Goal: Task Accomplishment & Management: Manage account settings

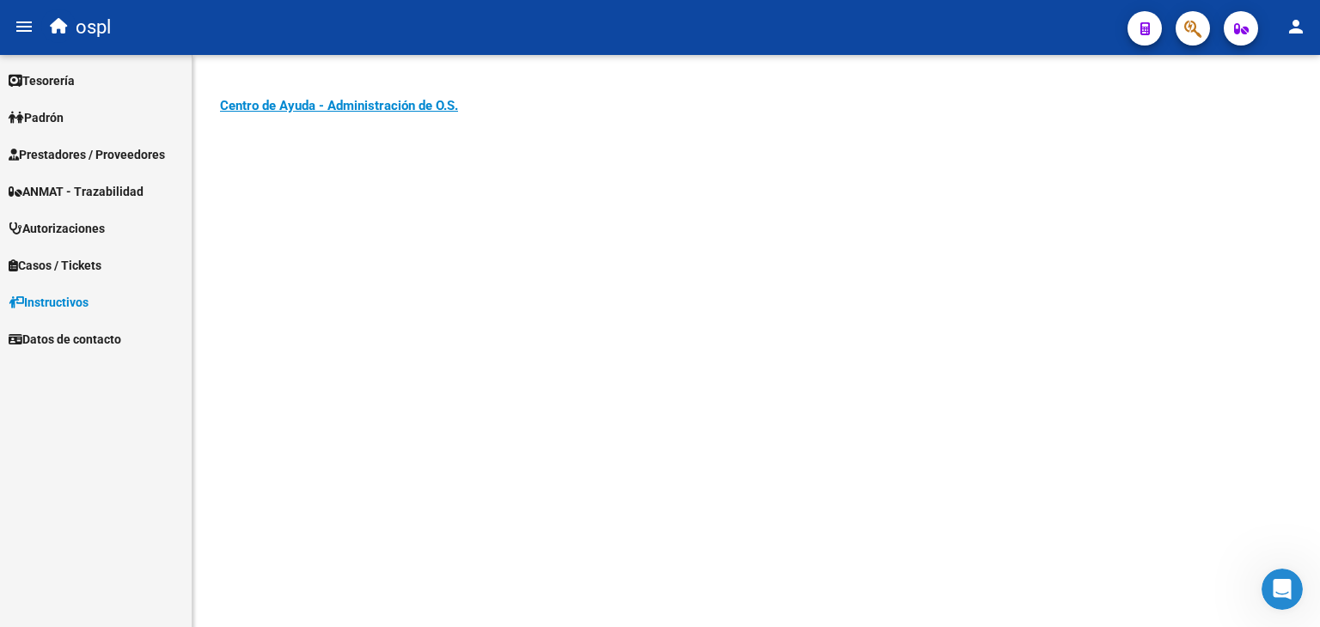
click at [119, 161] on span "Prestadores / Proveedores" at bounding box center [87, 154] width 156 height 19
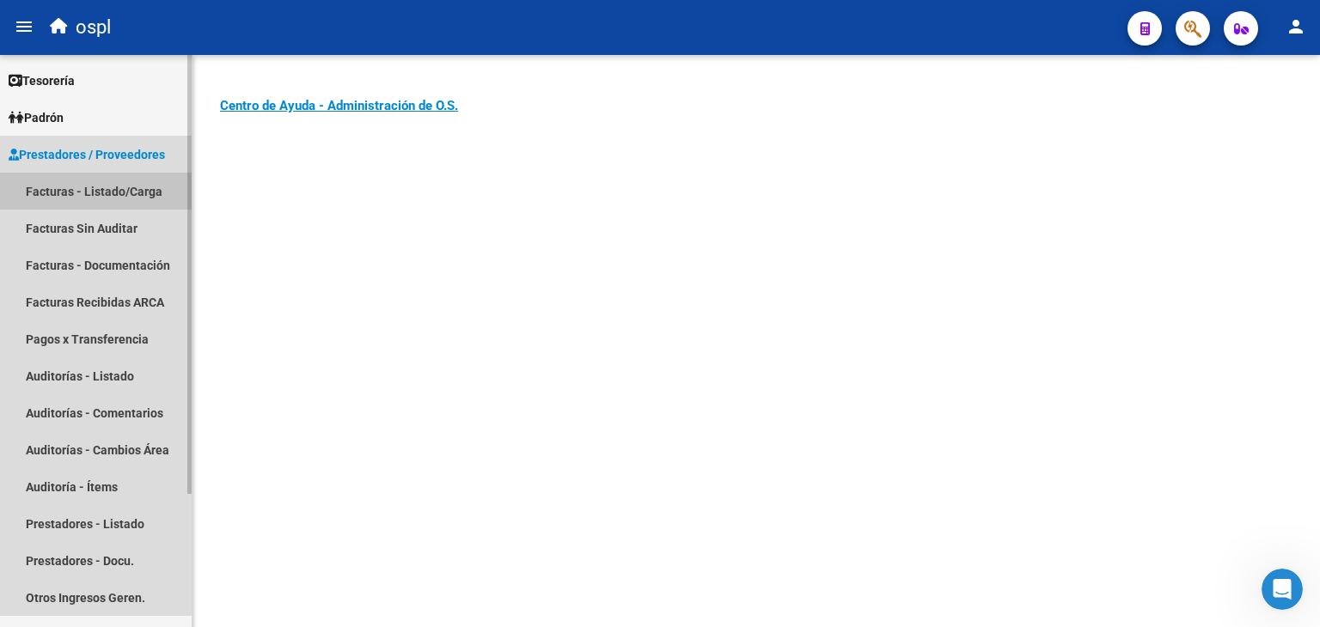
click at [69, 199] on link "Facturas - Listado/Carga" at bounding box center [96, 191] width 192 height 37
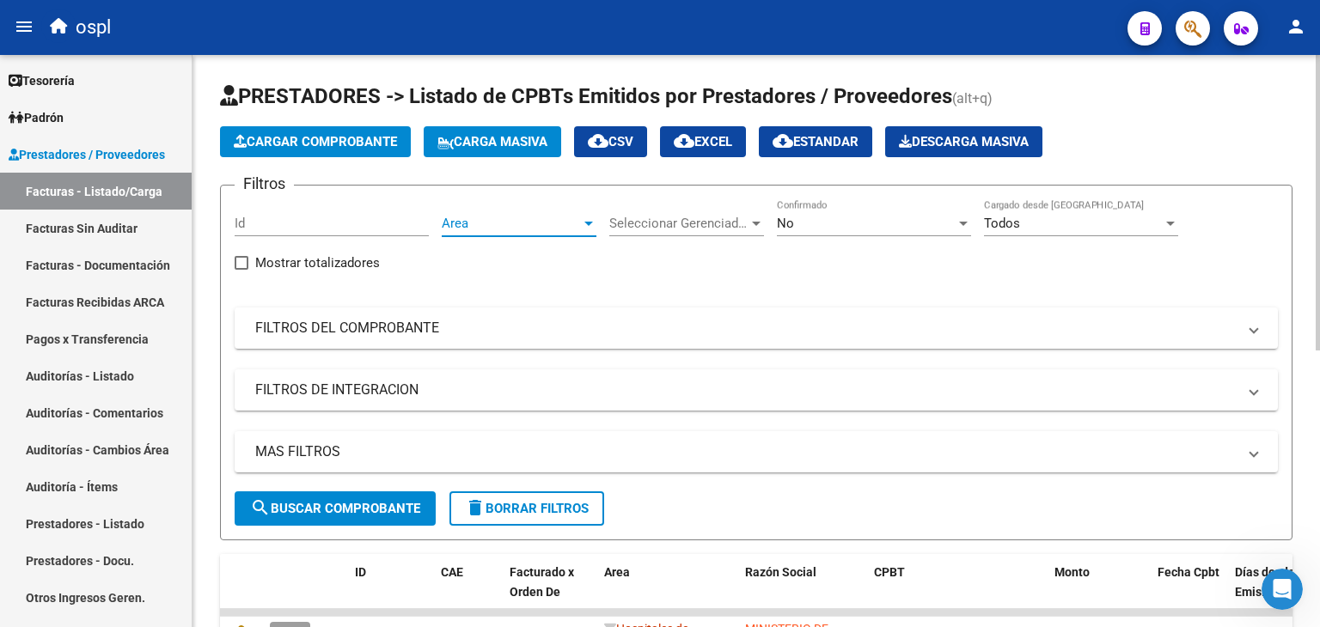
click at [591, 222] on div at bounding box center [588, 224] width 9 height 4
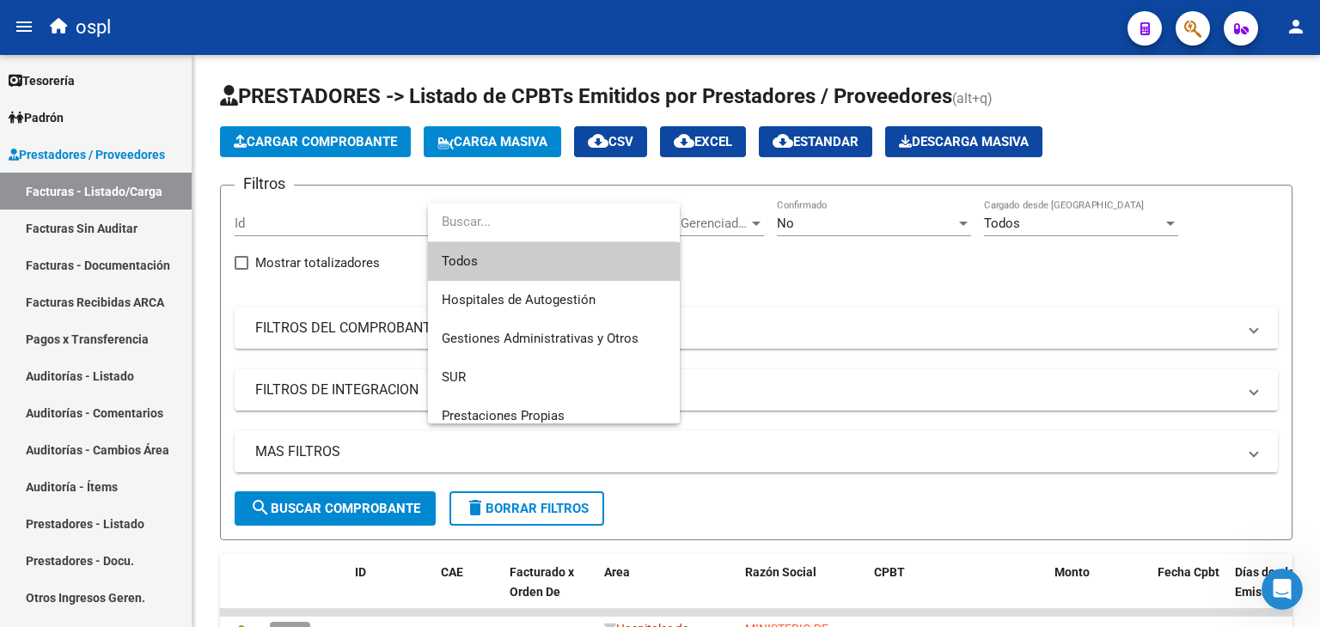
click at [753, 251] on div at bounding box center [660, 313] width 1320 height 627
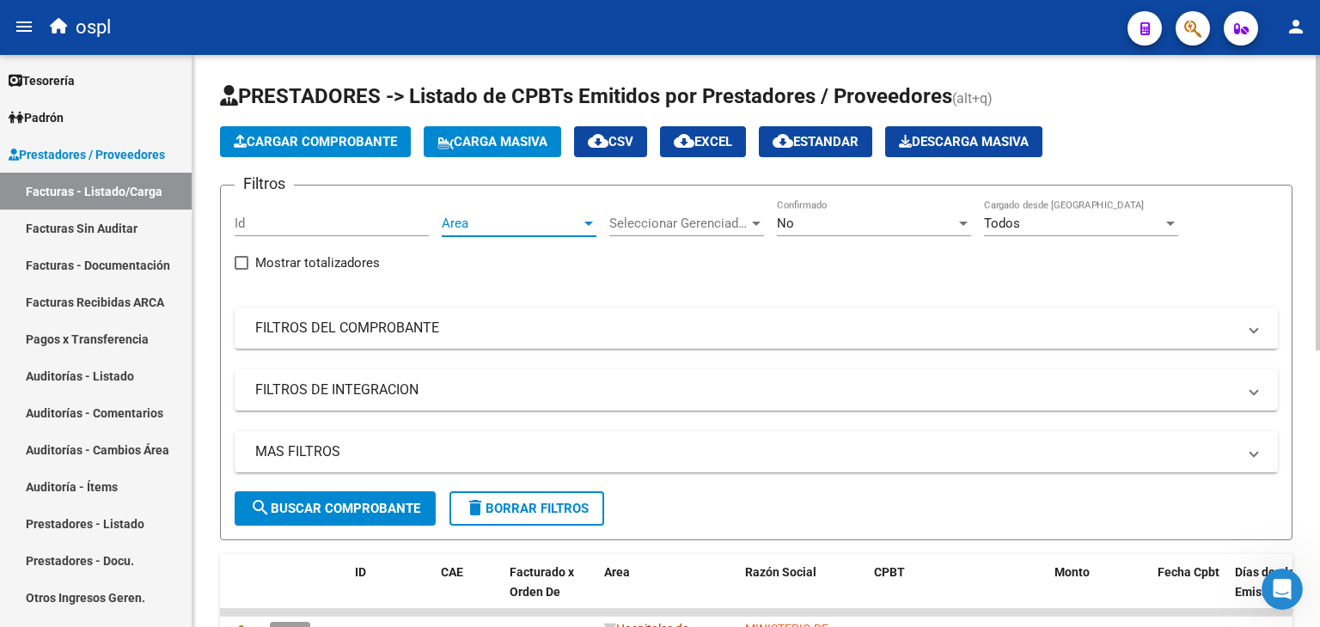
click at [526, 217] on span "Area" at bounding box center [511, 223] width 139 height 15
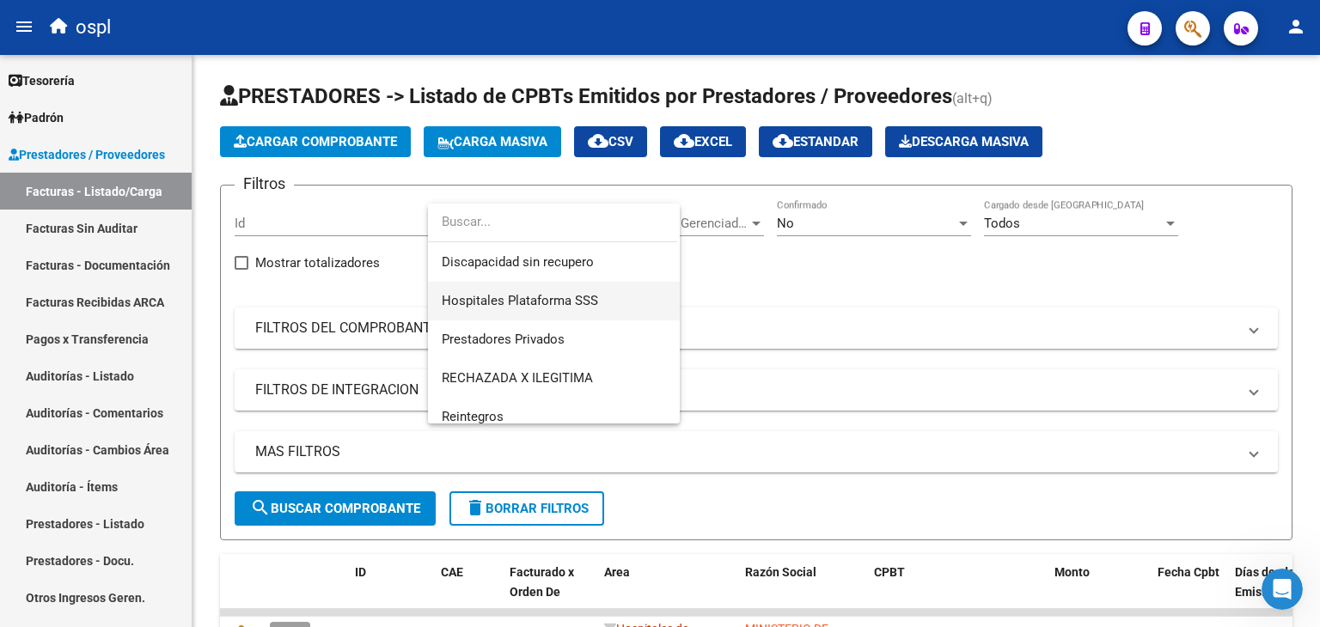
scroll to position [282, 0]
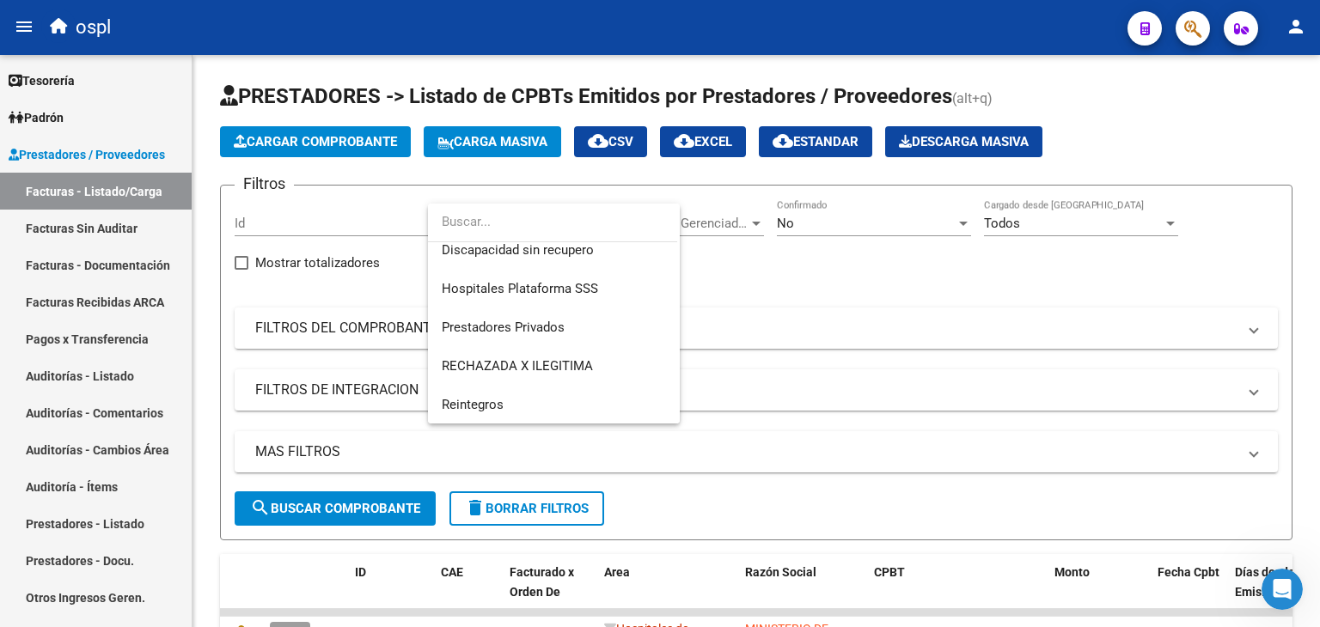
click at [825, 296] on div at bounding box center [660, 313] width 1320 height 627
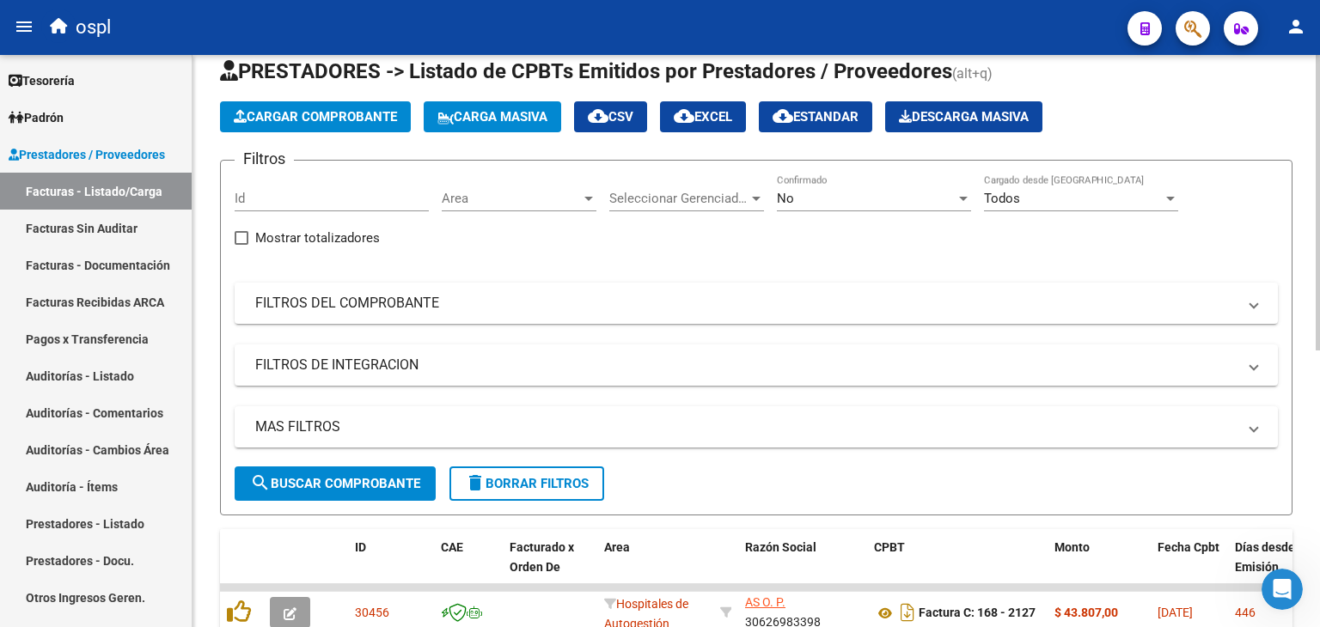
scroll to position [0, 0]
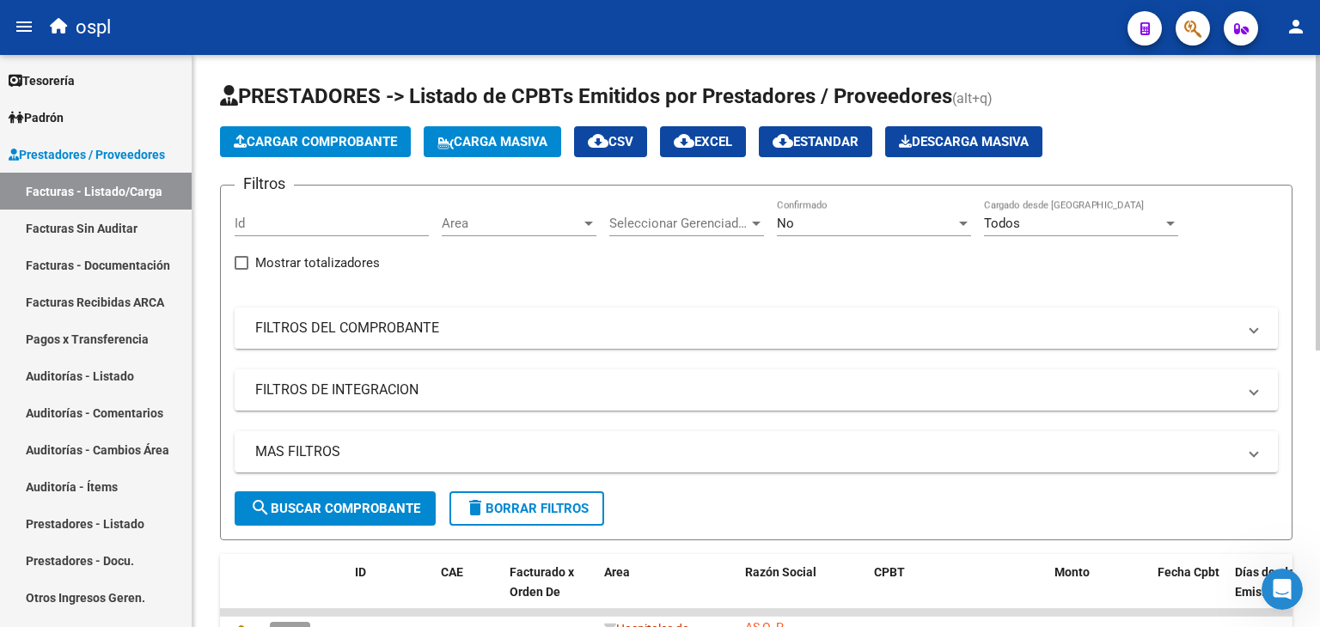
click at [622, 341] on mat-expansion-panel-header "FILTROS DEL COMPROBANTE" at bounding box center [756, 328] width 1043 height 41
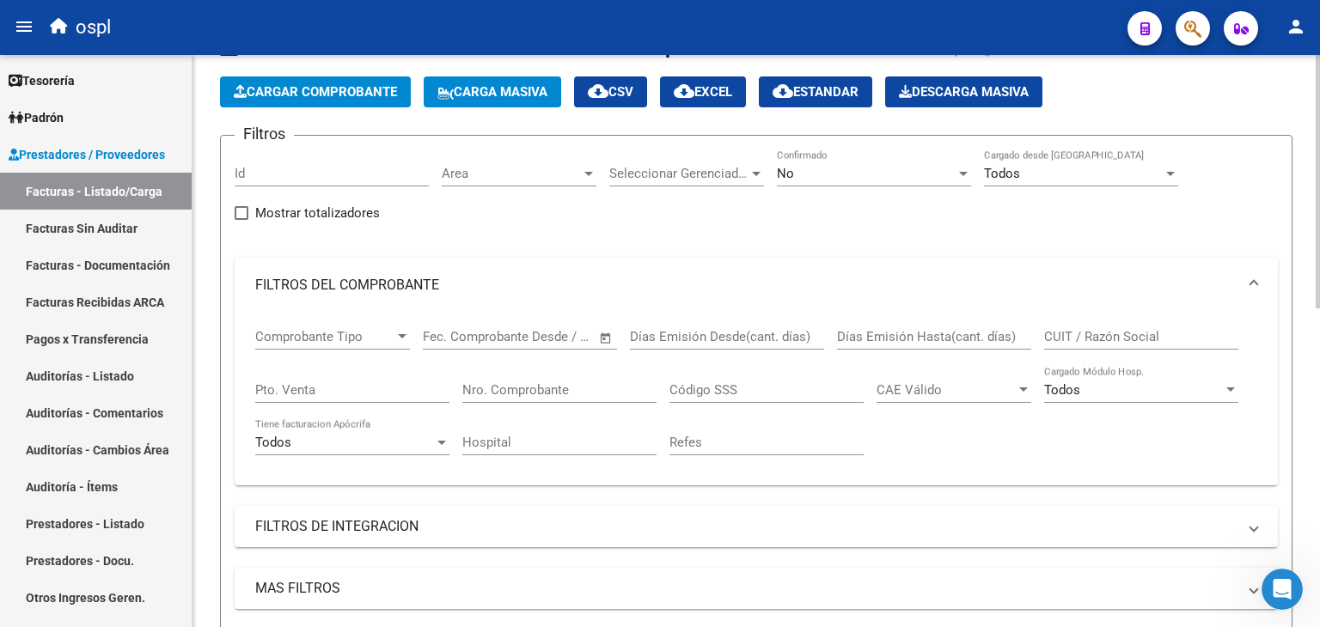
scroll to position [86, 0]
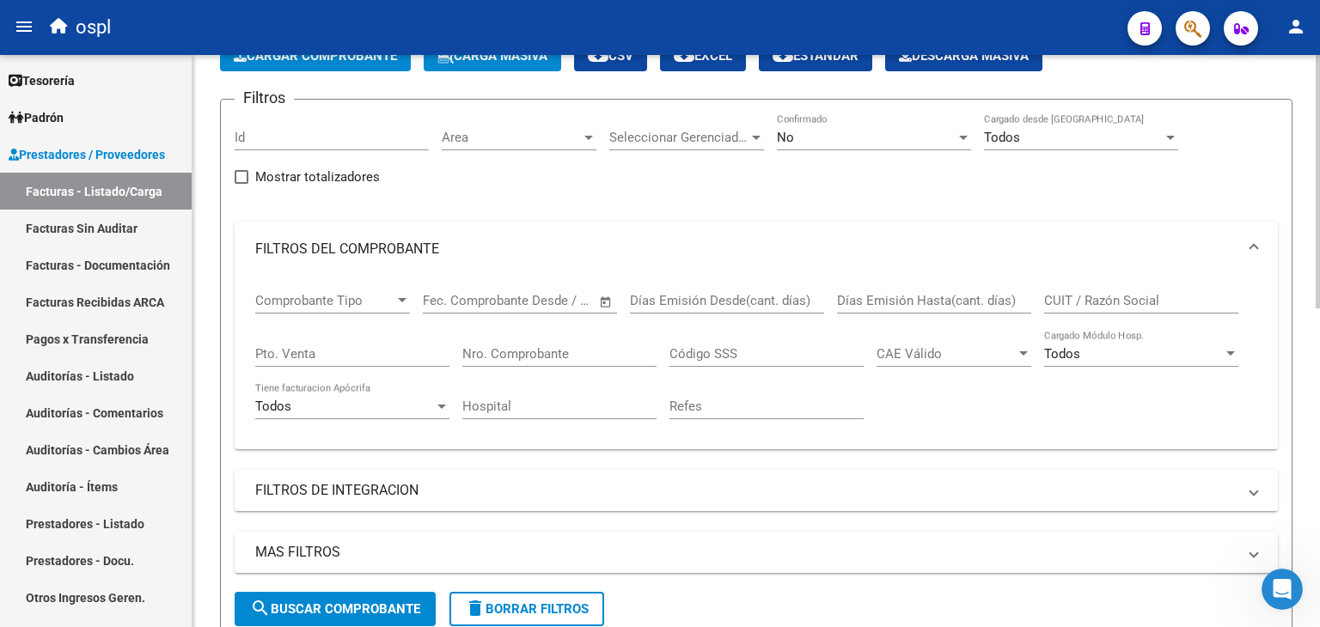
click at [611, 292] on span "Open calendar" at bounding box center [605, 301] width 41 height 41
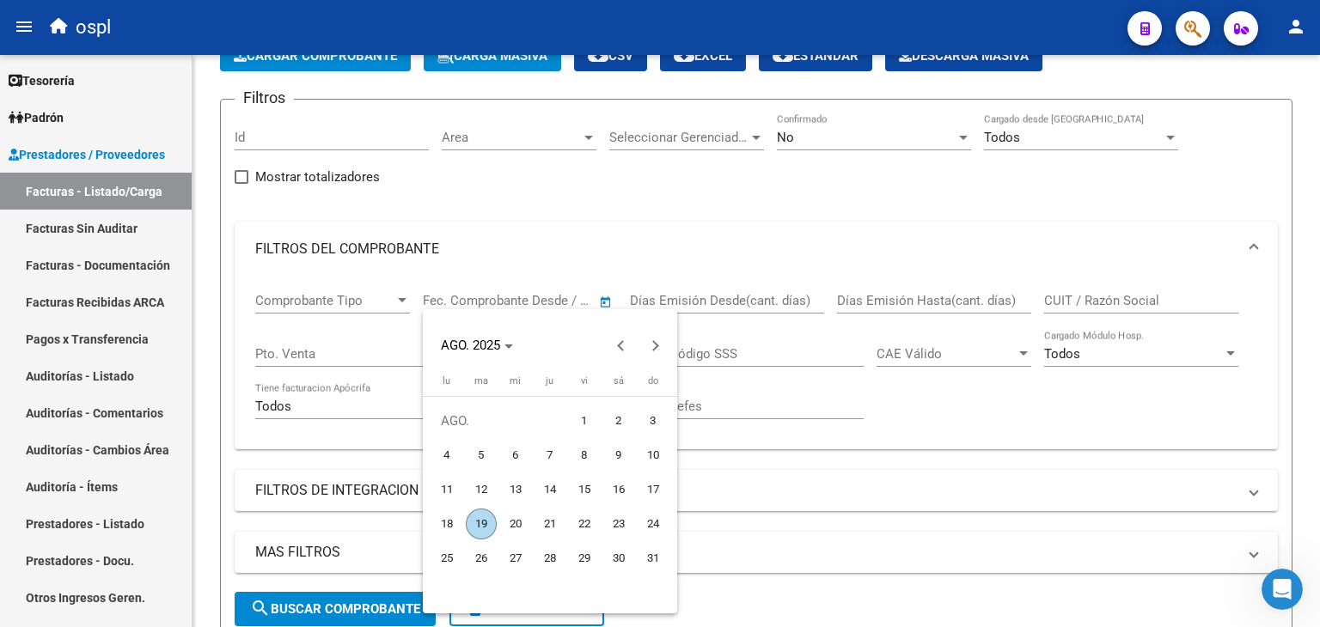
click at [587, 419] on span "1" at bounding box center [584, 421] width 31 height 31
type input "[DATE]"
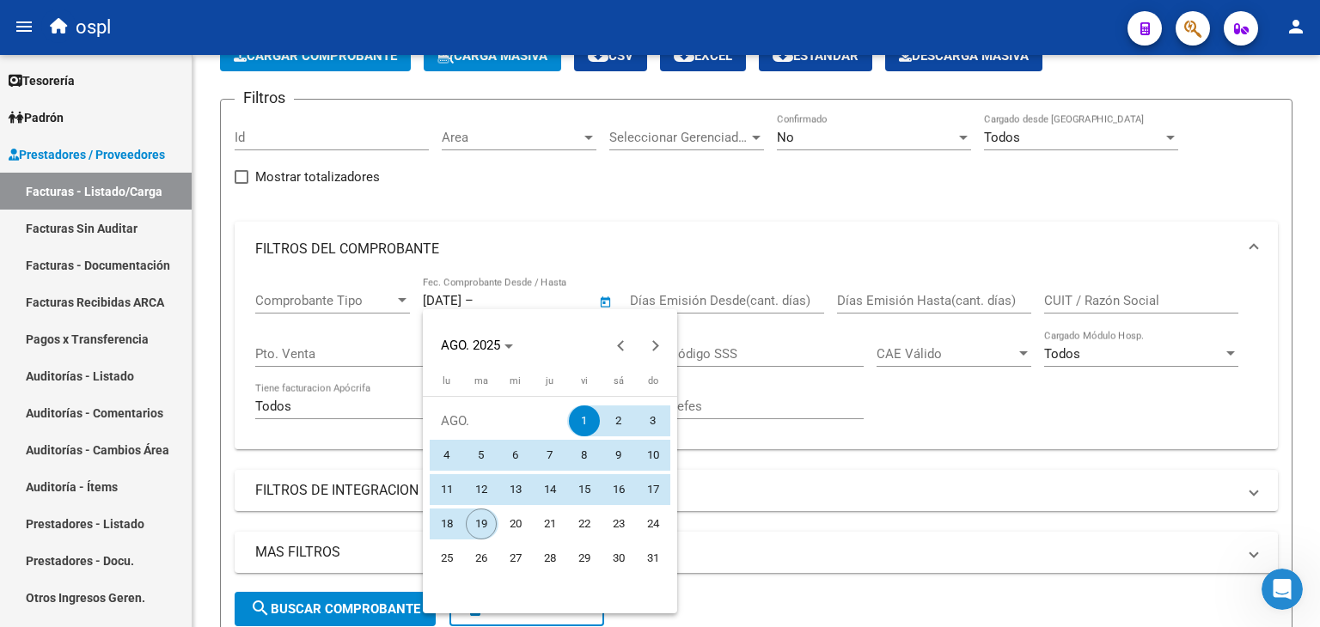
click at [473, 516] on span "19" at bounding box center [481, 524] width 31 height 31
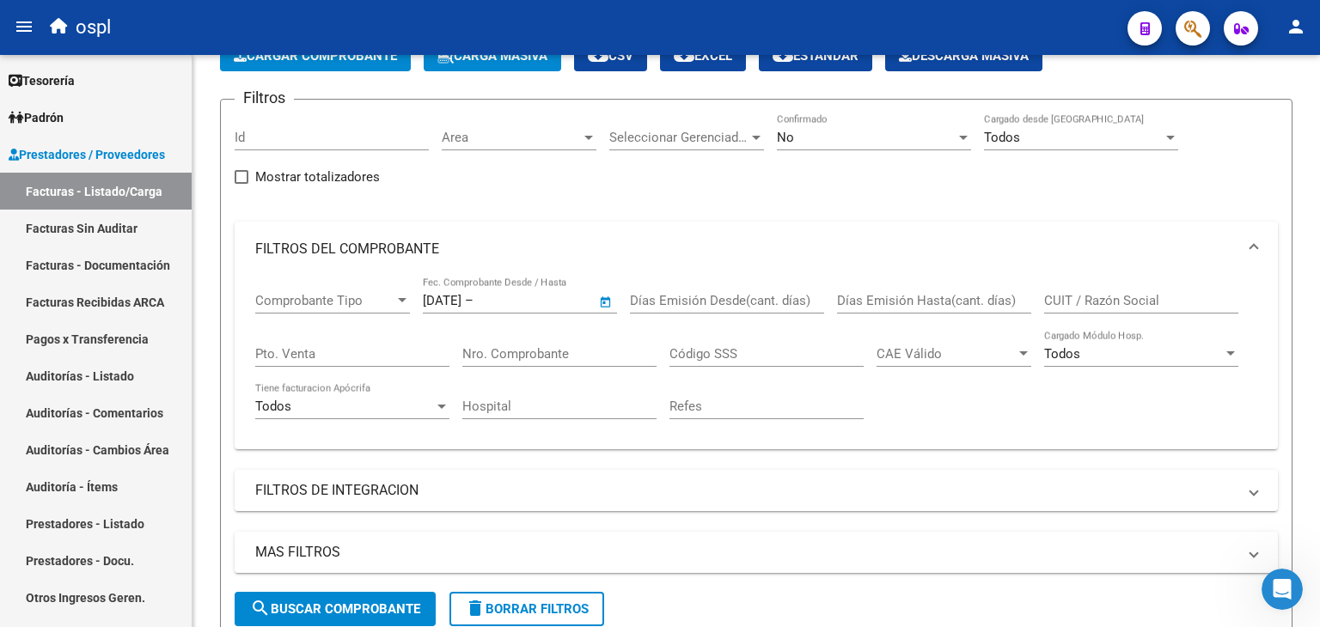
type input "[DATE]"
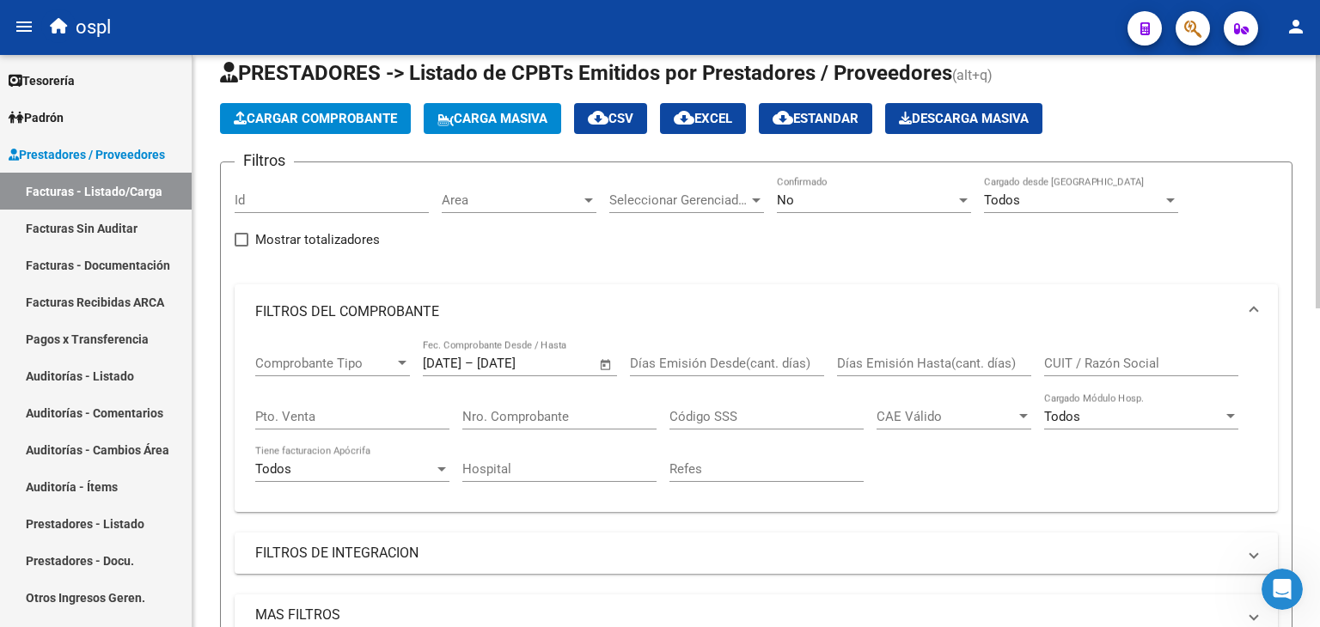
scroll to position [0, 0]
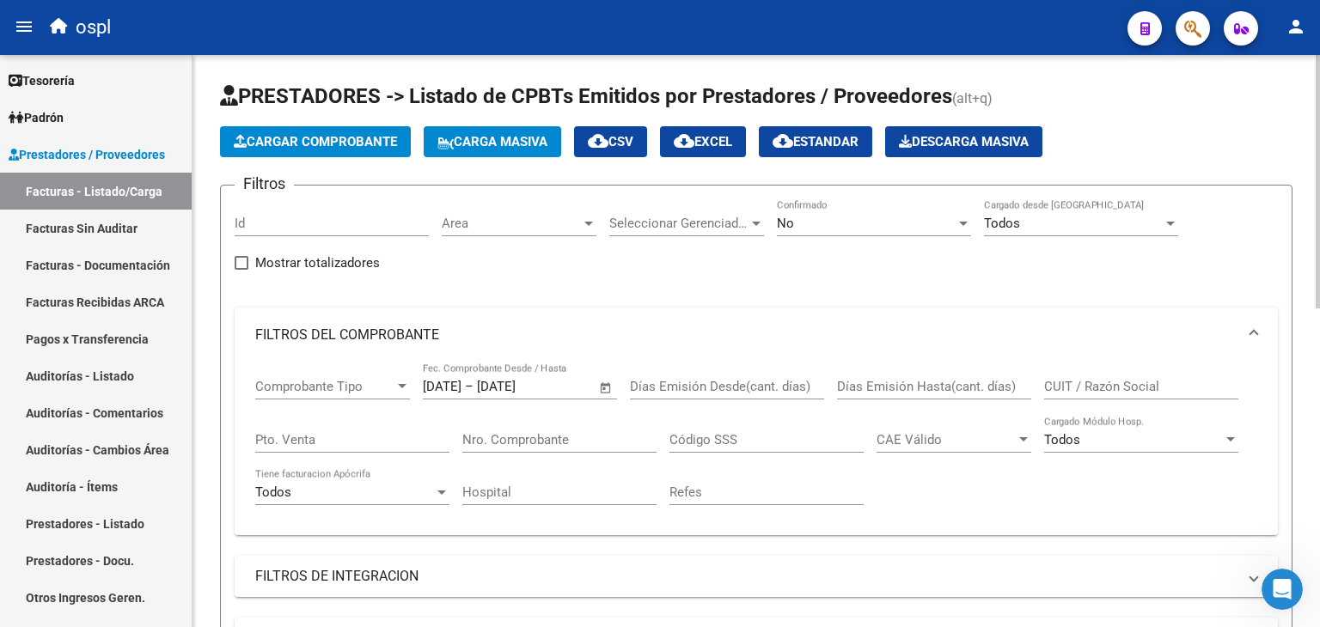
click at [552, 213] on div "Area Area" at bounding box center [519, 217] width 155 height 37
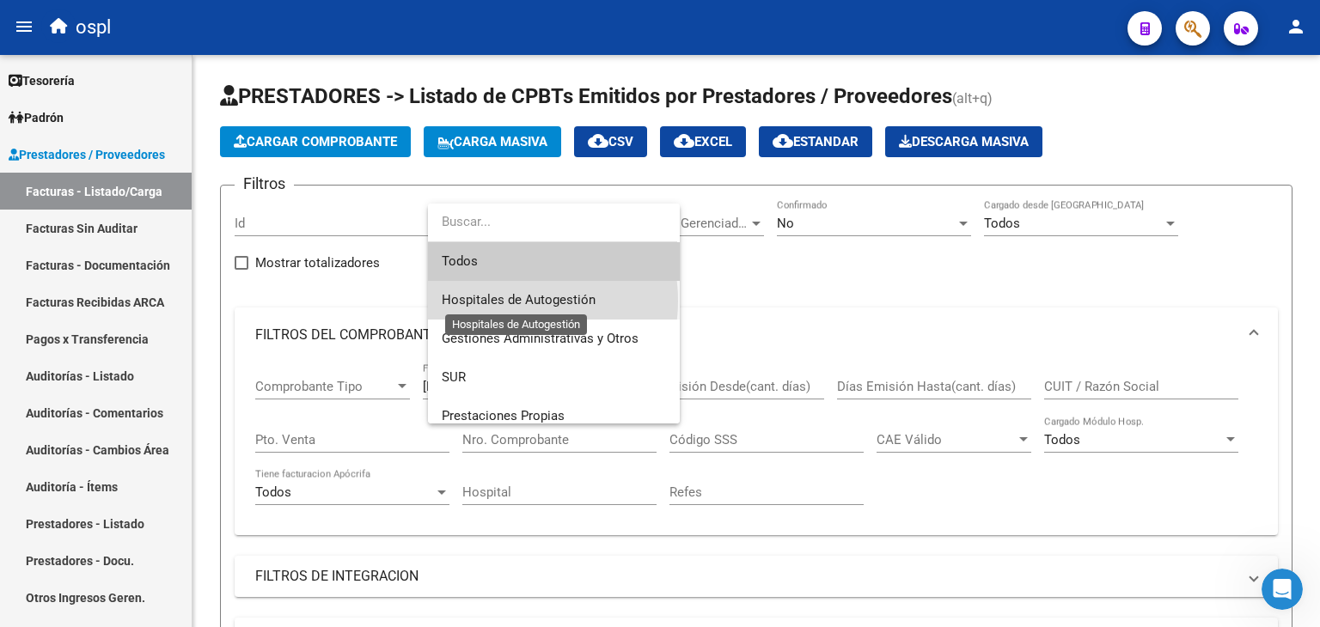
click at [505, 301] on span "Hospitales de Autogestión" at bounding box center [519, 299] width 154 height 15
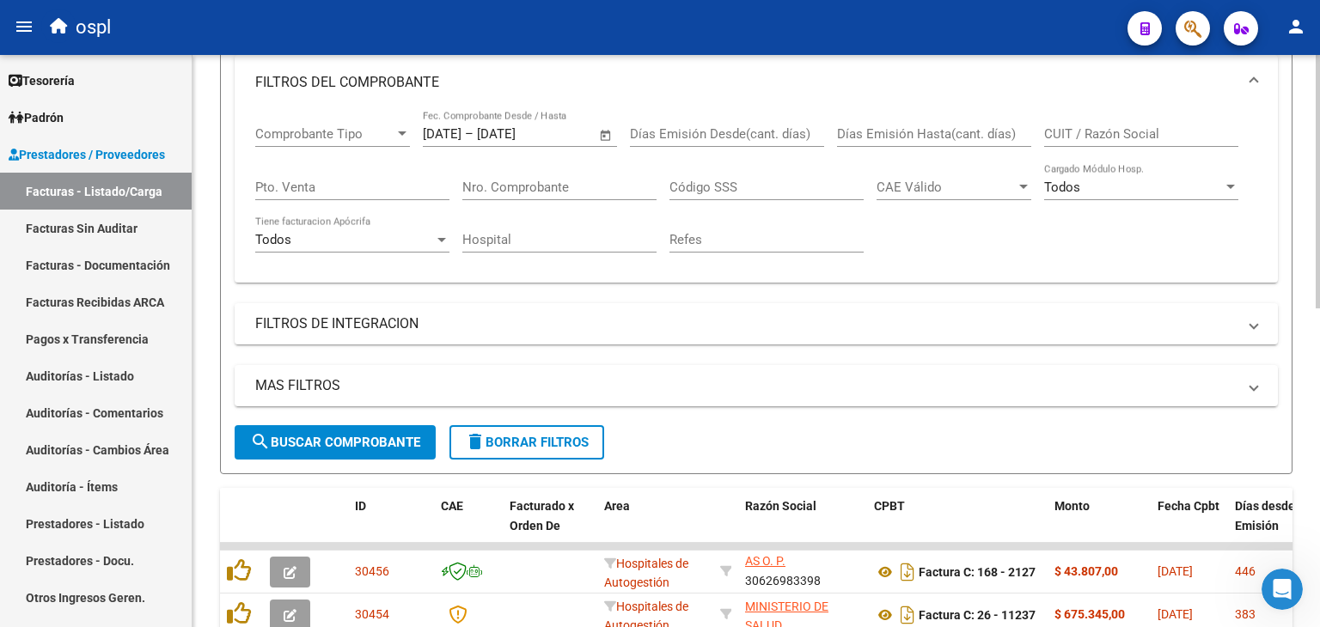
scroll to position [258, 0]
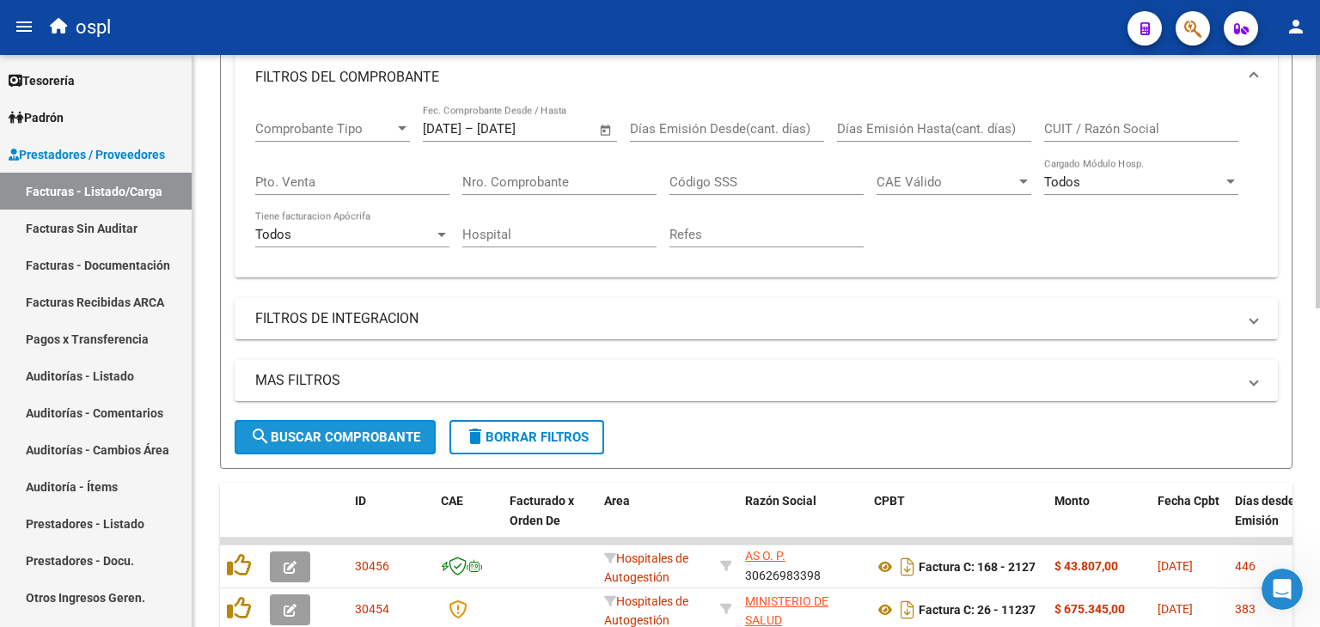
click at [399, 424] on button "search Buscar Comprobante" at bounding box center [335, 437] width 201 height 34
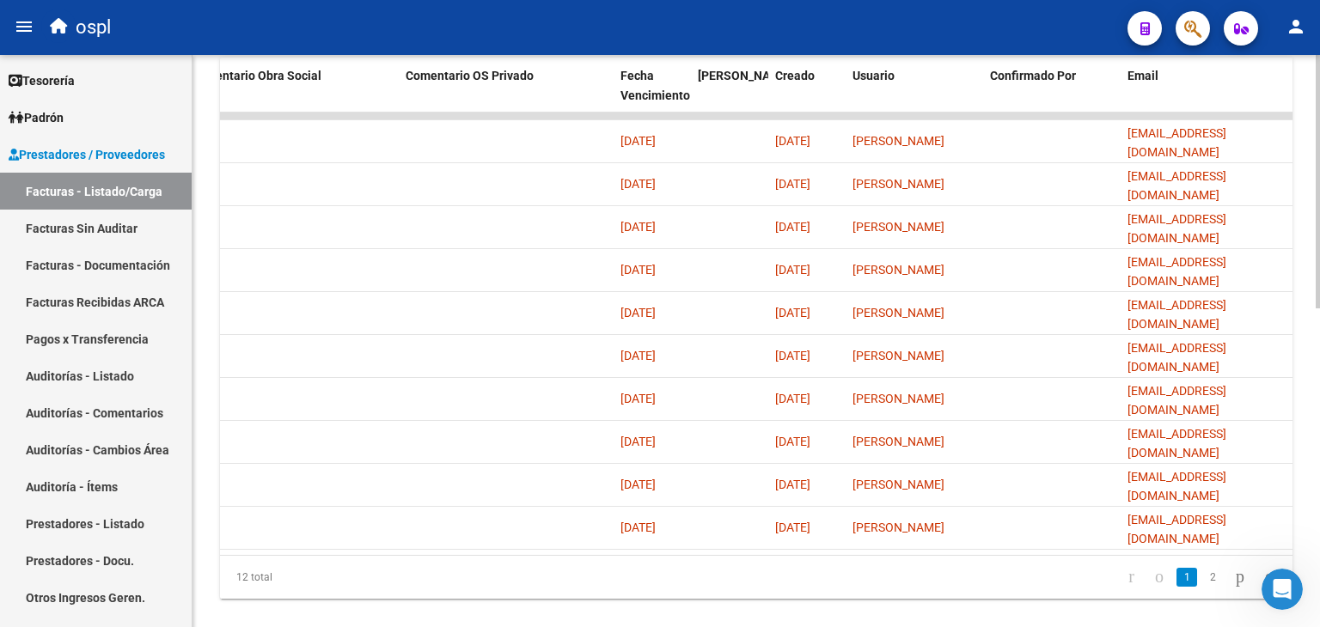
scroll to position [720, 0]
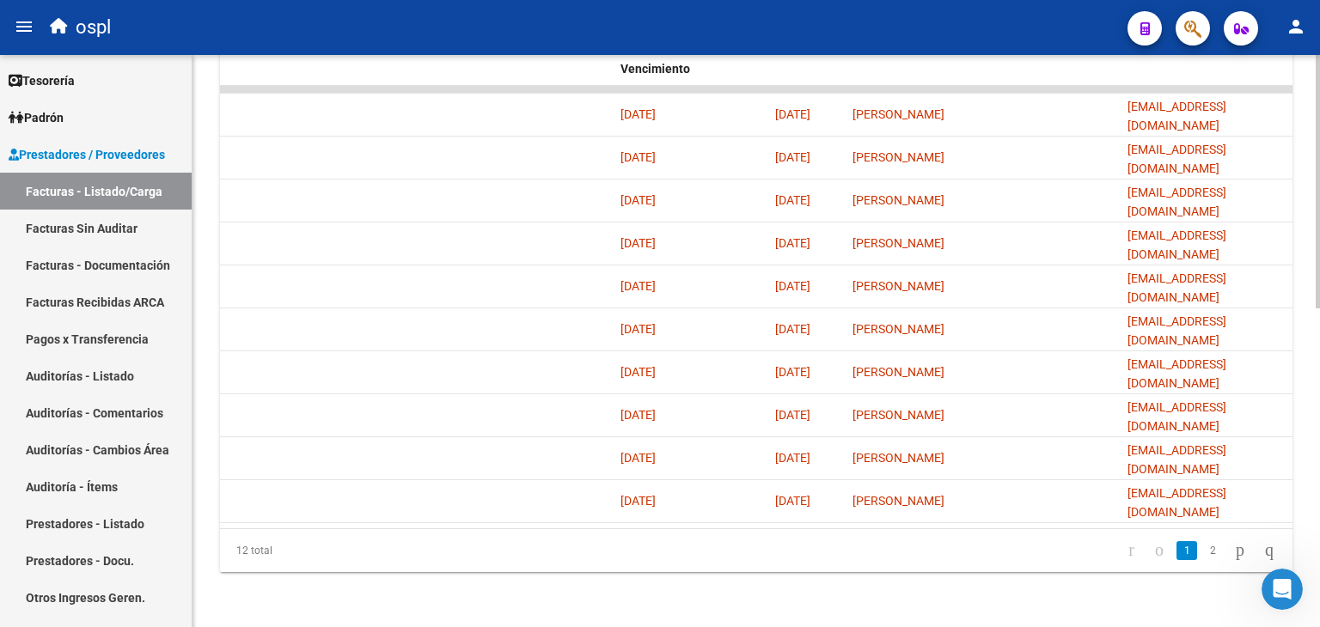
drag, startPoint x: 1001, startPoint y: 528, endPoint x: 584, endPoint y: 566, distance: 418.4
click at [584, 566] on div "12 total 1 2" at bounding box center [756, 550] width 1072 height 43
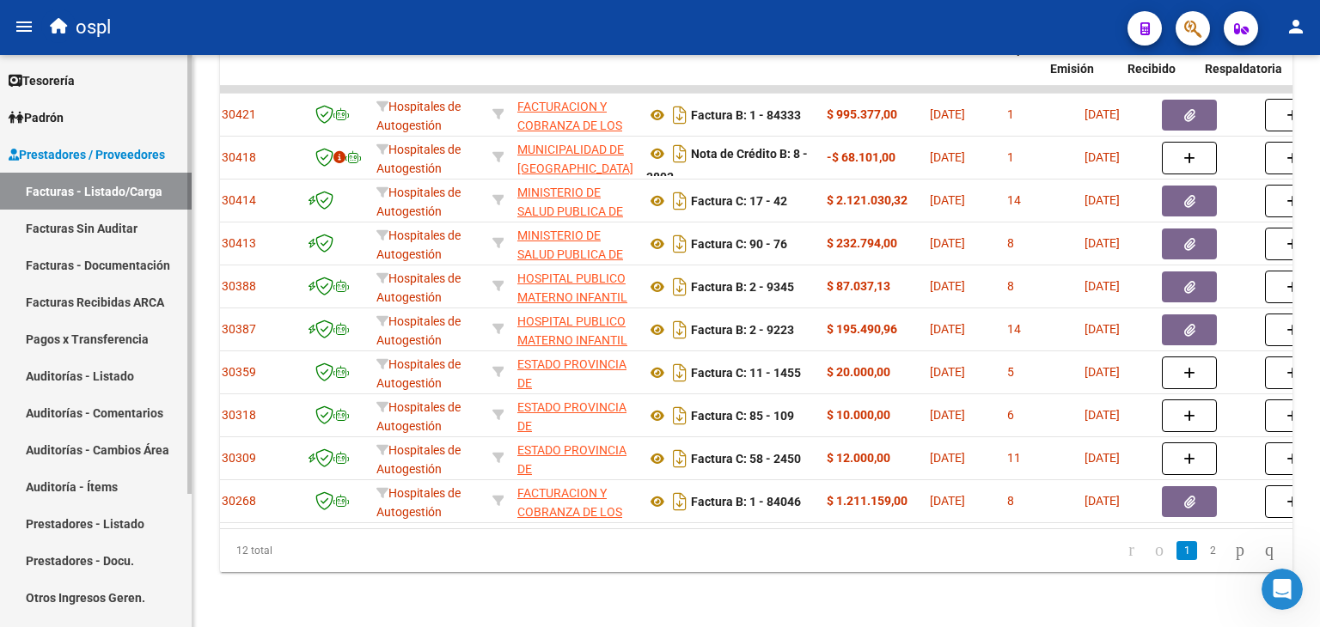
scroll to position [0, 0]
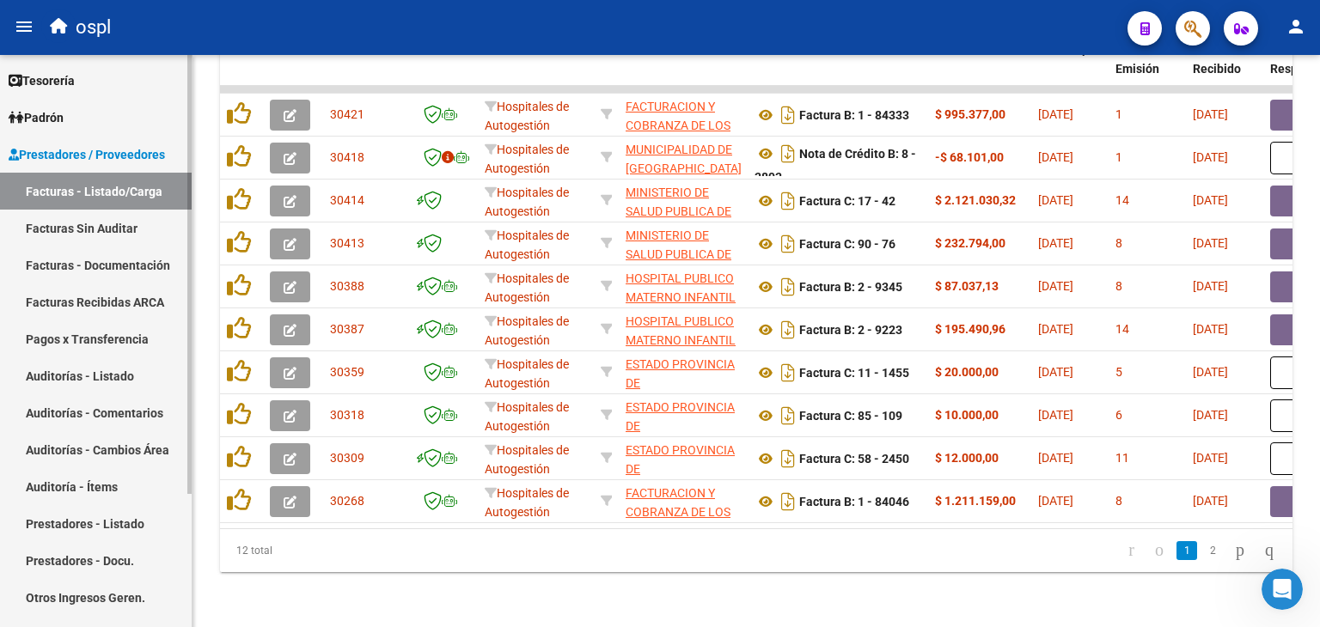
click at [104, 219] on link "Facturas Sin Auditar" at bounding box center [96, 228] width 192 height 37
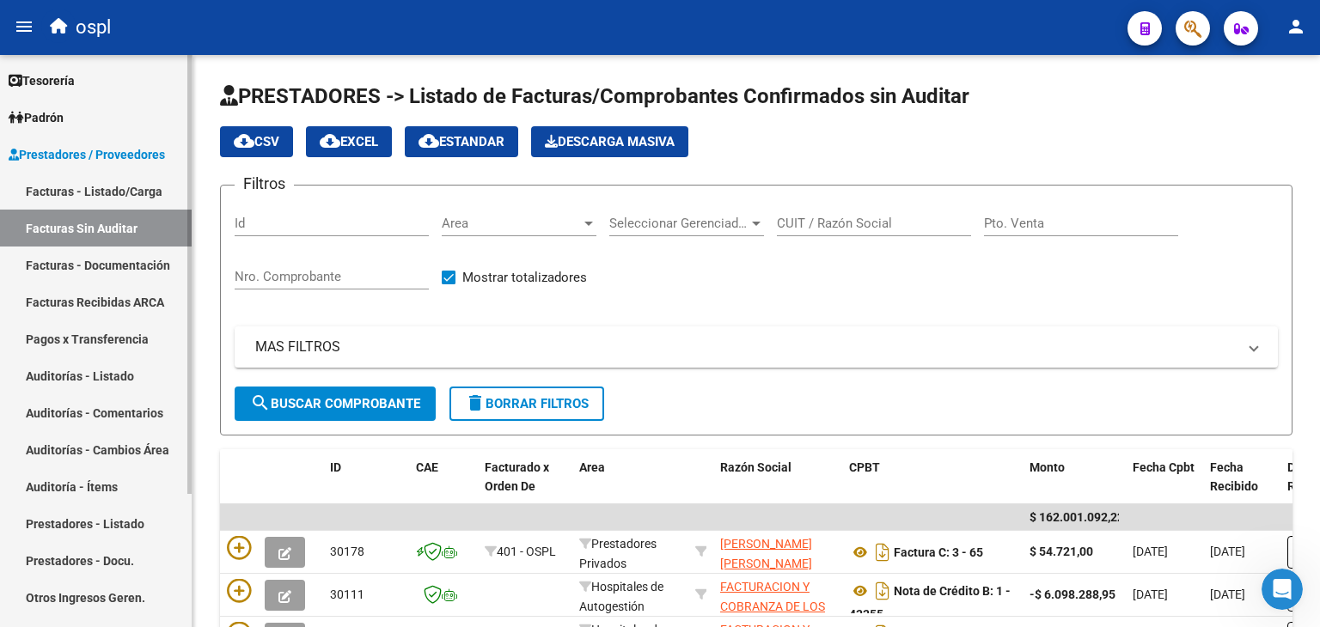
click at [64, 379] on link "Auditorías - Listado" at bounding box center [96, 375] width 192 height 37
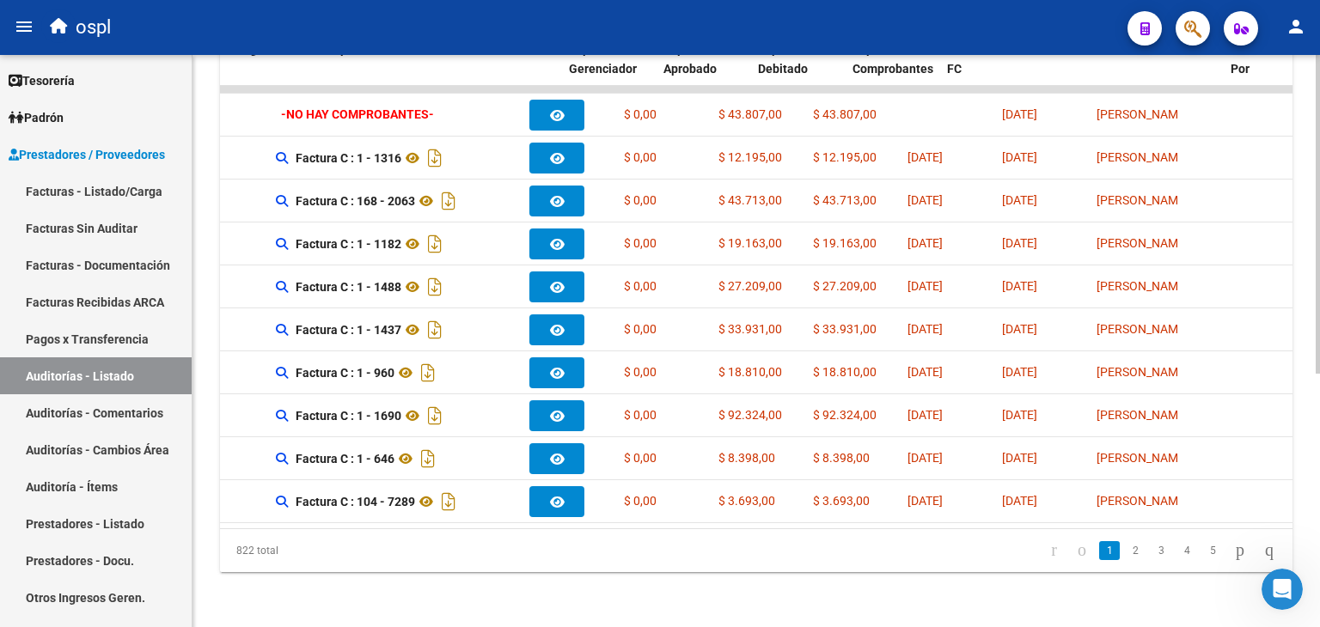
scroll to position [0, 412]
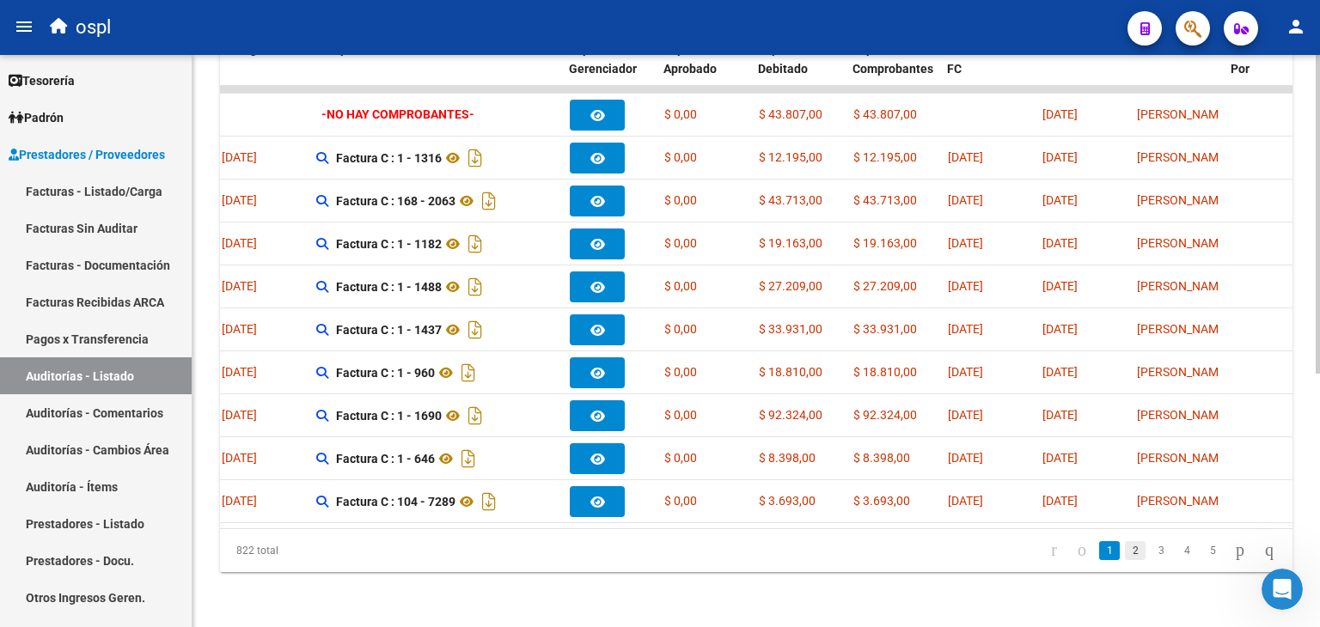
click at [1125, 542] on link "2" at bounding box center [1135, 550] width 21 height 19
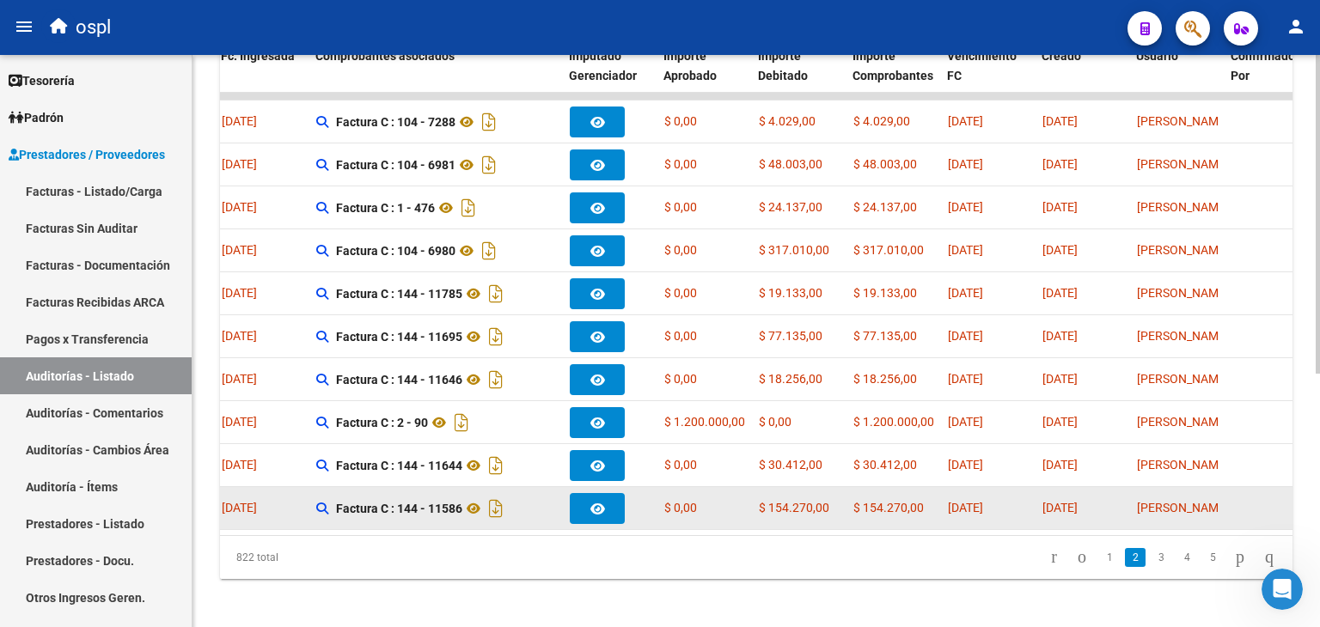
scroll to position [454, 0]
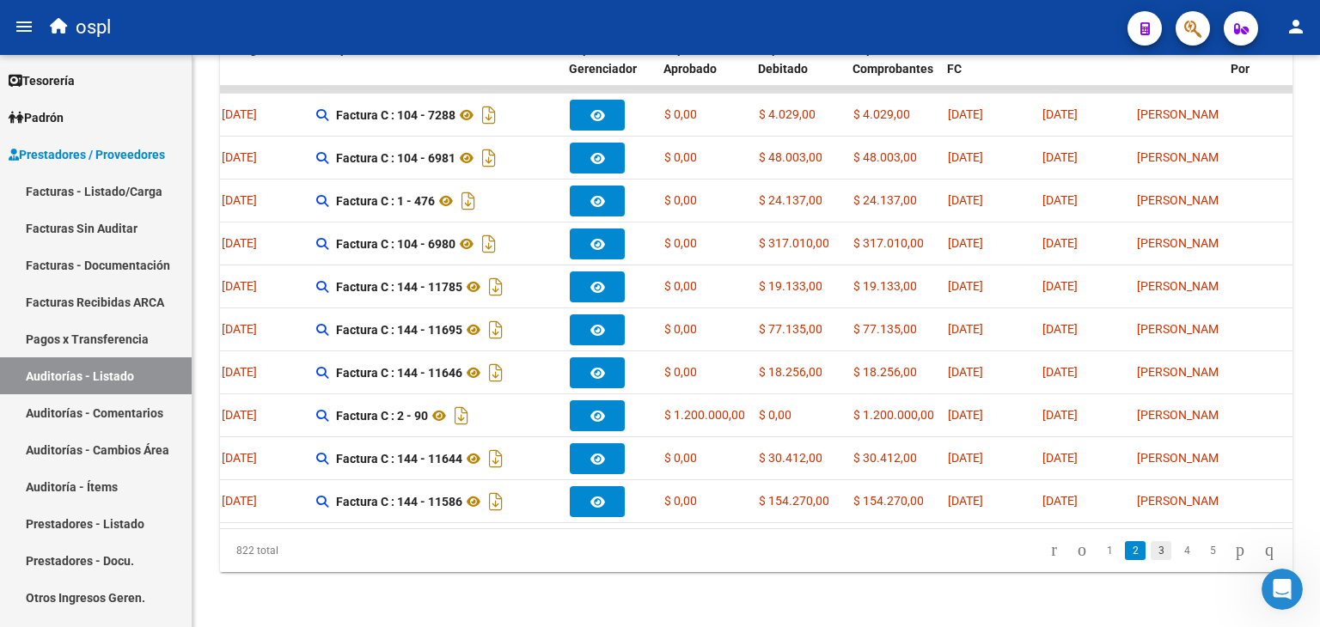
click at [1150, 547] on link "3" at bounding box center [1160, 550] width 21 height 19
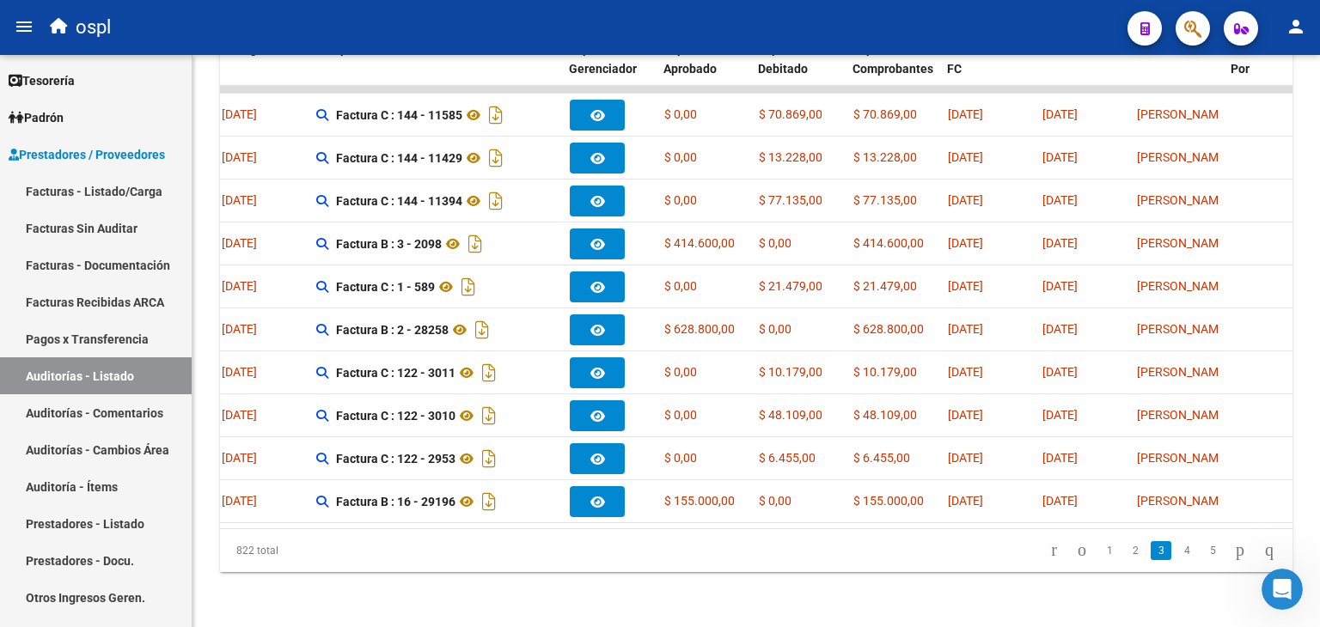
scroll to position [0, 0]
click at [1177, 550] on link "4" at bounding box center [1186, 550] width 21 height 19
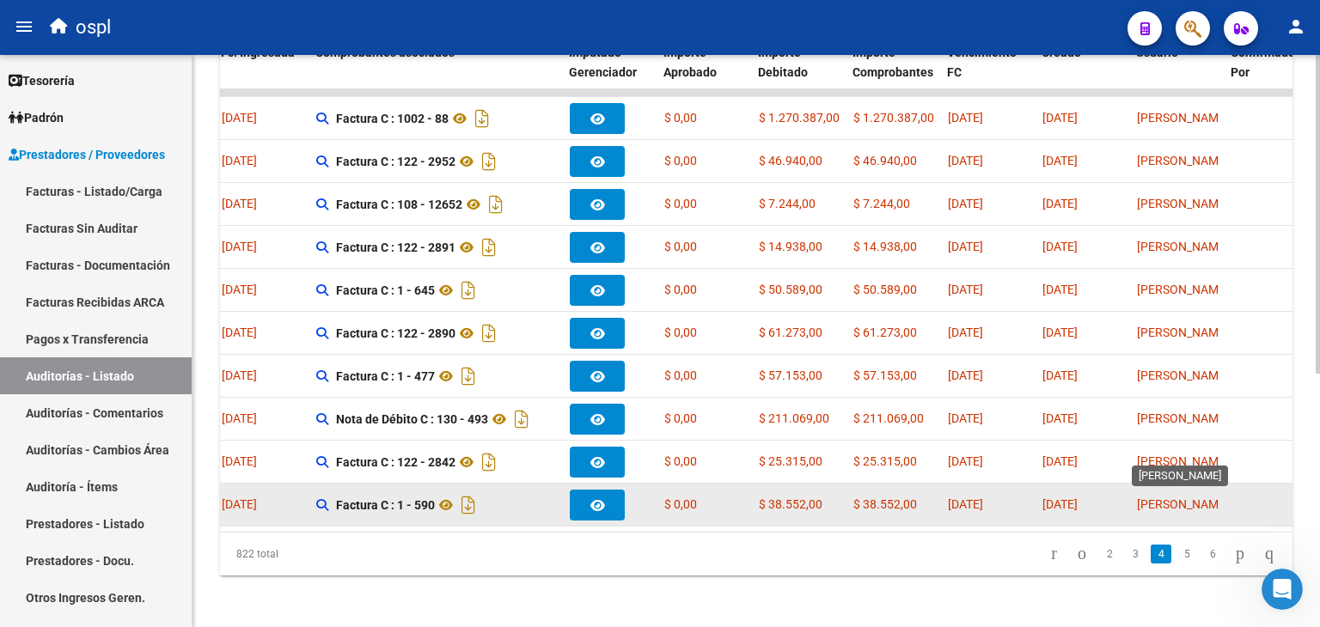
scroll to position [454, 0]
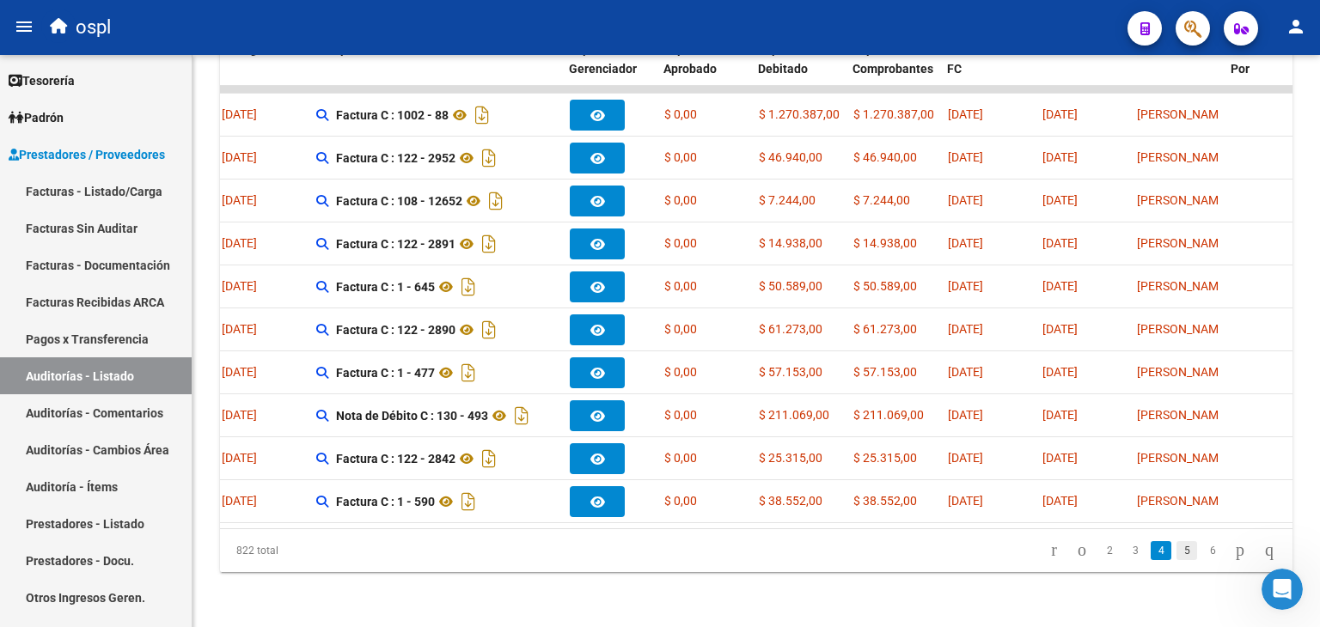
click at [1176, 556] on link "5" at bounding box center [1186, 550] width 21 height 19
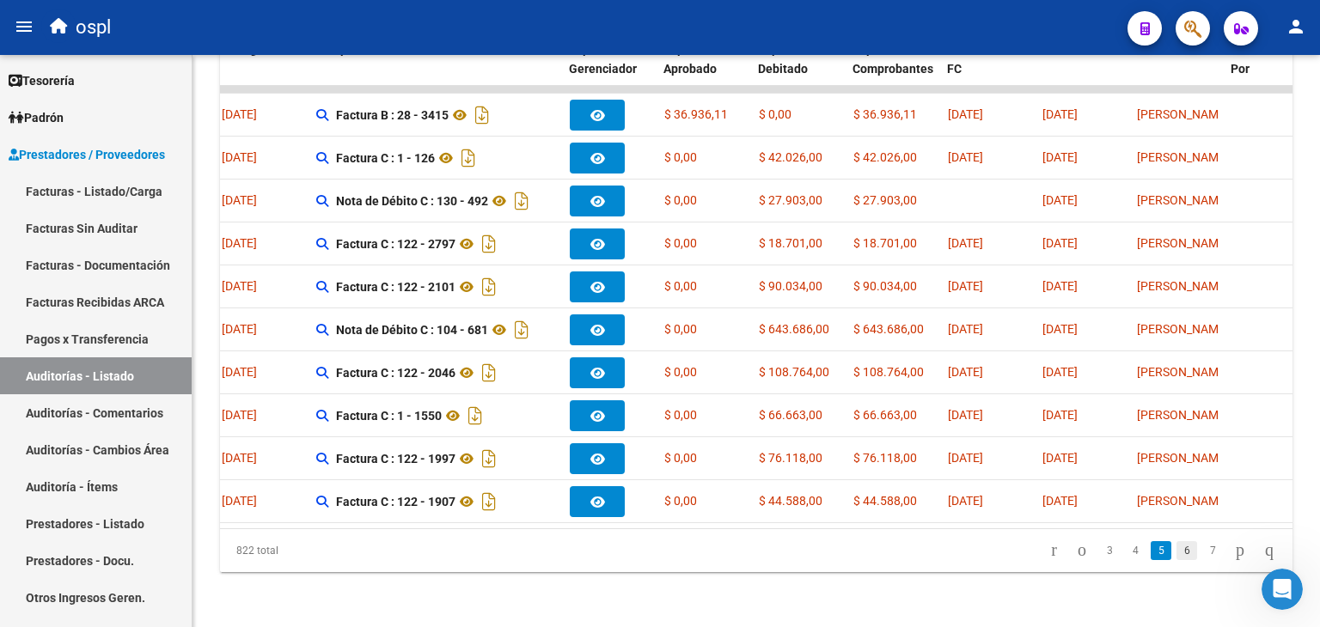
click at [1176, 552] on link "6" at bounding box center [1186, 550] width 21 height 19
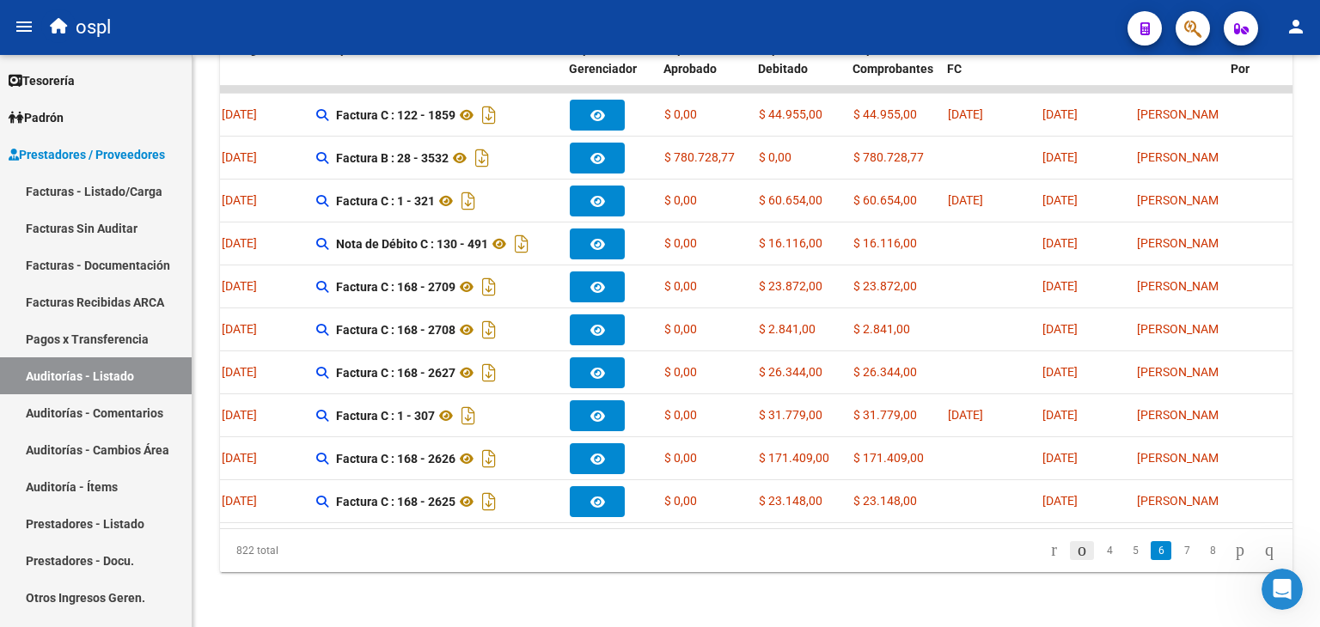
click at [1075, 541] on icon "go to previous page" at bounding box center [1082, 550] width 14 height 21
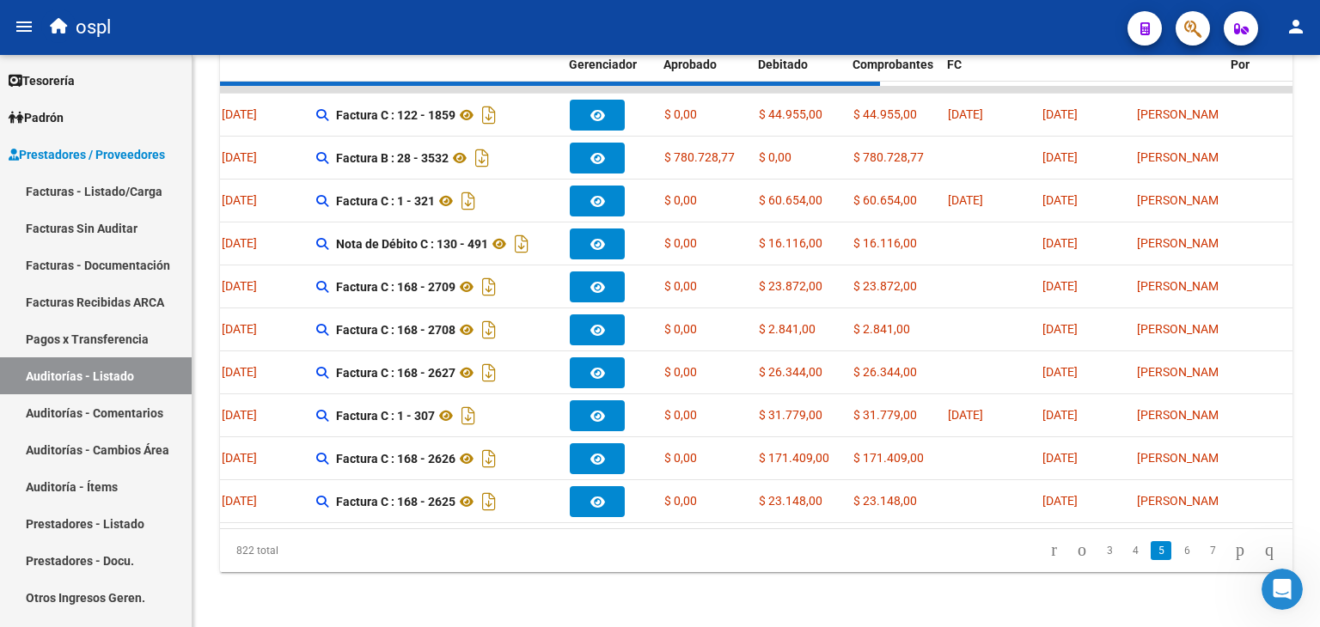
click at [1025, 564] on div "822 total 3 4 5 6 7" at bounding box center [756, 550] width 1072 height 43
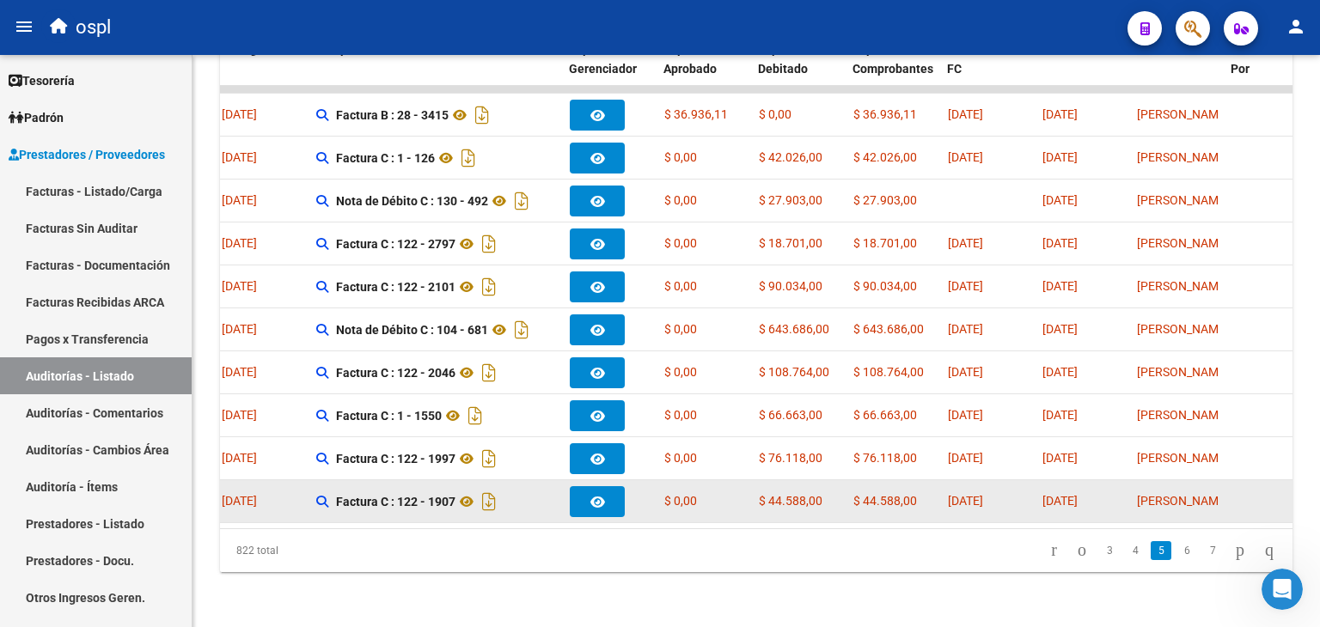
drag, startPoint x: 467, startPoint y: 528, endPoint x: 268, endPoint y: 503, distance: 201.0
click at [269, 503] on div "Acciones ID Area Razon Social Fc. Ingresada Comprobantes asociados Imputado Ger…" at bounding box center [756, 301] width 1072 height 541
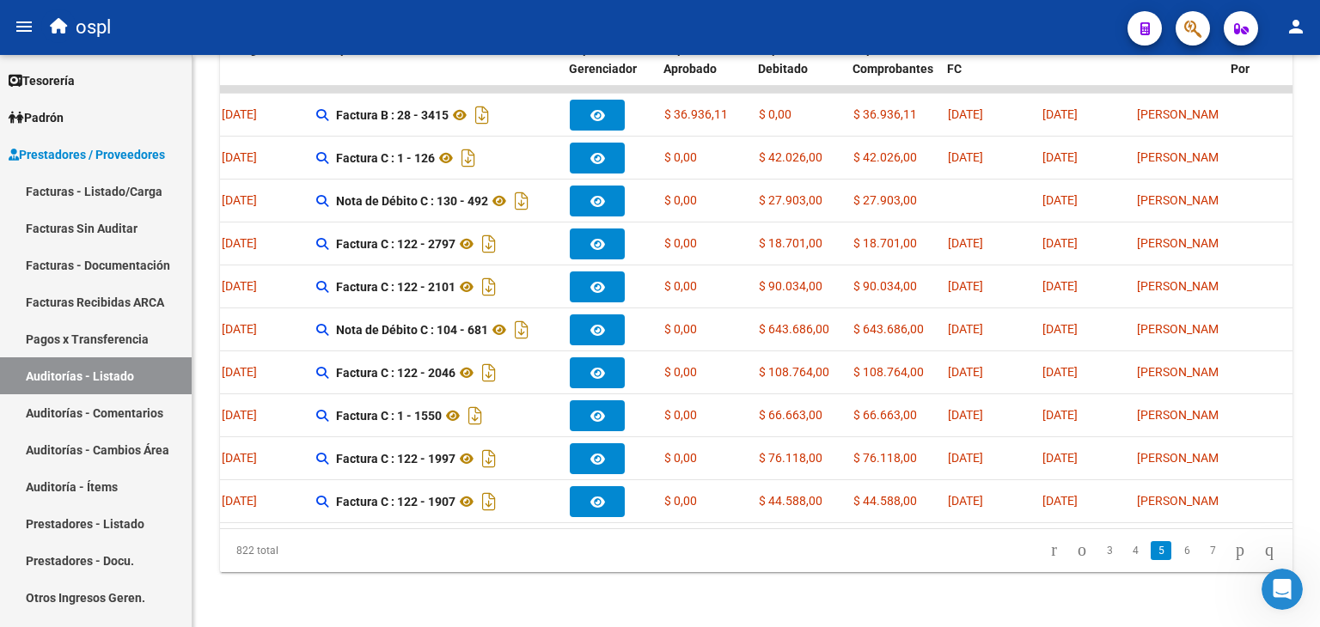
scroll to position [0, 101]
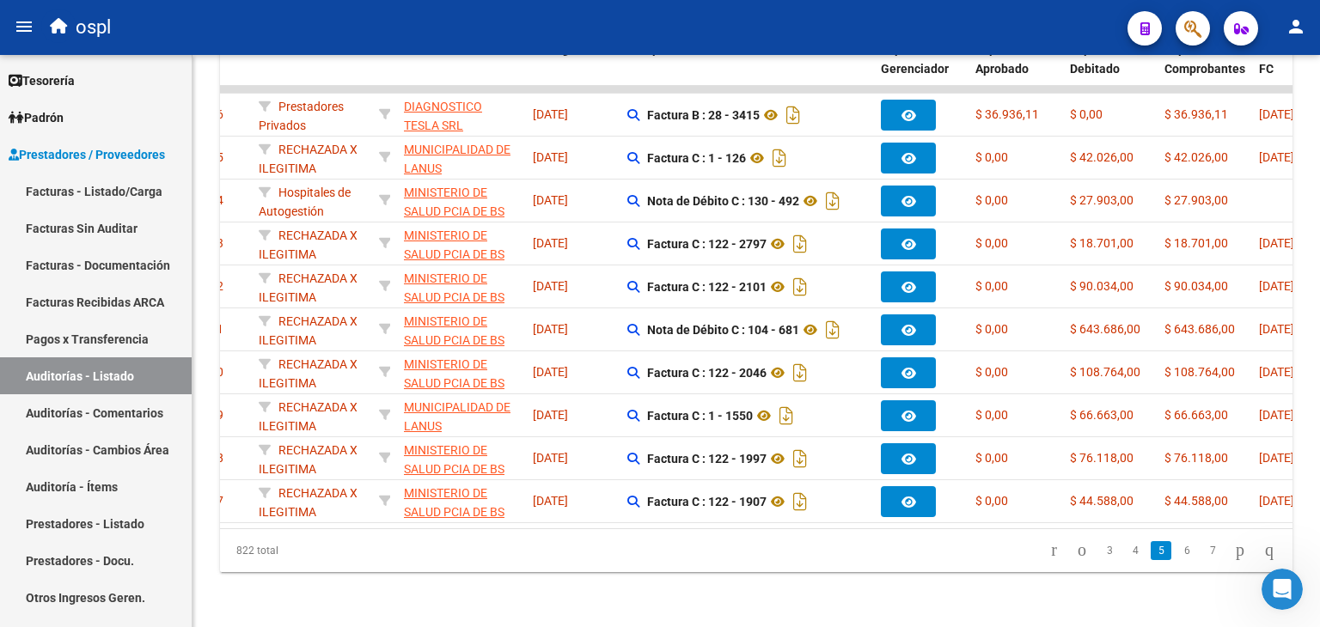
drag, startPoint x: 337, startPoint y: 552, endPoint x: 287, endPoint y: 598, distance: 68.1
click at [335, 552] on div "822 total" at bounding box center [325, 550] width 211 height 43
click at [258, 585] on div "PRESTADORES -> Auditoría de Comprobantes / Prestaciones add Crear Auditoría clo…" at bounding box center [755, 120] width 1127 height 1016
click at [126, 200] on link "Facturas - Listado/Carga" at bounding box center [96, 191] width 192 height 37
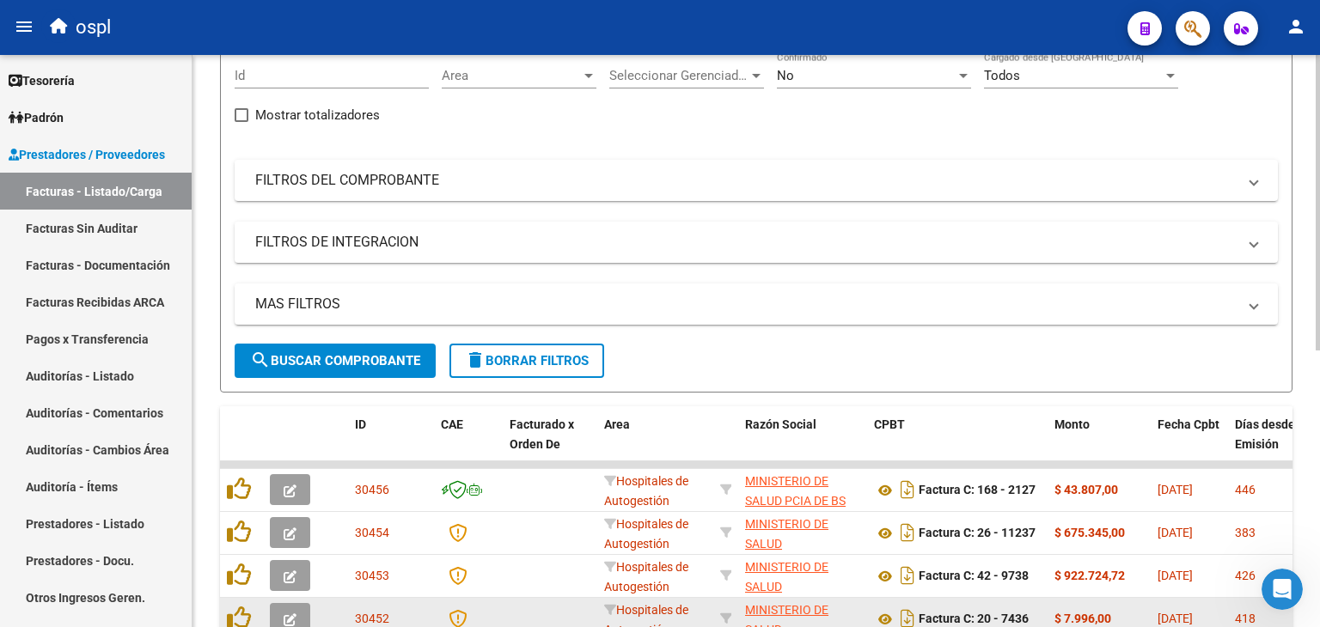
scroll to position [258, 0]
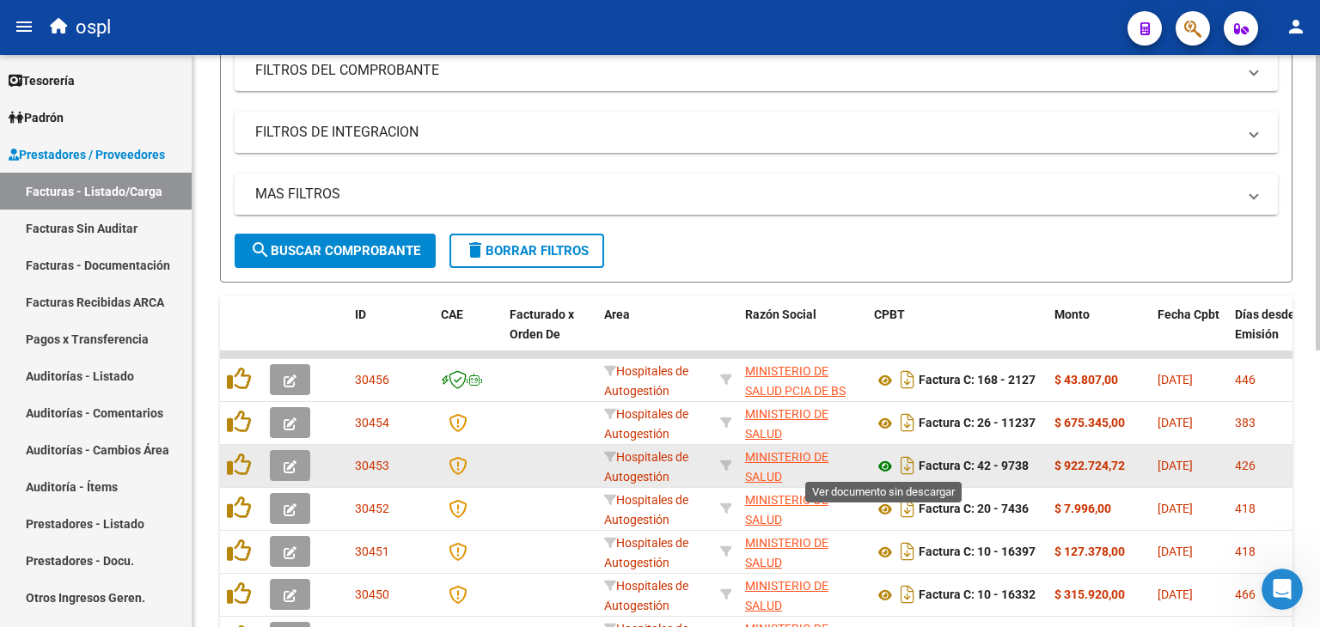
click at [882, 464] on icon at bounding box center [885, 466] width 22 height 21
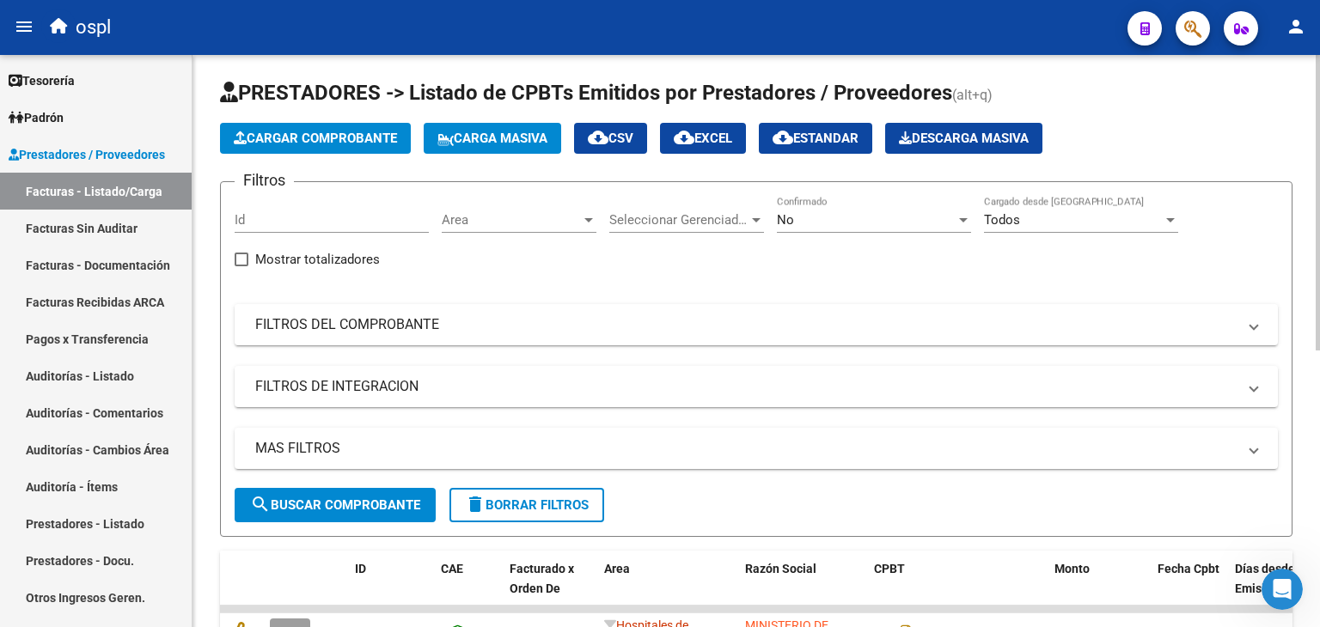
scroll to position [0, 0]
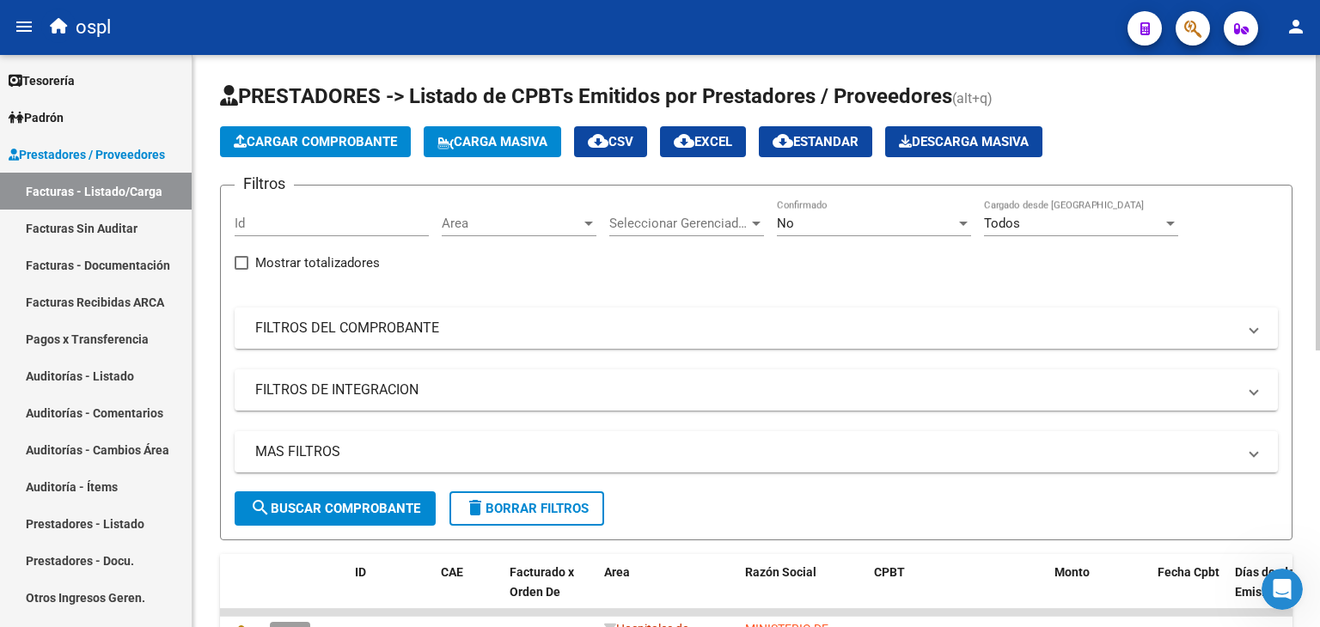
click at [471, 217] on span "Area" at bounding box center [511, 223] width 139 height 15
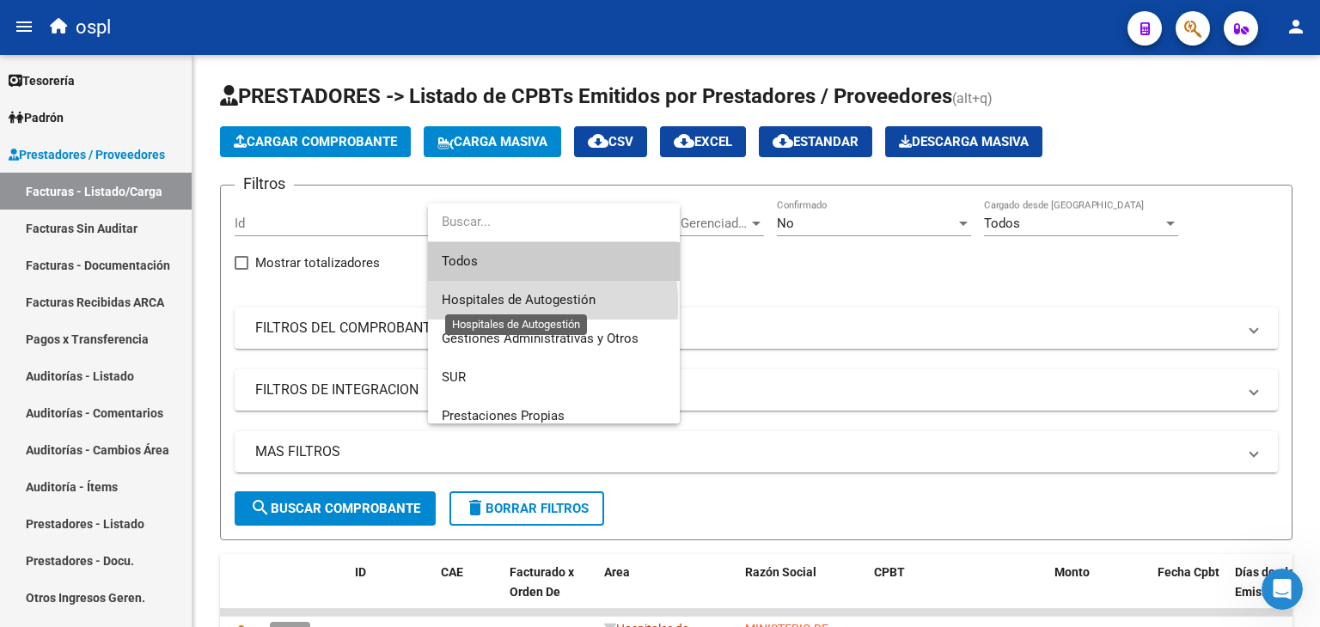
click at [479, 305] on span "Hospitales de Autogestión" at bounding box center [519, 299] width 154 height 15
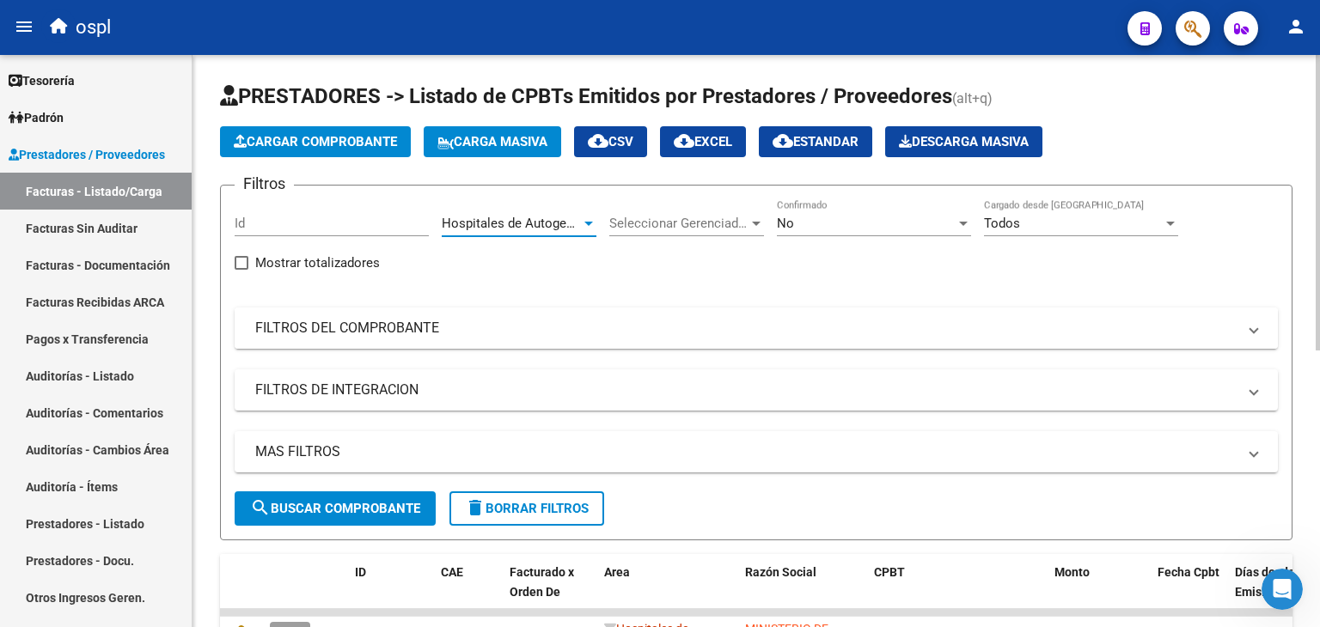
click at [357, 320] on mat-panel-title "FILTROS DEL COMPROBANTE" at bounding box center [745, 328] width 981 height 19
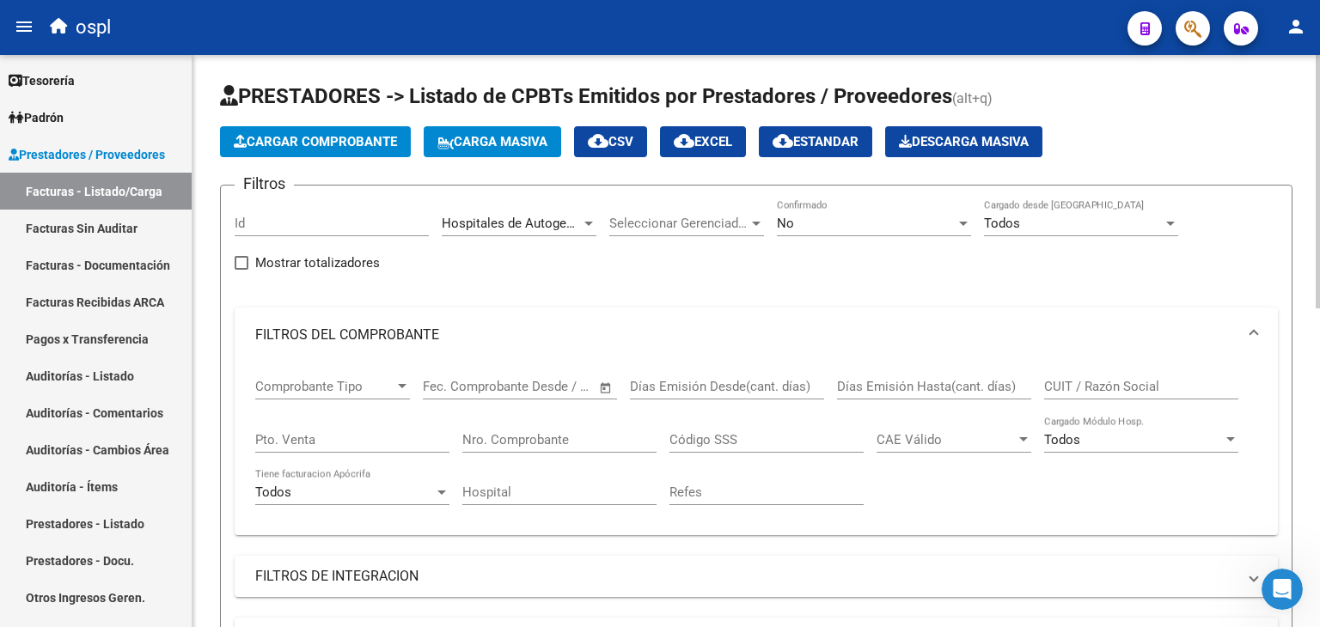
click at [612, 386] on span "Open calendar" at bounding box center [605, 387] width 41 height 41
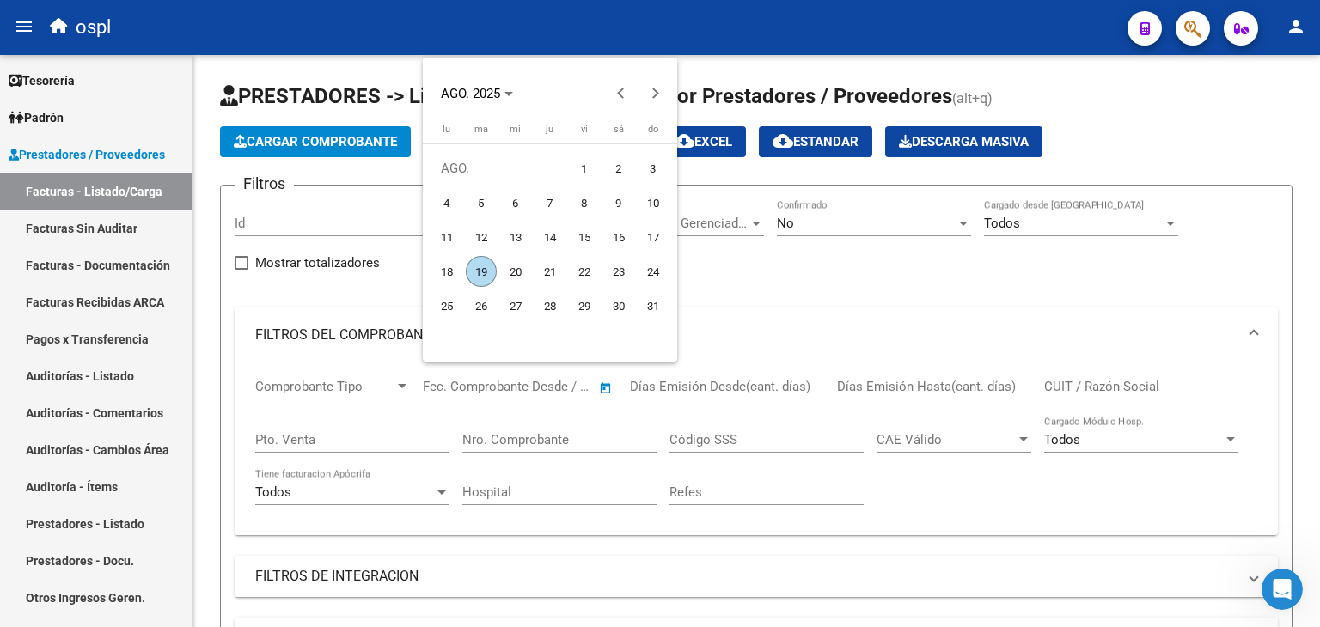
click at [581, 173] on span "1" at bounding box center [584, 168] width 31 height 31
type input "[DATE]"
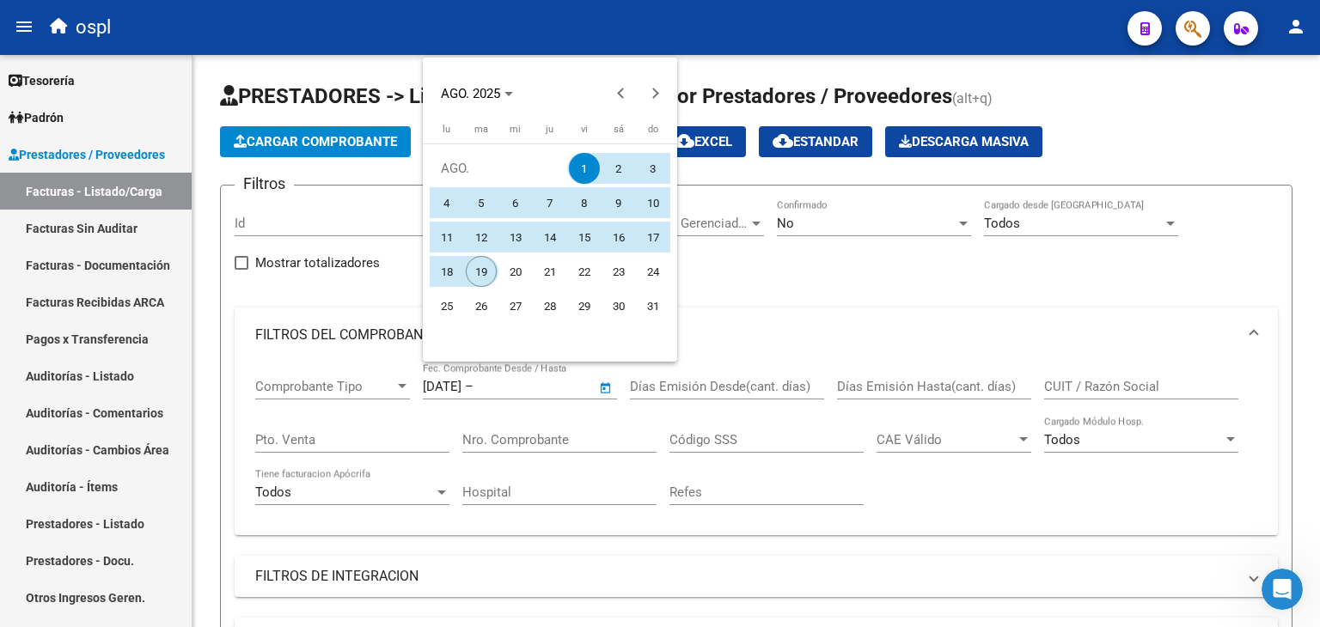
click at [479, 277] on span "19" at bounding box center [481, 271] width 31 height 31
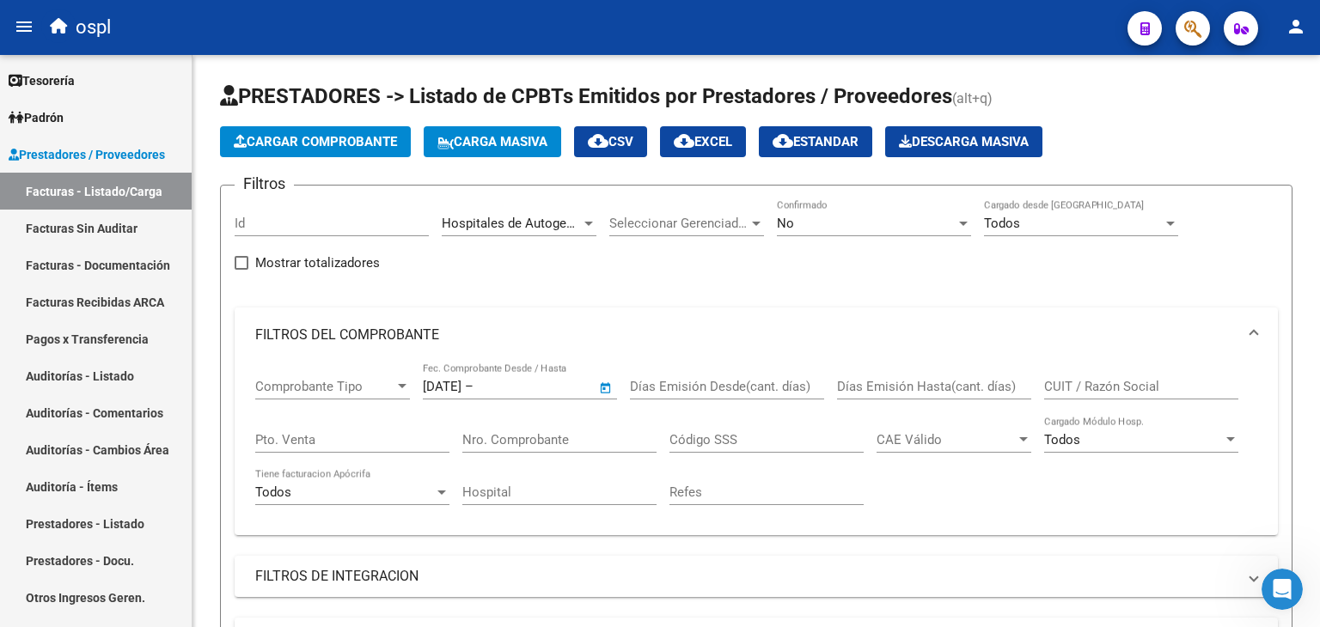
type input "[DATE]"
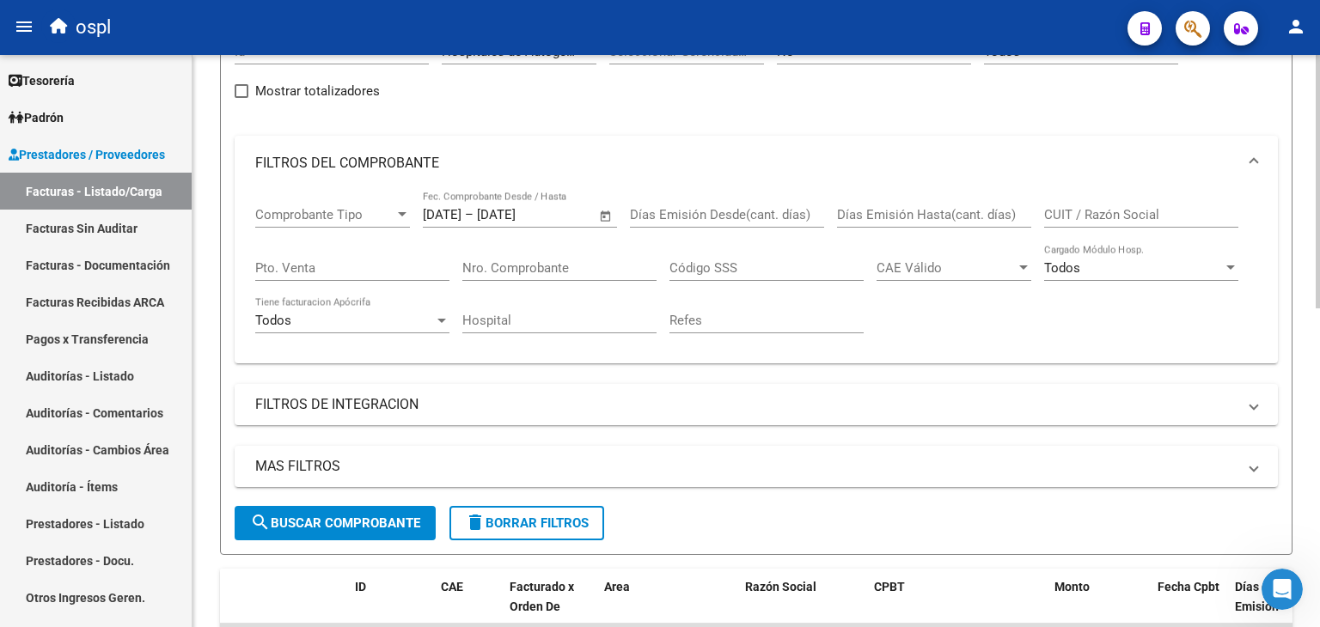
drag, startPoint x: 344, startPoint y: 488, endPoint x: 350, endPoint y: 506, distance: 19.0
click at [349, 503] on div "MAS FILTROS Todos Con Doc. Respaldatoria Todos Con Trazabilidad Todos Asociado …" at bounding box center [756, 476] width 1043 height 60
click at [351, 510] on button "search Buscar Comprobante" at bounding box center [335, 523] width 201 height 34
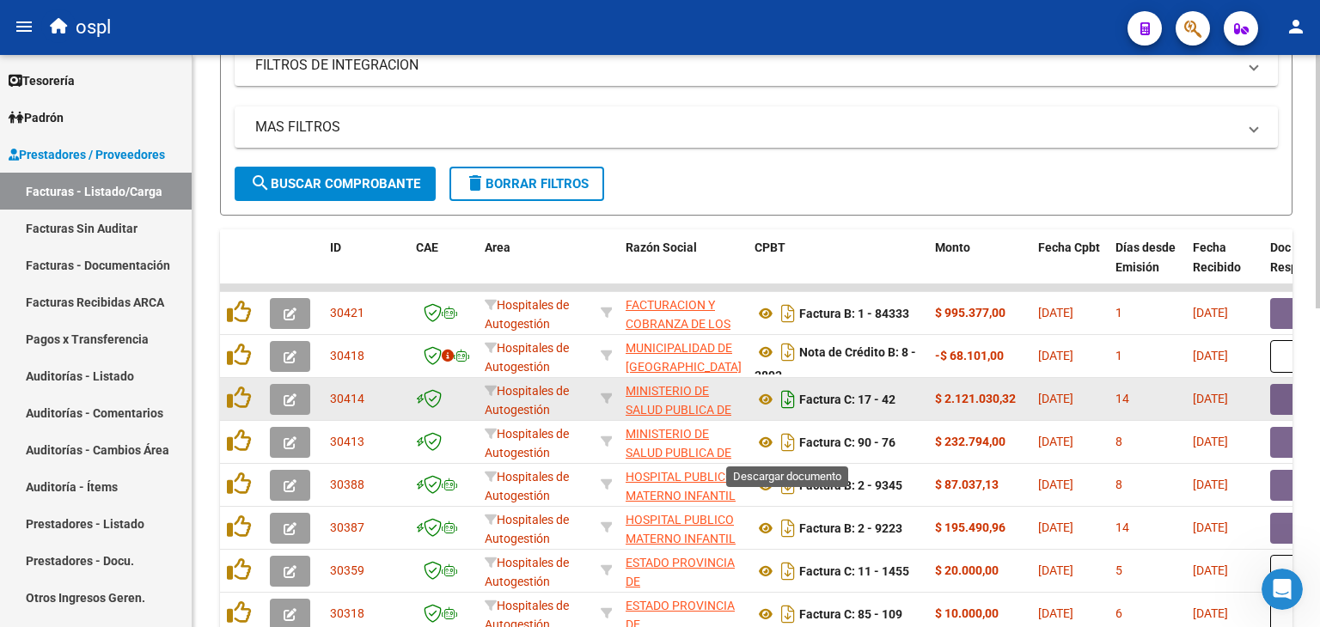
scroll to position [548, 0]
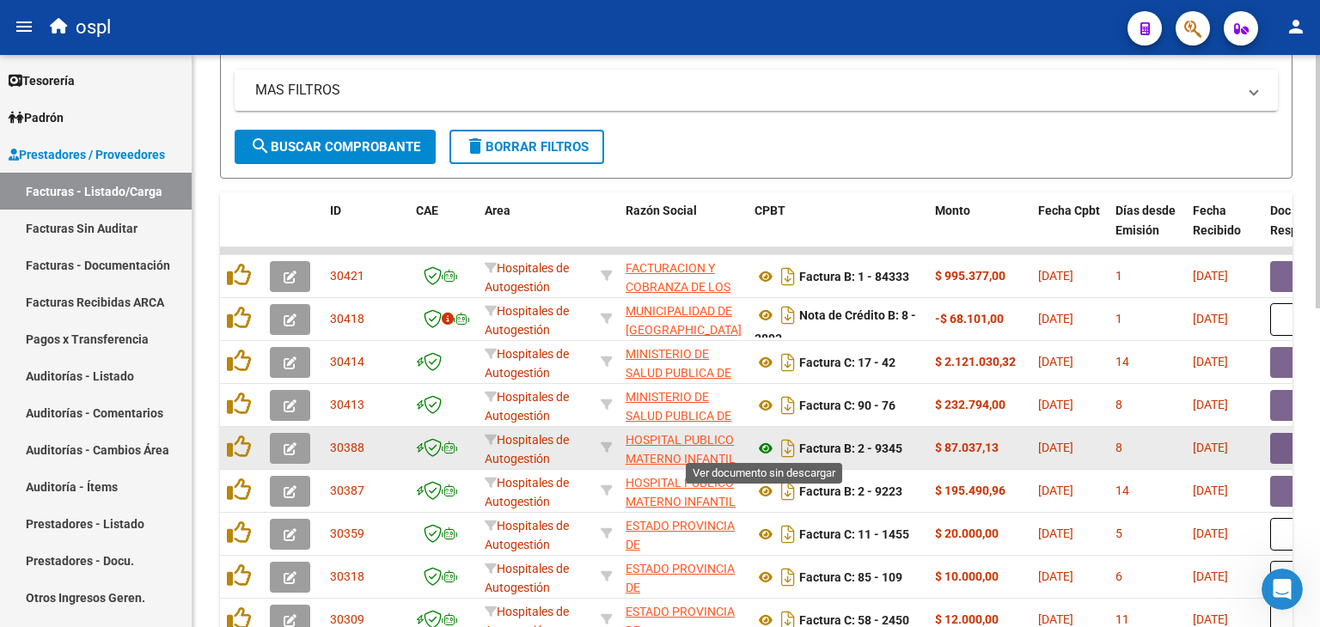
click at [764, 441] on icon at bounding box center [765, 448] width 22 height 21
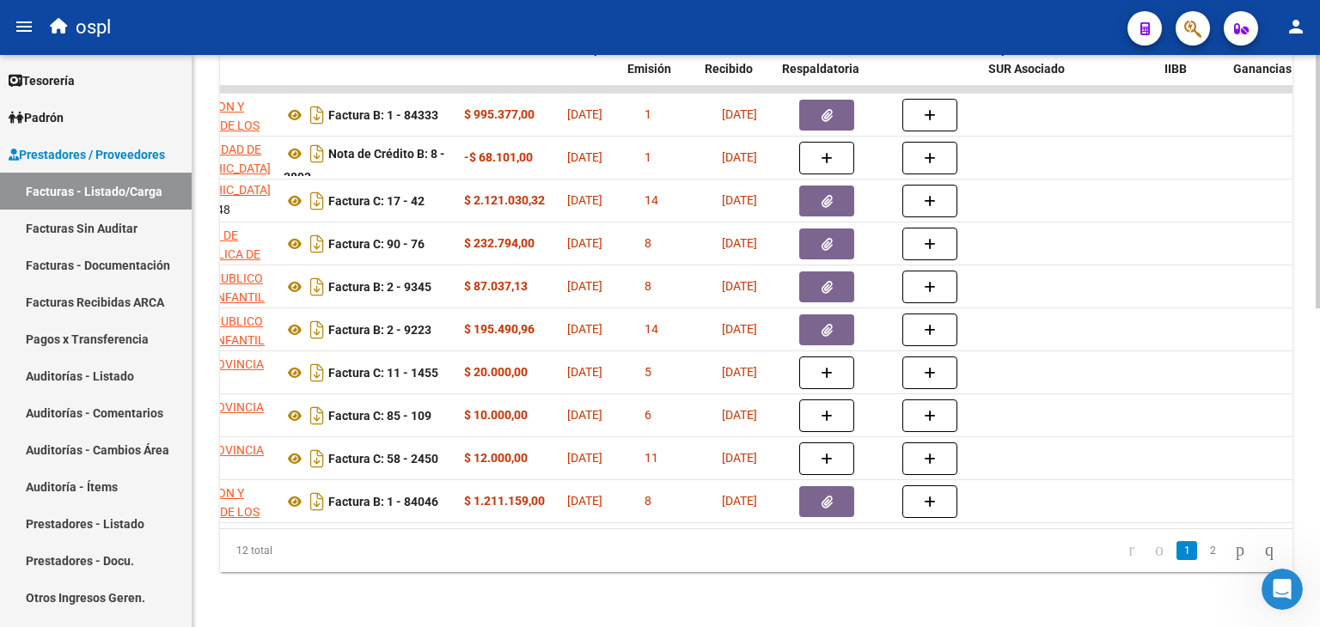
scroll to position [0, 494]
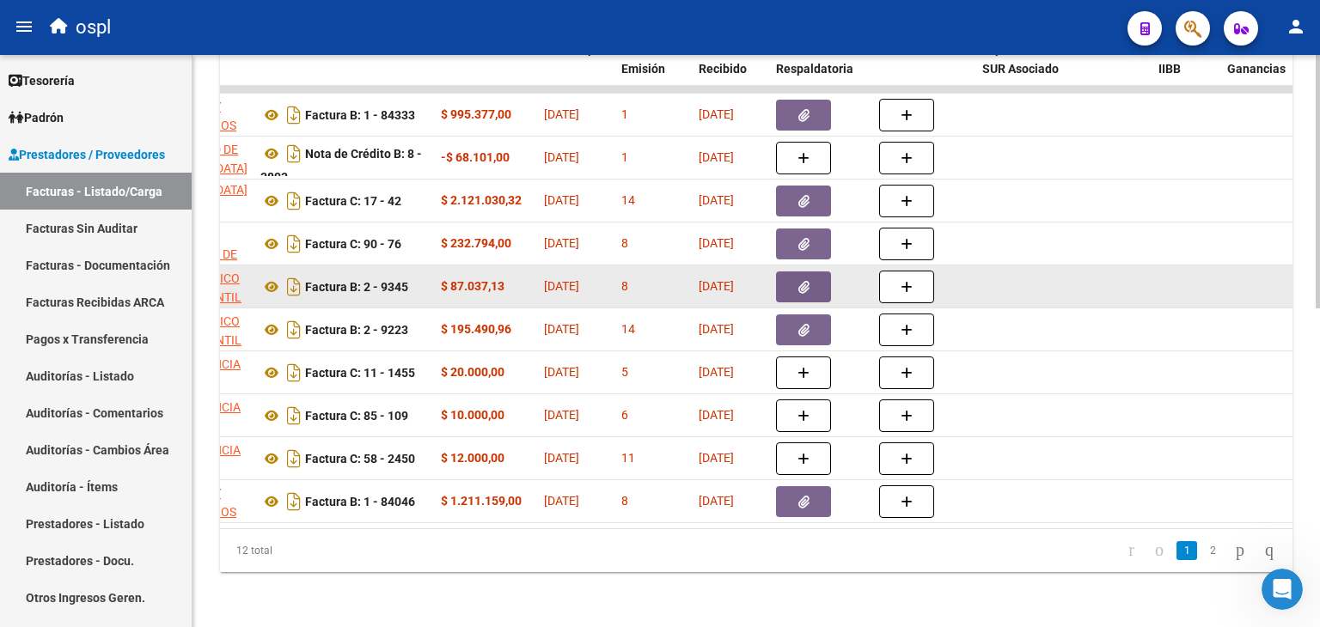
click at [814, 278] on button "button" at bounding box center [803, 286] width 55 height 31
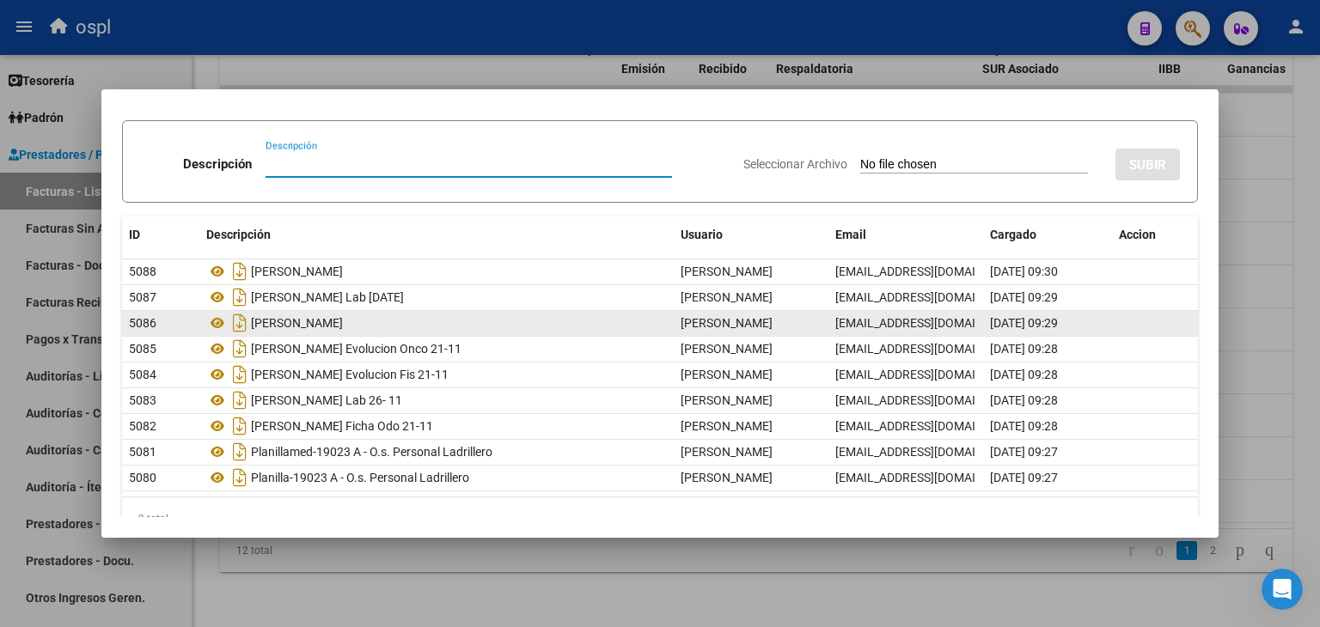
scroll to position [76, 0]
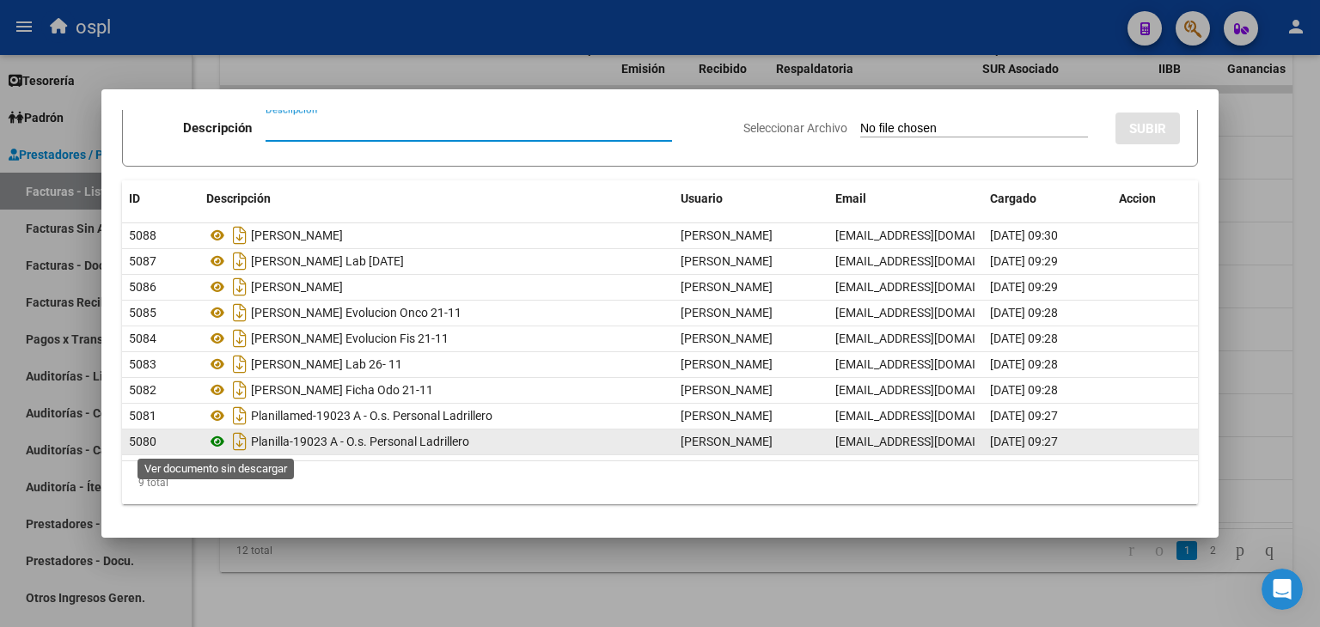
click at [217, 442] on icon at bounding box center [217, 441] width 22 height 21
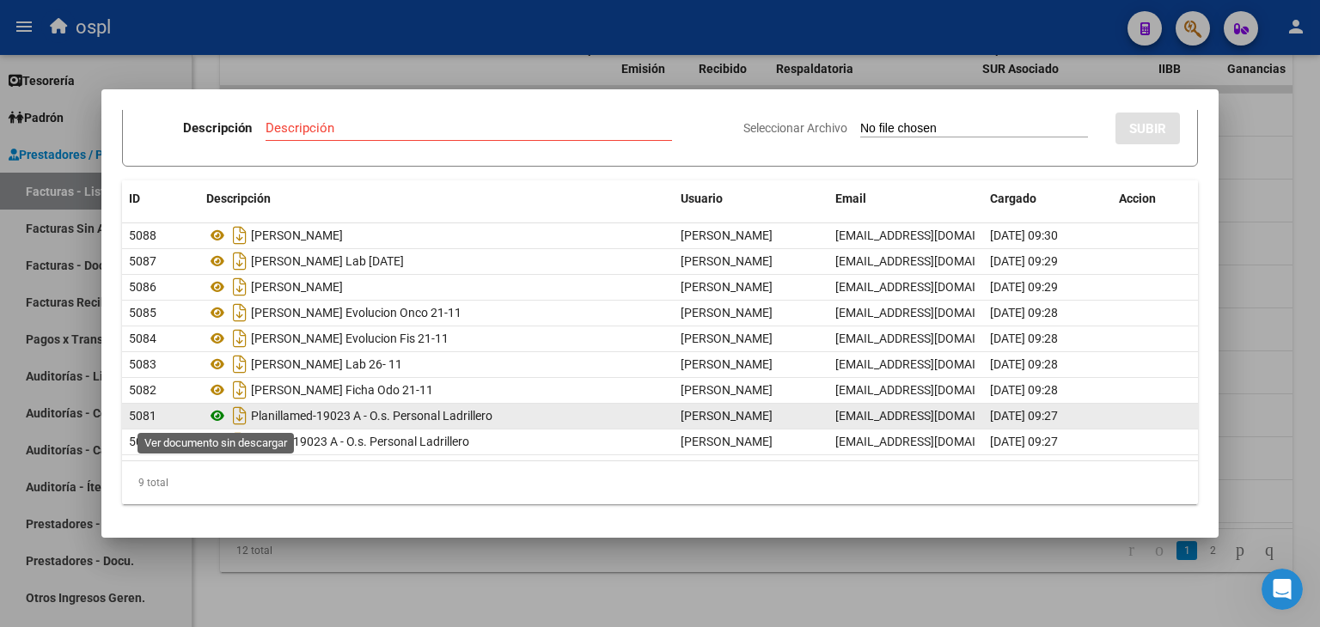
click at [218, 418] on icon at bounding box center [217, 416] width 22 height 21
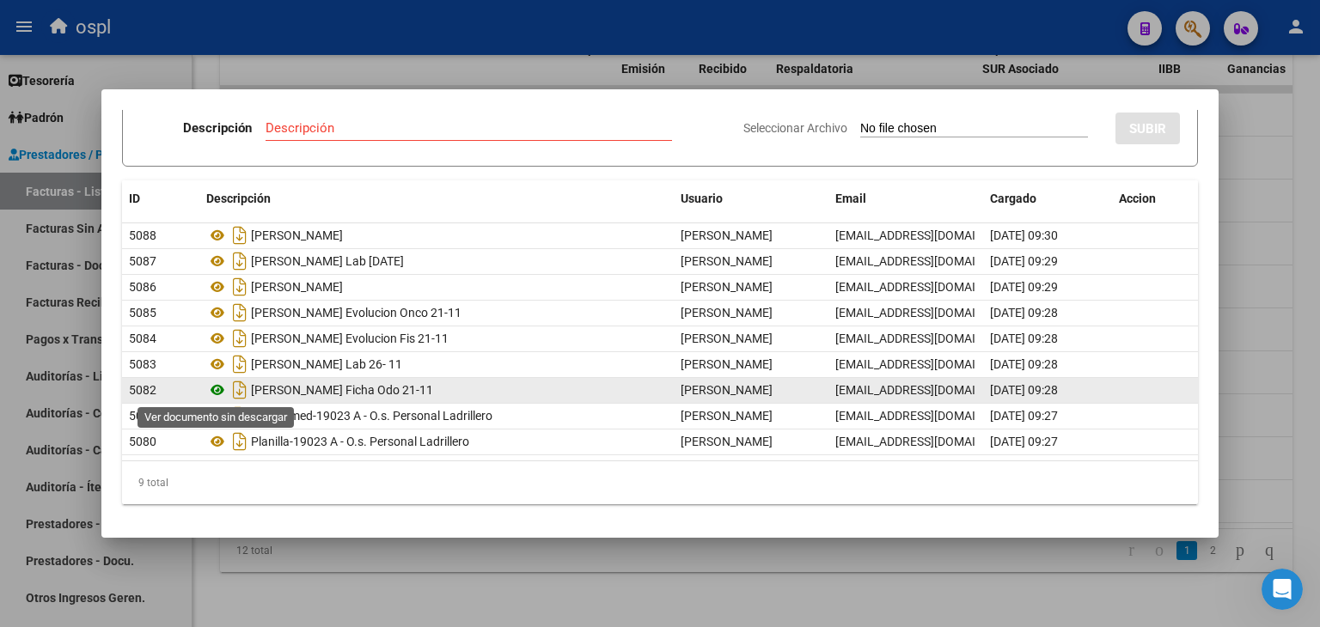
click at [219, 389] on icon at bounding box center [217, 390] width 22 height 21
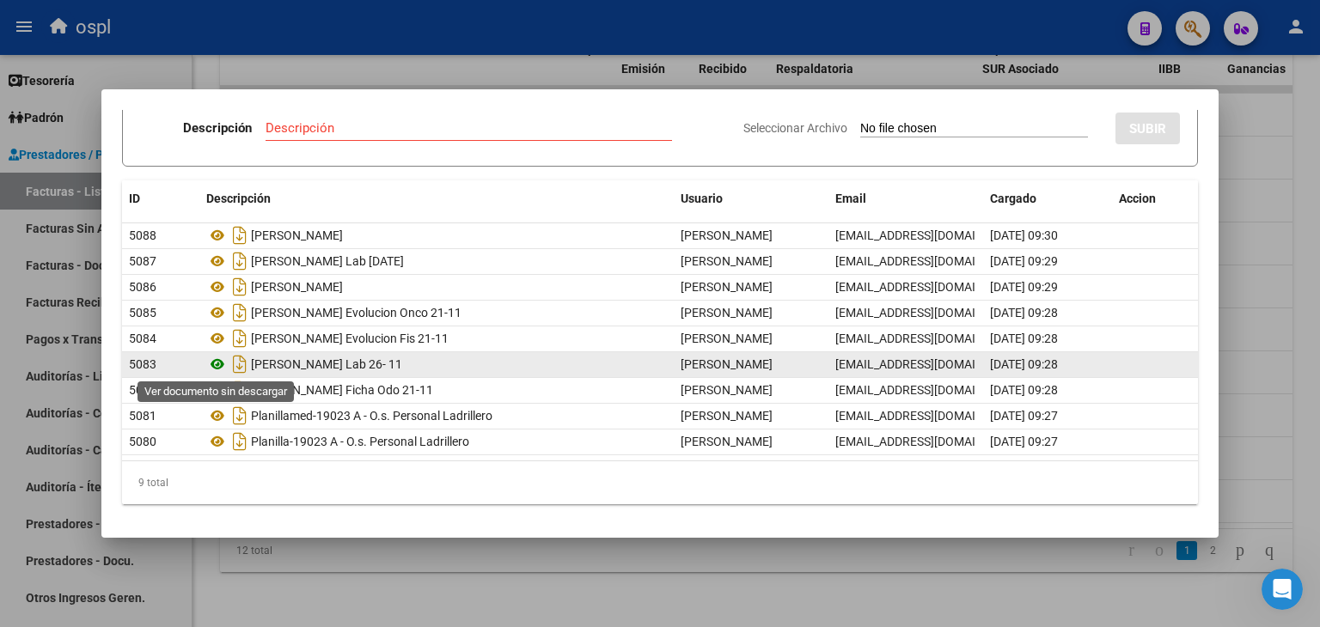
click at [215, 363] on icon at bounding box center [217, 364] width 22 height 21
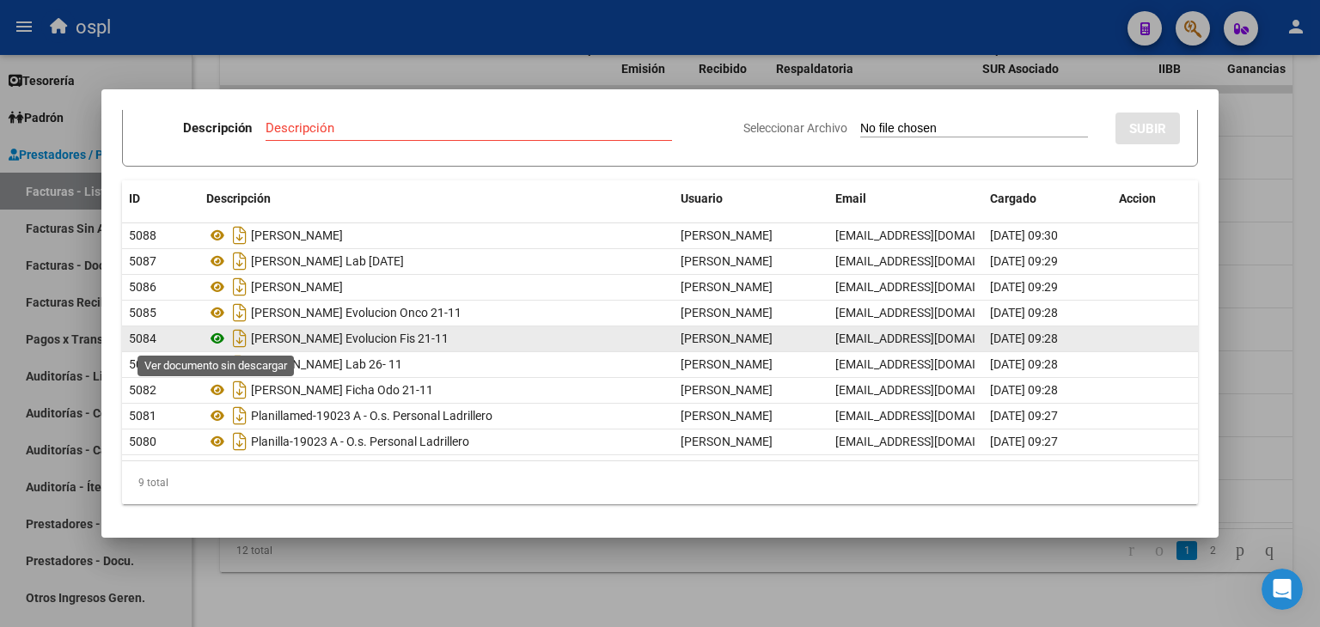
click at [217, 332] on icon at bounding box center [217, 338] width 22 height 21
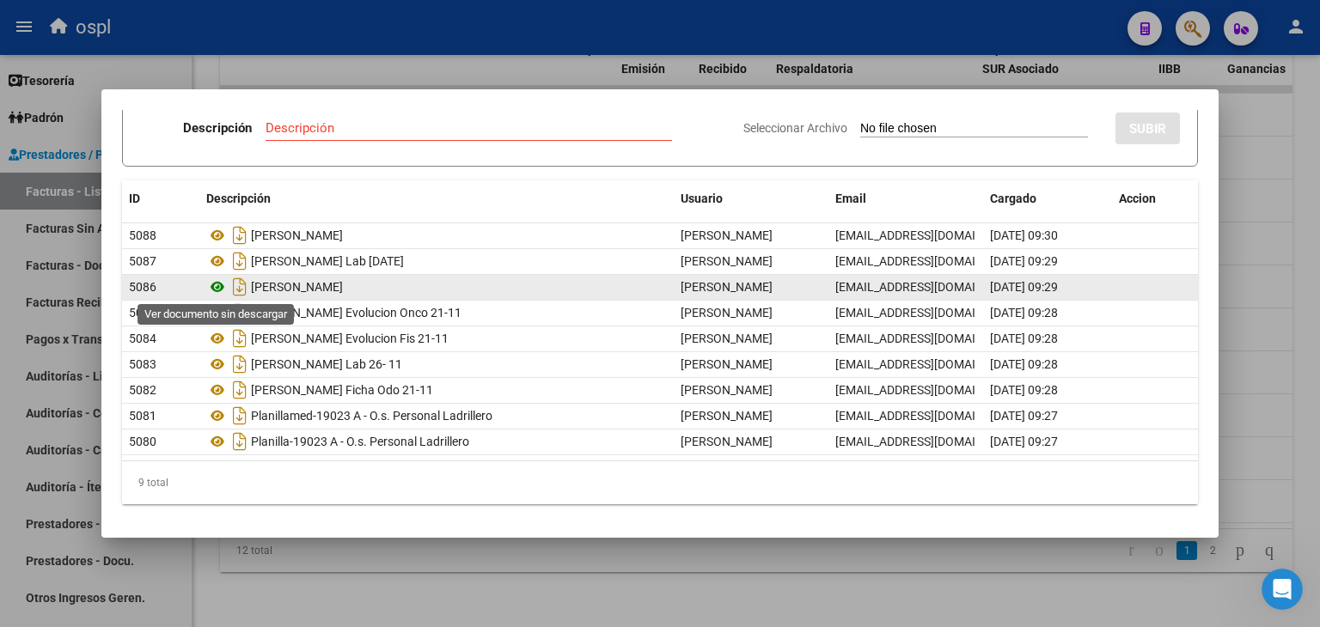
click at [221, 290] on icon at bounding box center [217, 287] width 22 height 21
click at [212, 280] on icon at bounding box center [217, 287] width 22 height 21
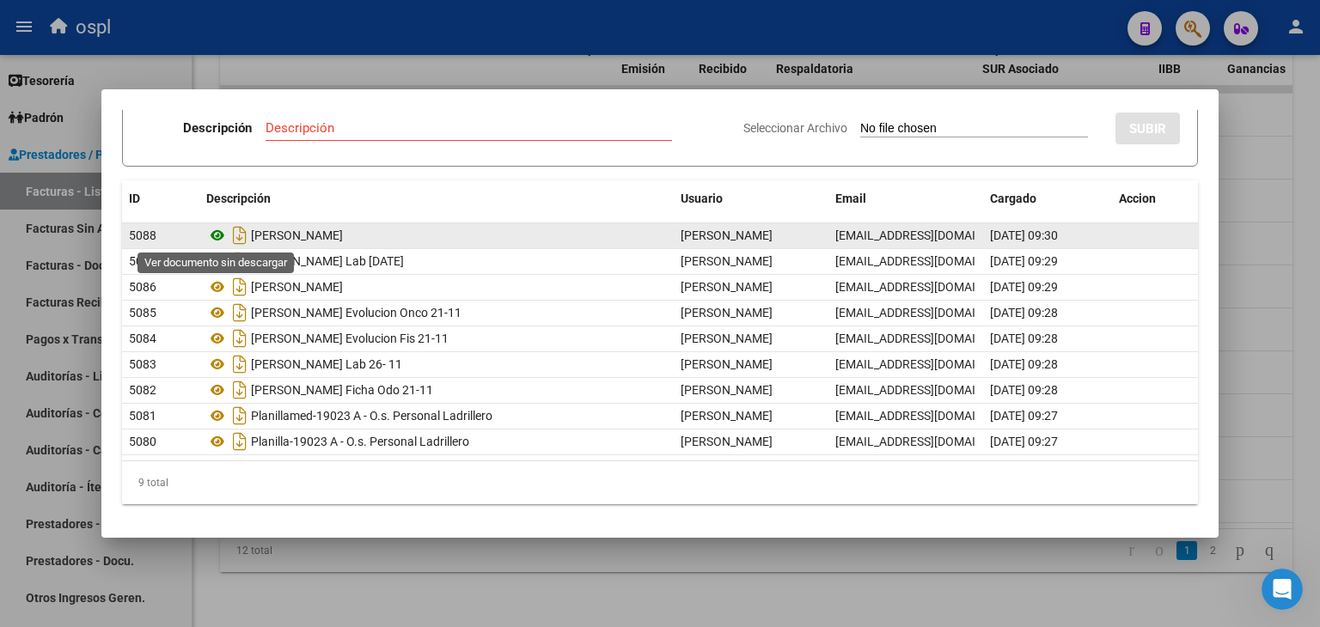
click at [213, 235] on icon at bounding box center [217, 235] width 22 height 21
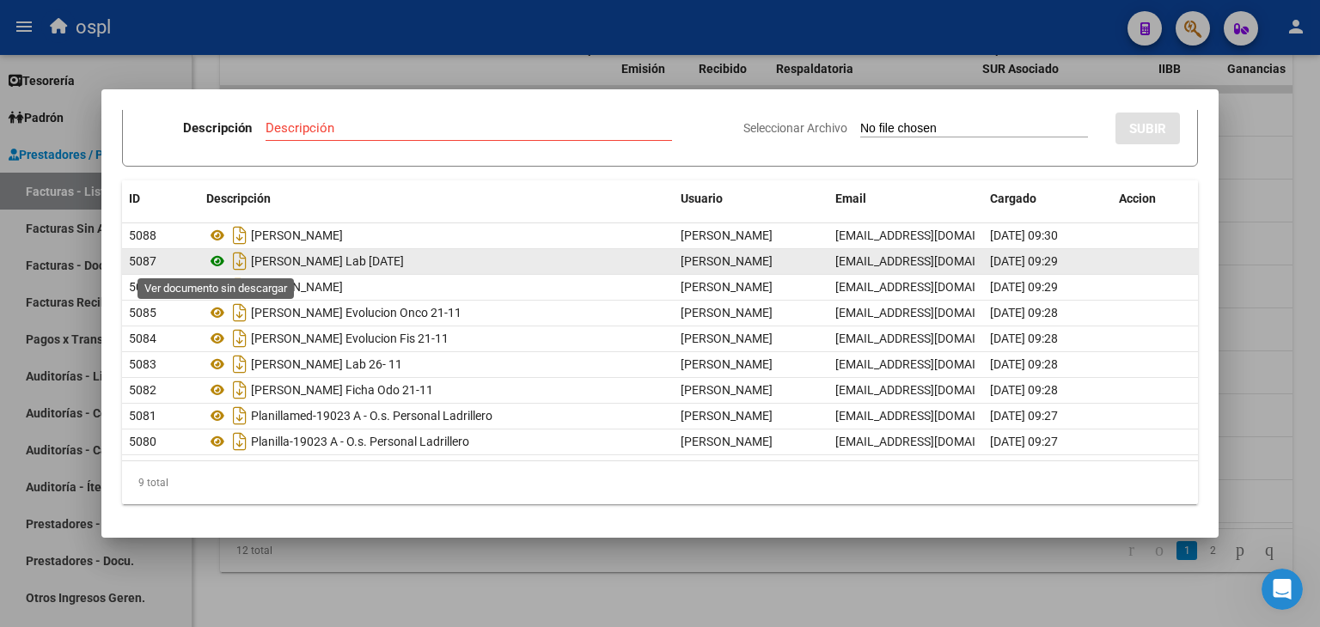
click at [210, 259] on icon at bounding box center [217, 261] width 22 height 21
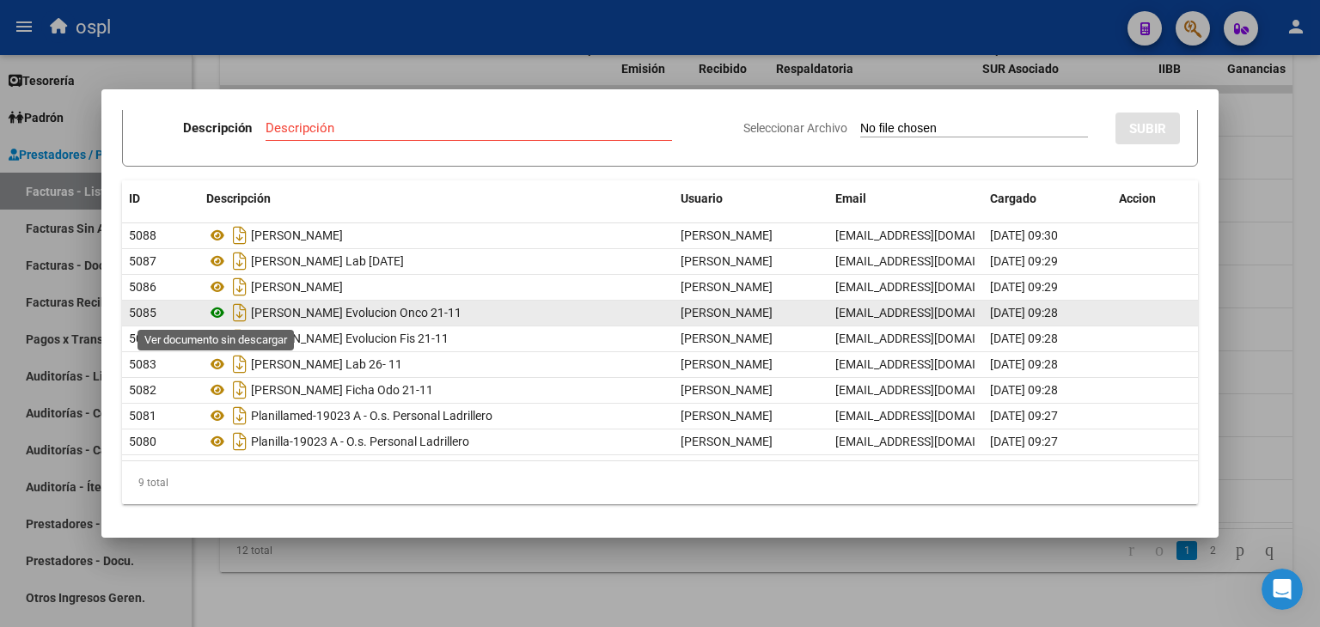
click at [221, 310] on icon at bounding box center [217, 312] width 22 height 21
click at [220, 311] on icon at bounding box center [217, 312] width 22 height 21
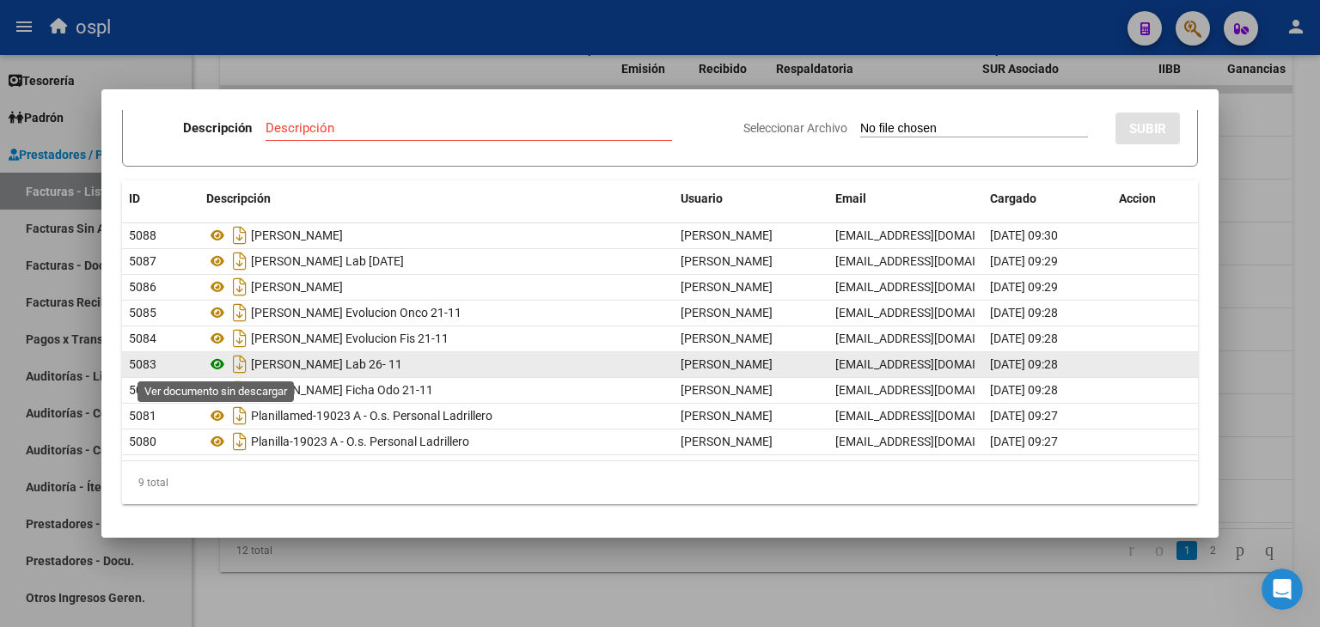
click at [217, 362] on icon at bounding box center [217, 364] width 22 height 21
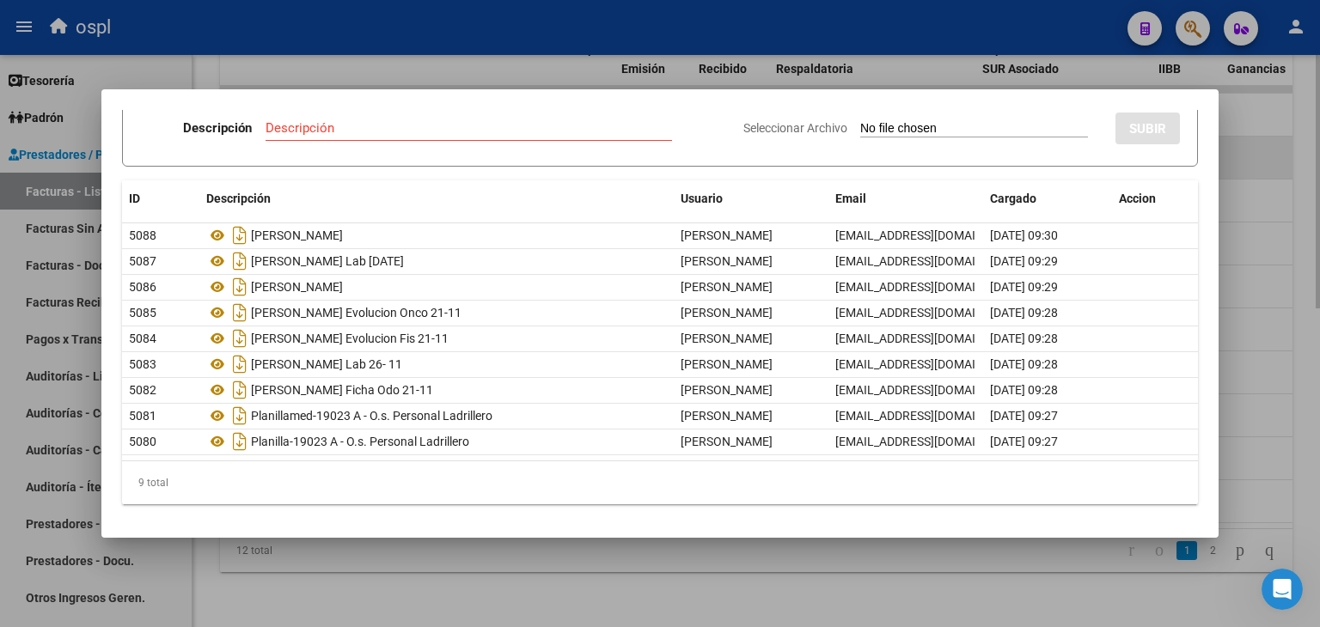
drag, startPoint x: 1245, startPoint y: 148, endPoint x: 1254, endPoint y: 135, distance: 16.0
click at [1248, 146] on div at bounding box center [660, 313] width 1320 height 627
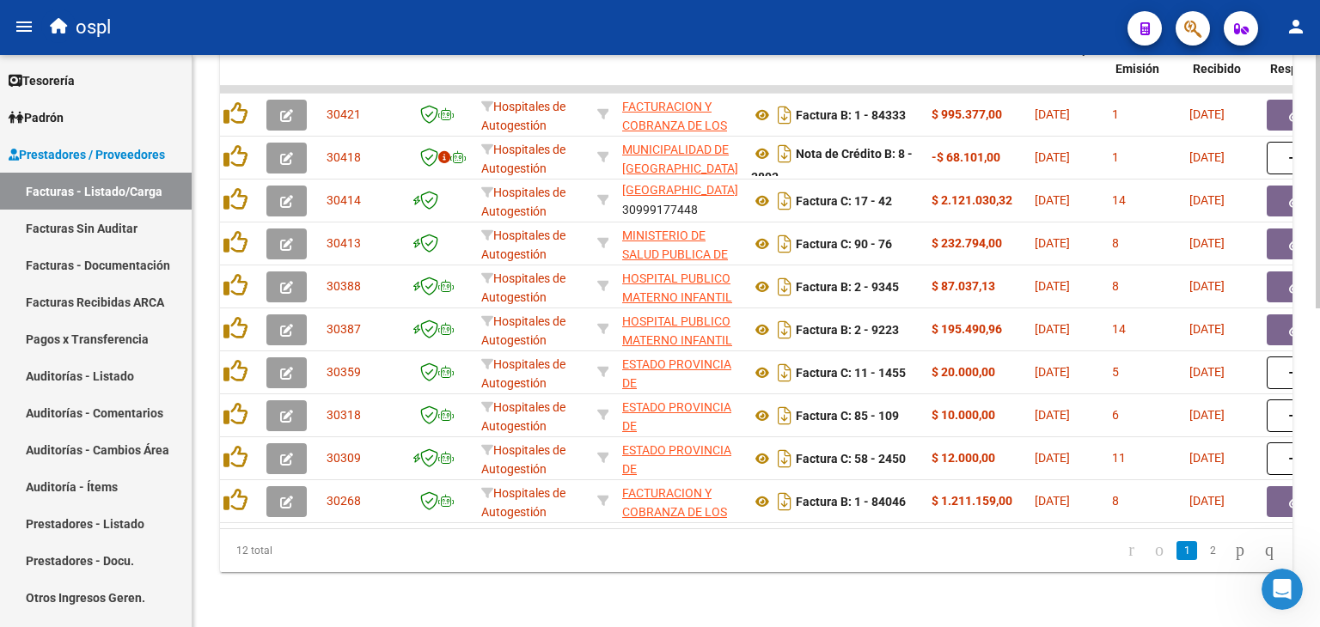
scroll to position [0, 0]
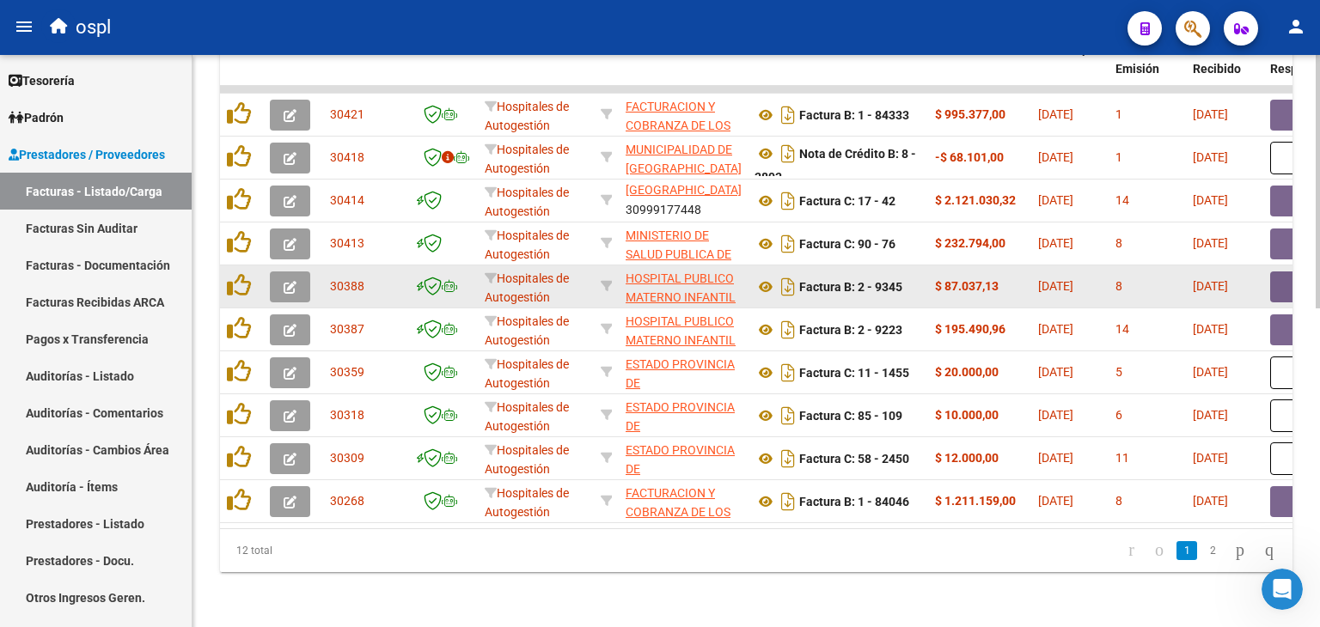
click at [292, 281] on icon "button" at bounding box center [290, 287] width 13 height 13
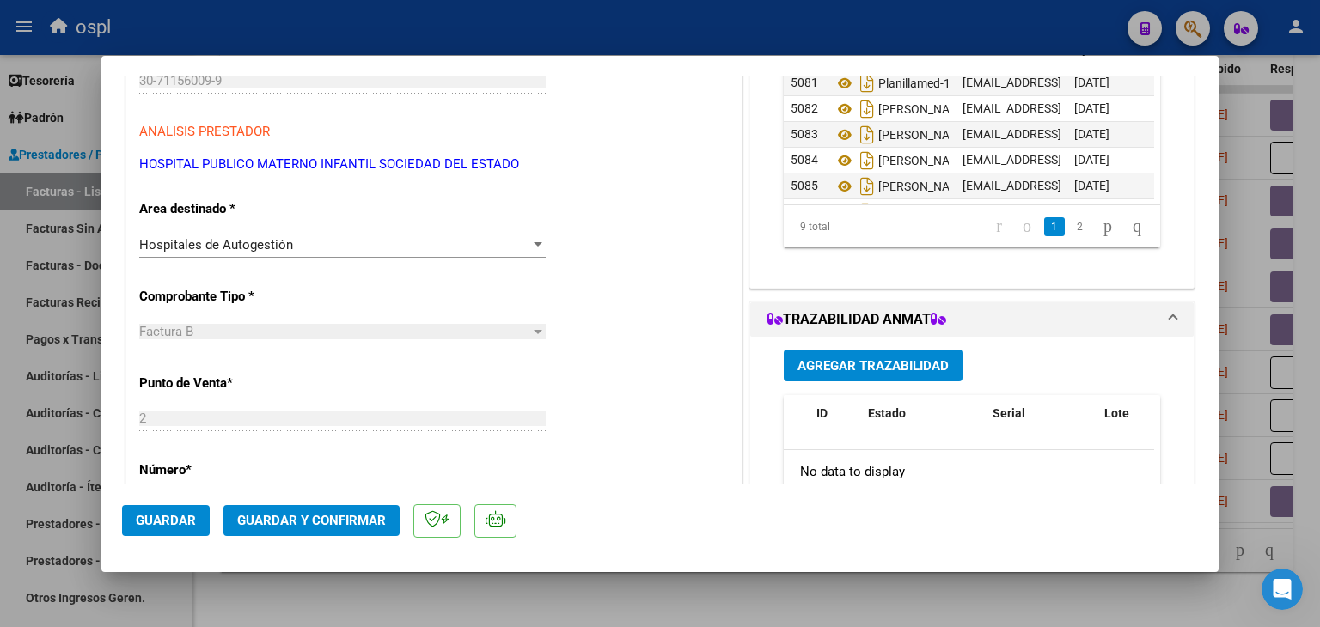
scroll to position [258, 0]
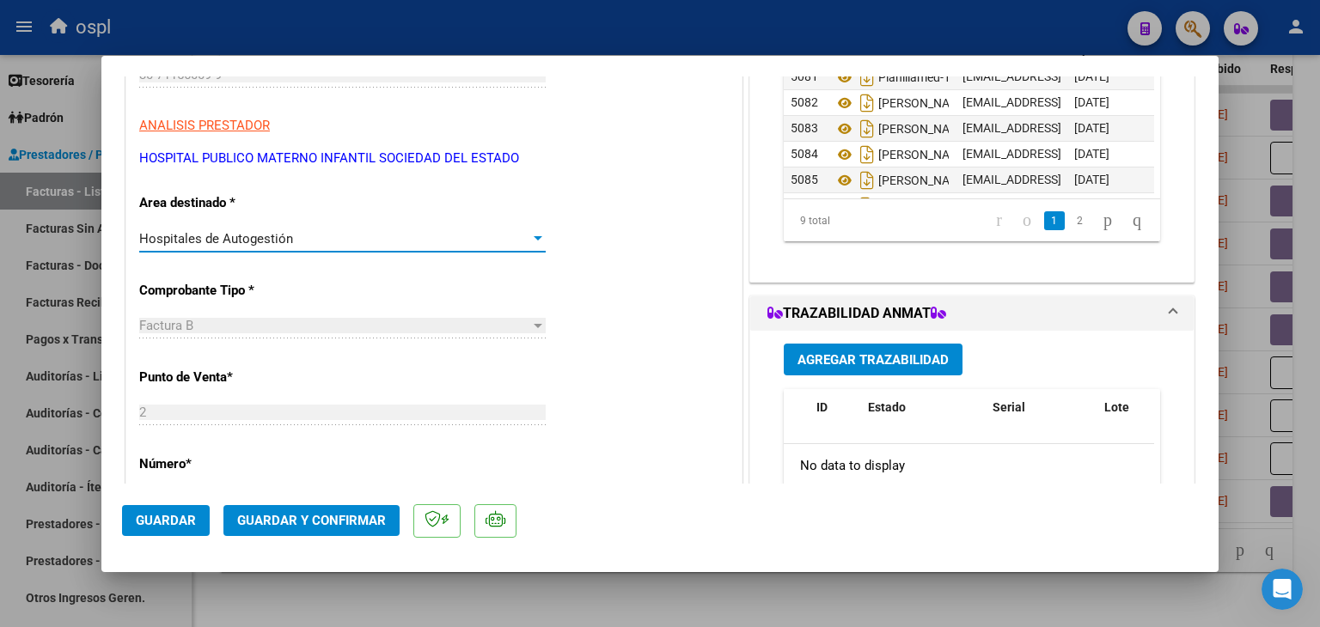
click at [530, 232] on div at bounding box center [537, 239] width 15 height 14
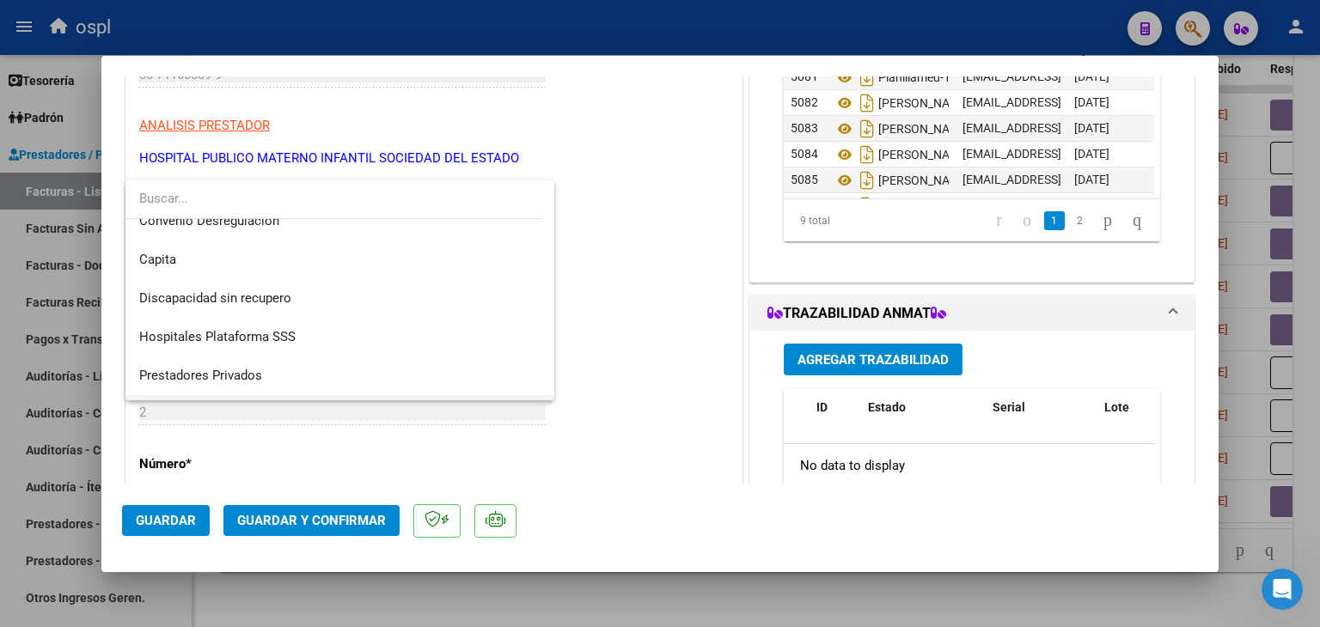
scroll to position [244, 0]
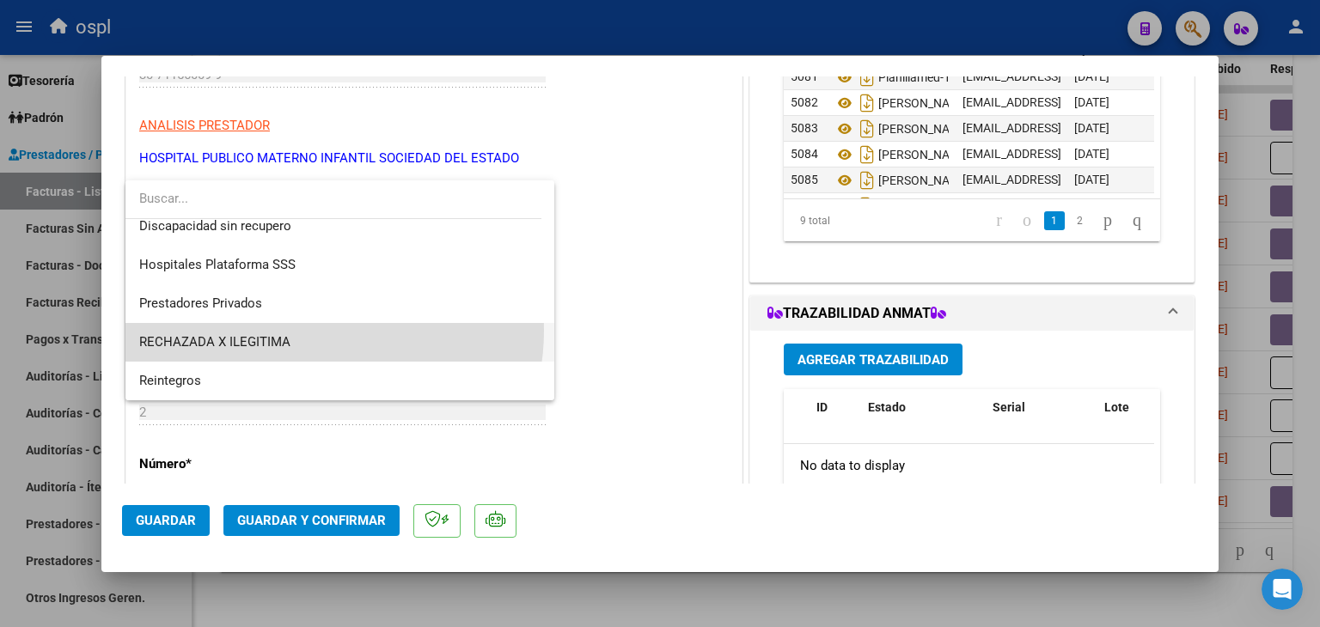
click at [316, 331] on span "RECHAZADA X ILEGITIMA" at bounding box center [340, 342] width 402 height 39
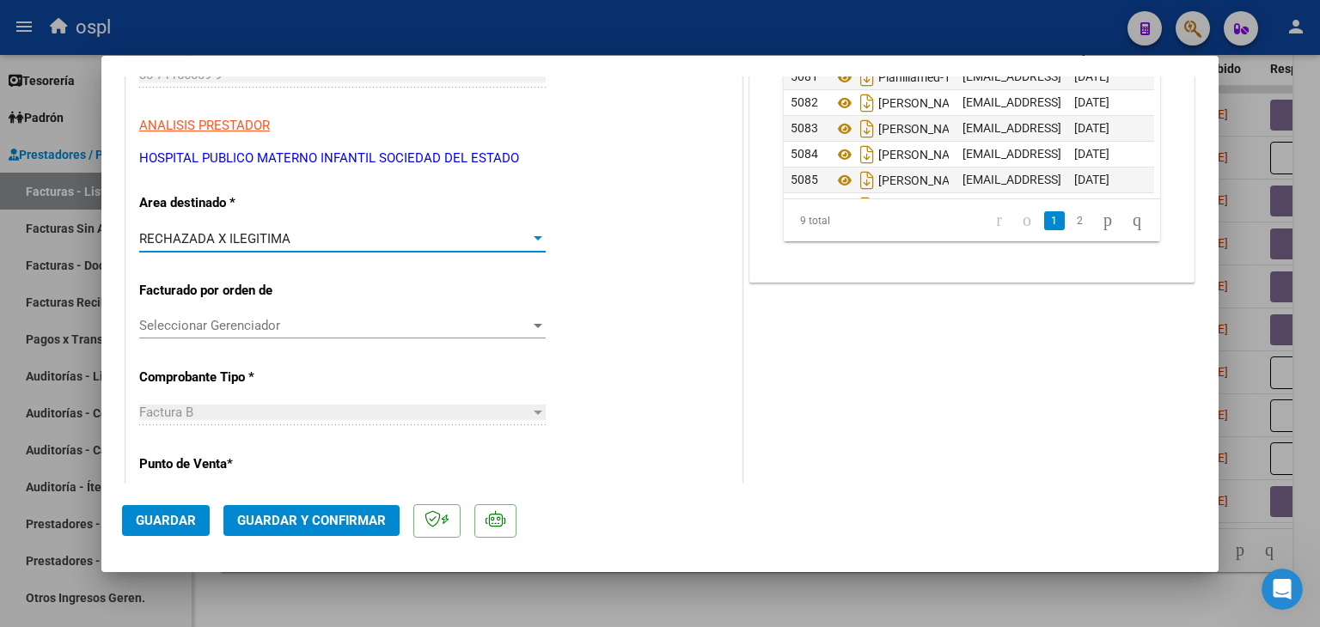
click at [332, 524] on span "Guardar y Confirmar" at bounding box center [311, 520] width 149 height 15
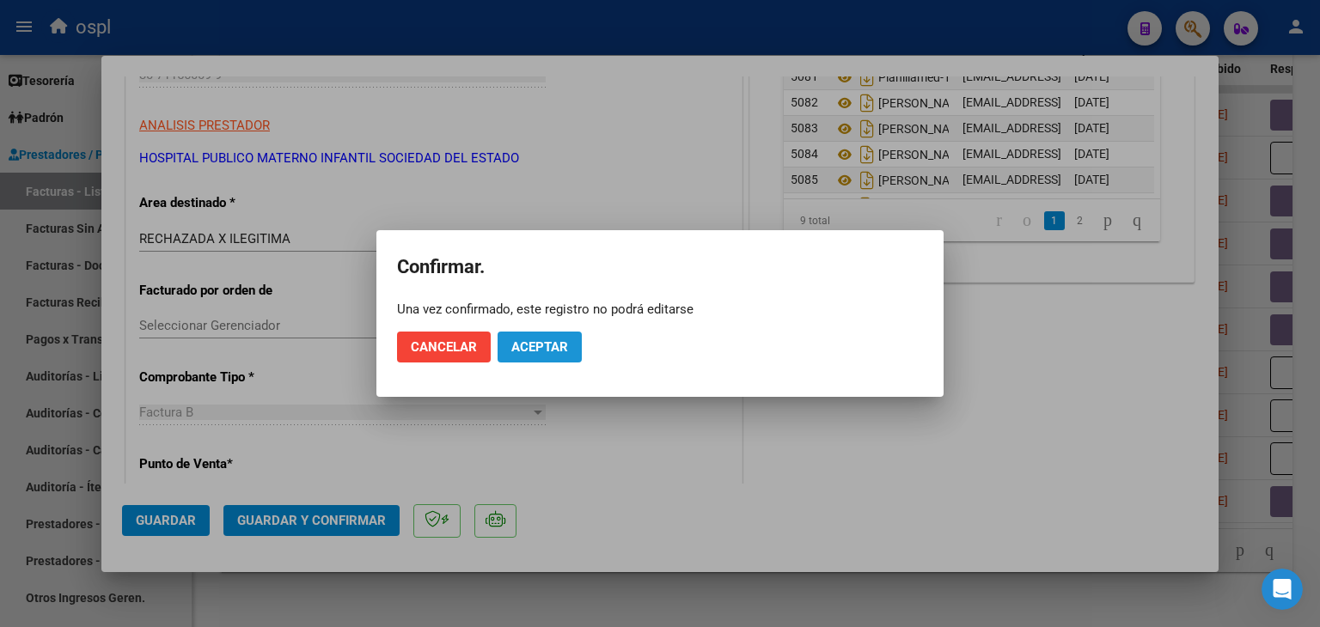
click at [547, 349] on span "Aceptar" at bounding box center [539, 346] width 57 height 15
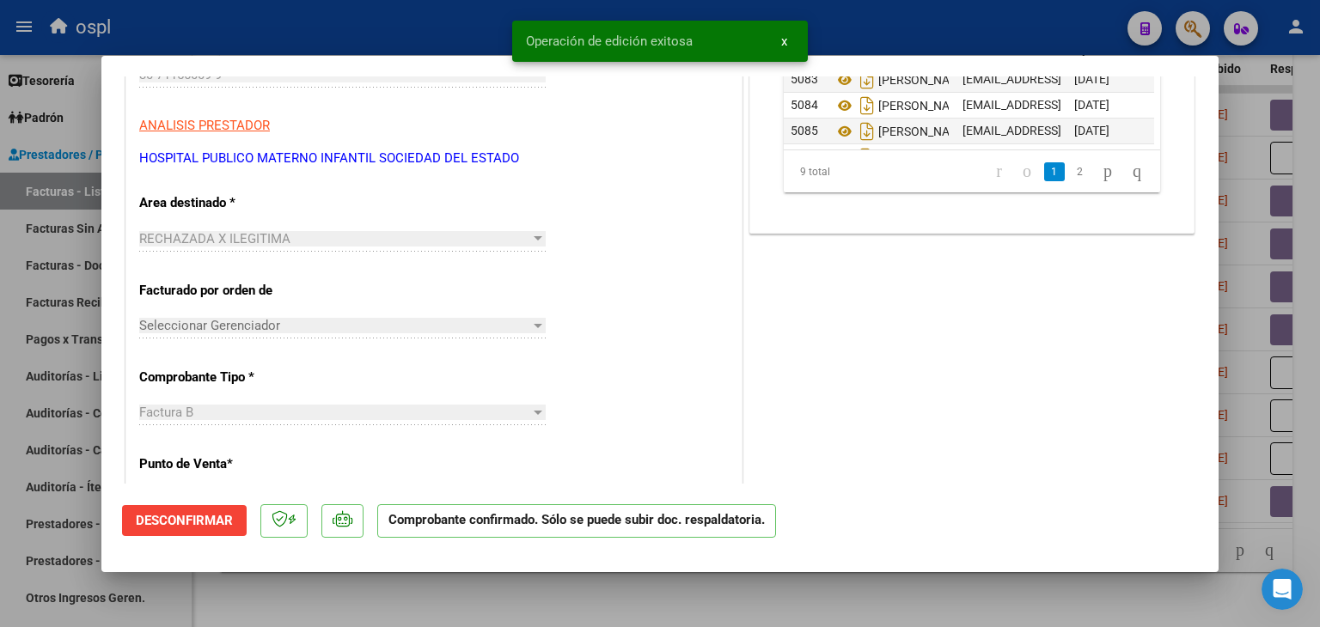
click at [15, 228] on div at bounding box center [660, 313] width 1320 height 627
type input "$ 0,00"
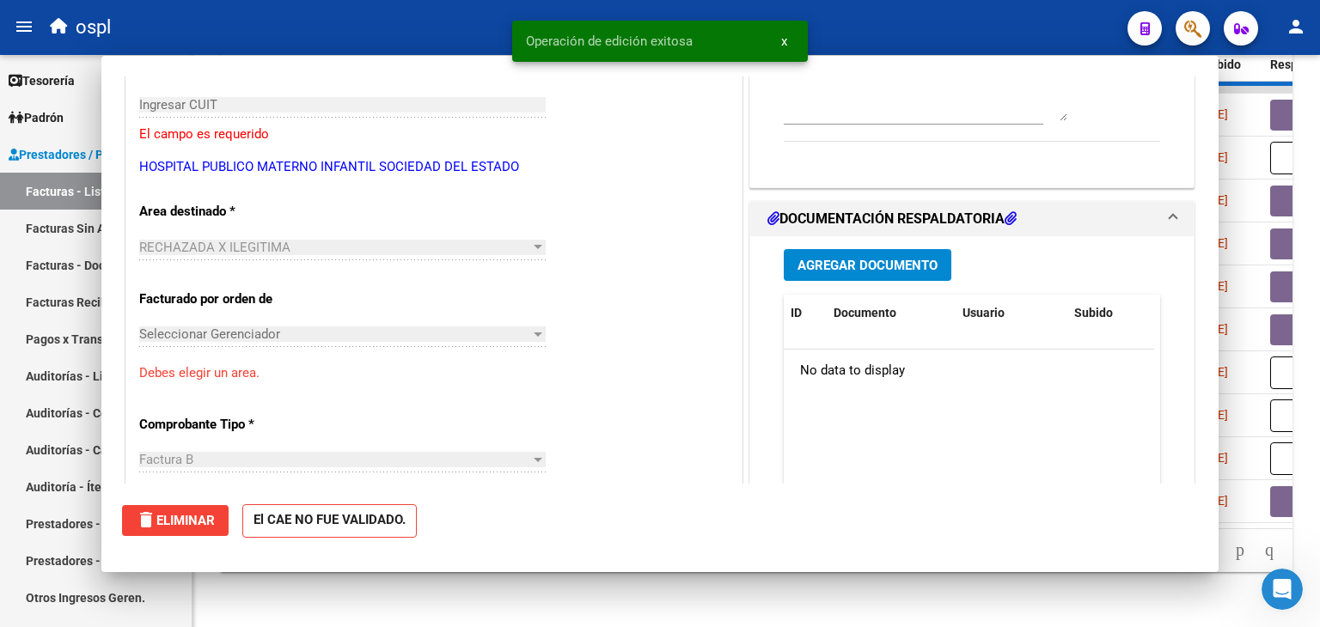
scroll to position [0, 0]
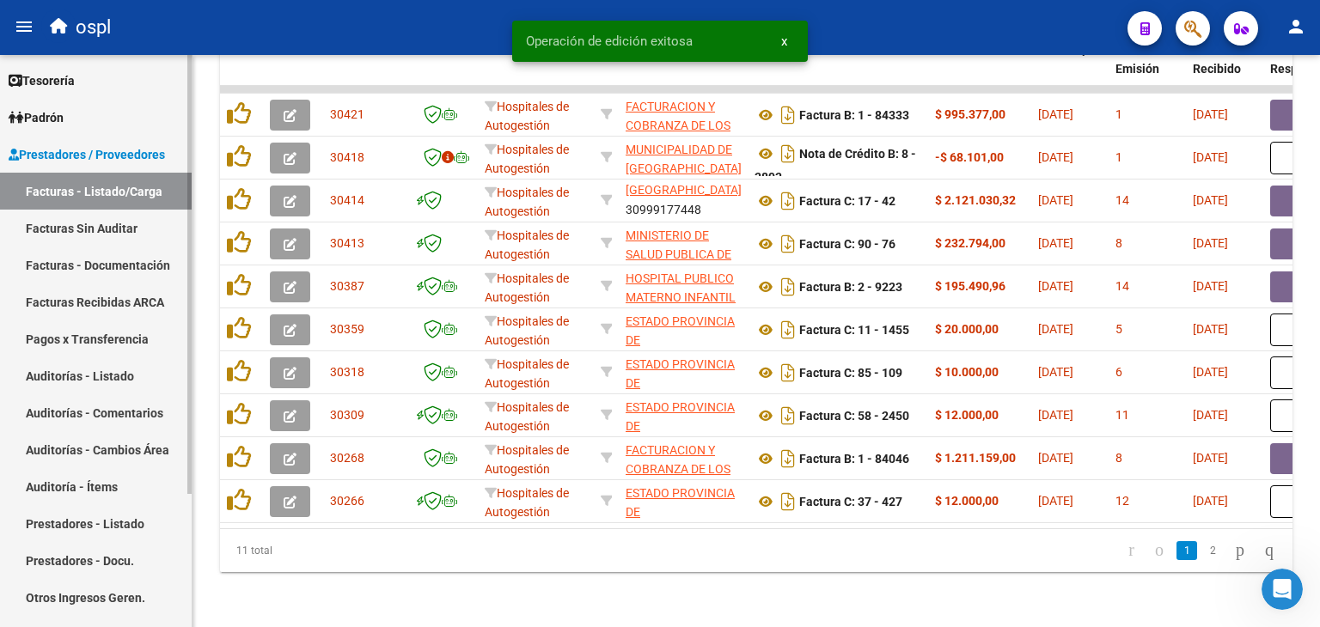
click at [96, 223] on link "Facturas Sin Auditar" at bounding box center [96, 228] width 192 height 37
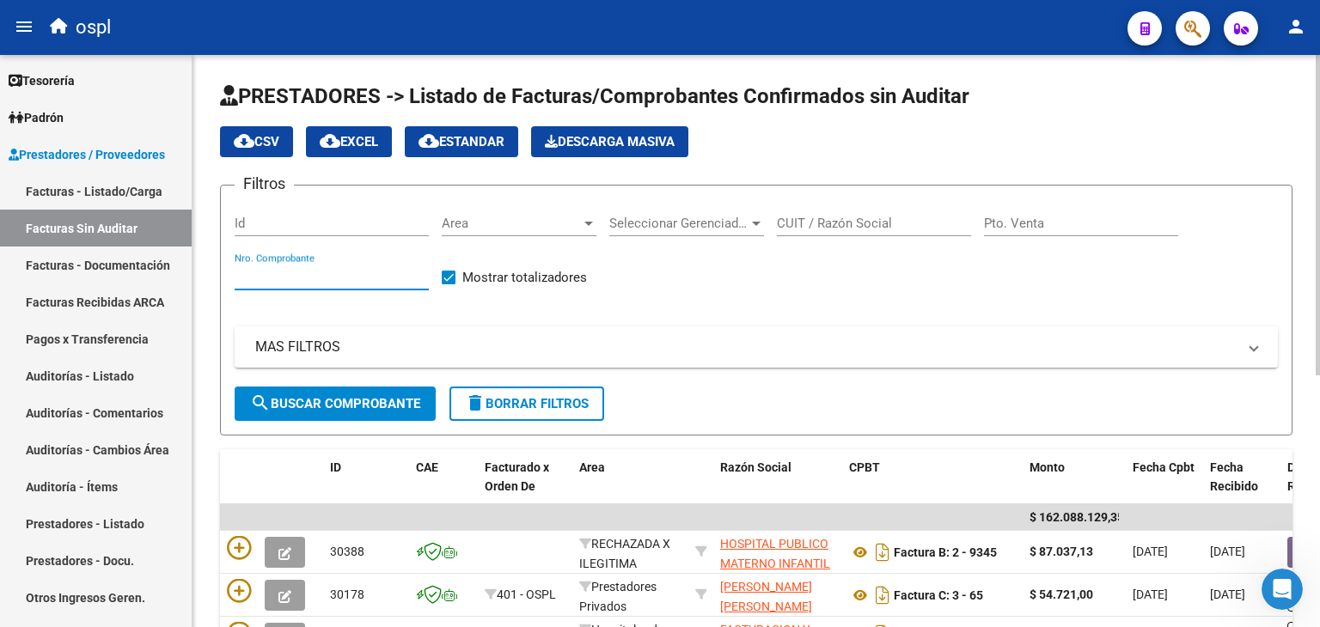
click at [289, 276] on input "Nro. Comprobante" at bounding box center [332, 276] width 194 height 15
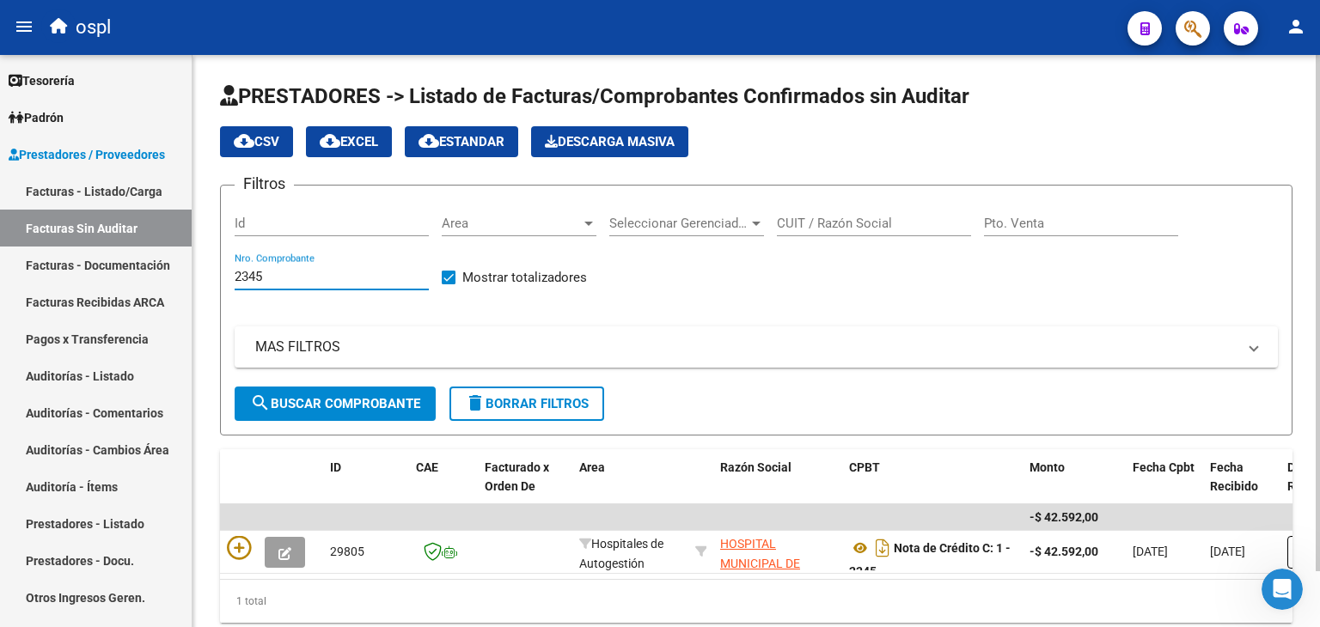
scroll to position [62, 0]
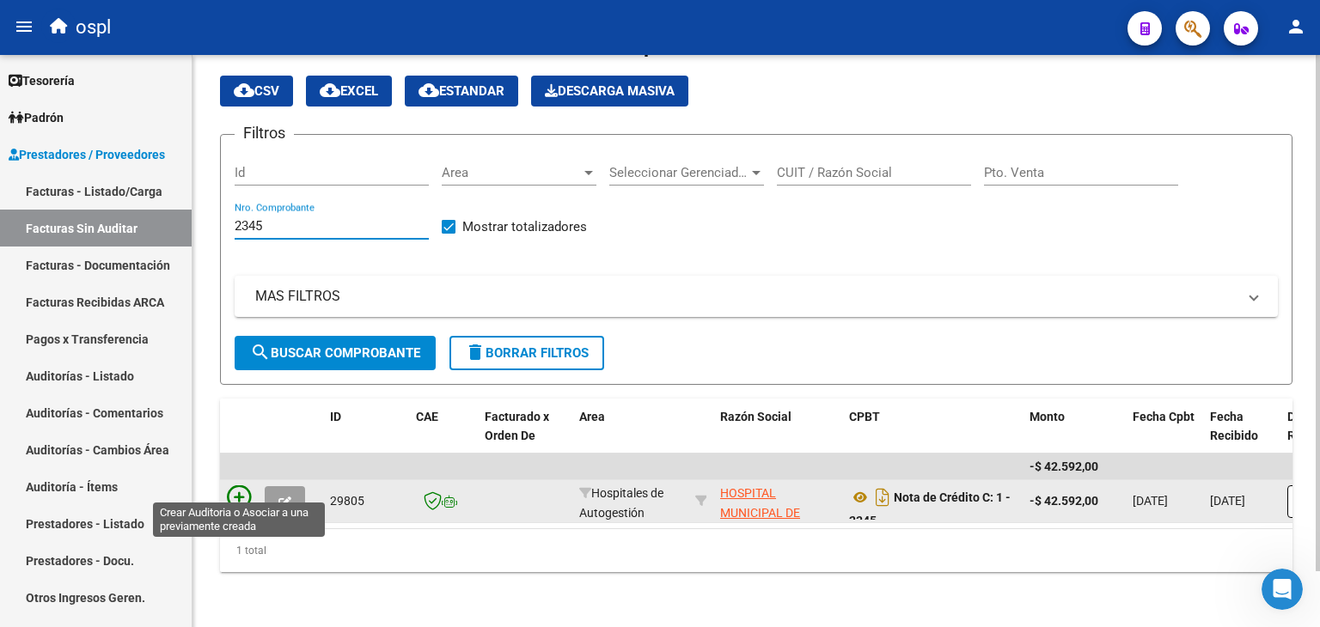
type input "2345"
click at [234, 485] on icon at bounding box center [239, 497] width 24 height 24
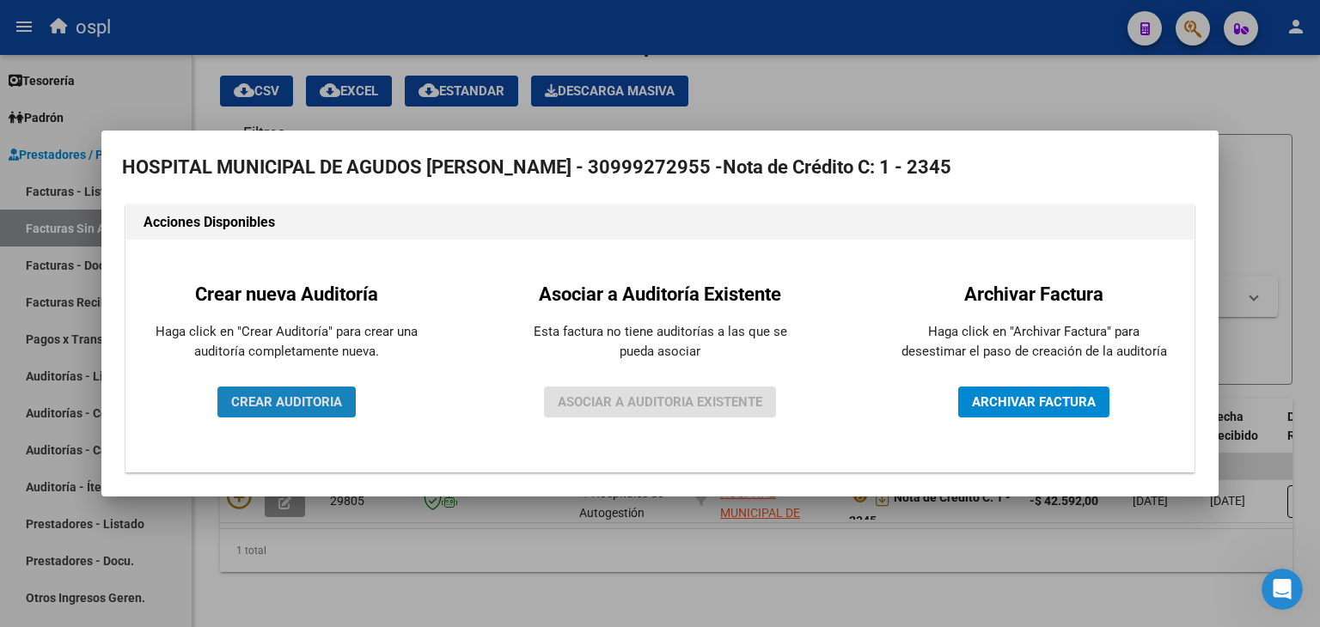
click at [290, 406] on span "CREAR AUDITORIA" at bounding box center [286, 401] width 111 height 15
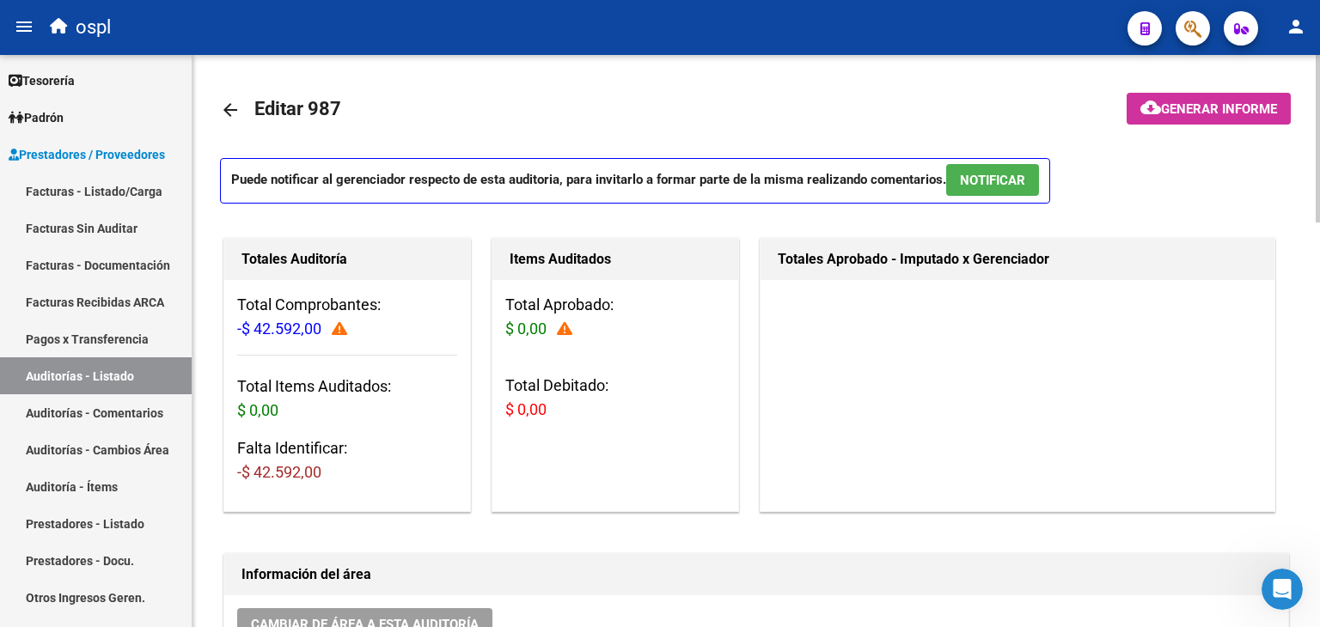
click at [336, 330] on icon at bounding box center [339, 328] width 15 height 15
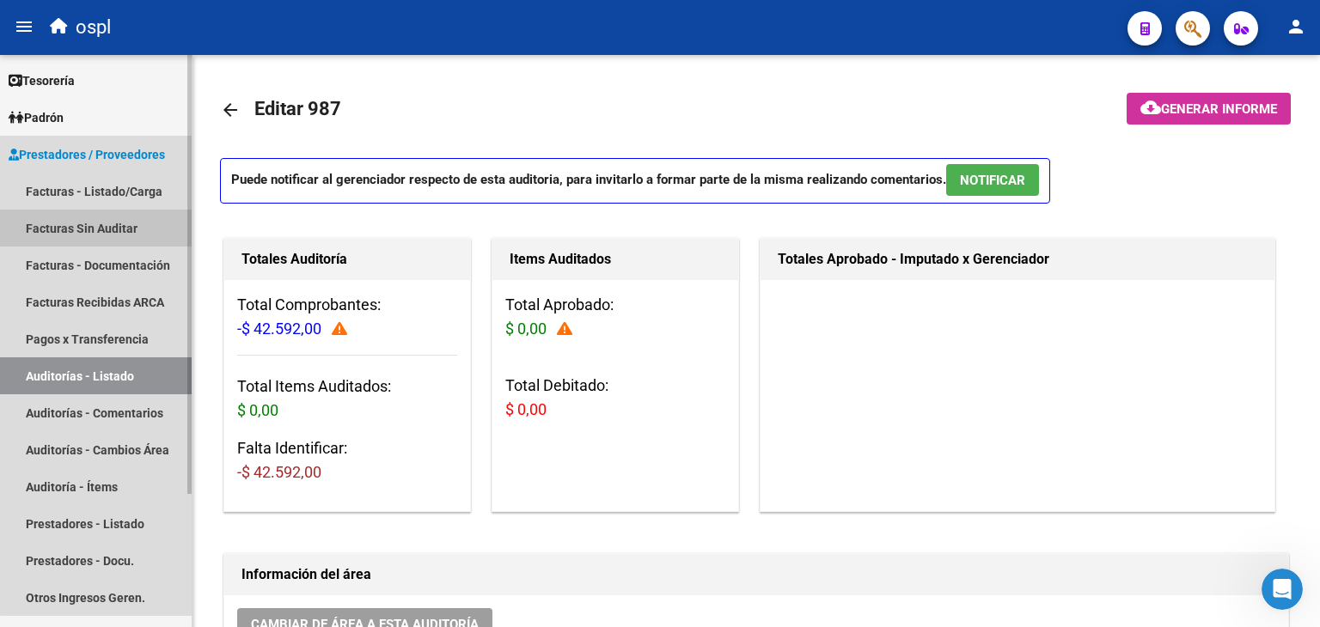
click at [101, 235] on link "Facturas Sin Auditar" at bounding box center [96, 228] width 192 height 37
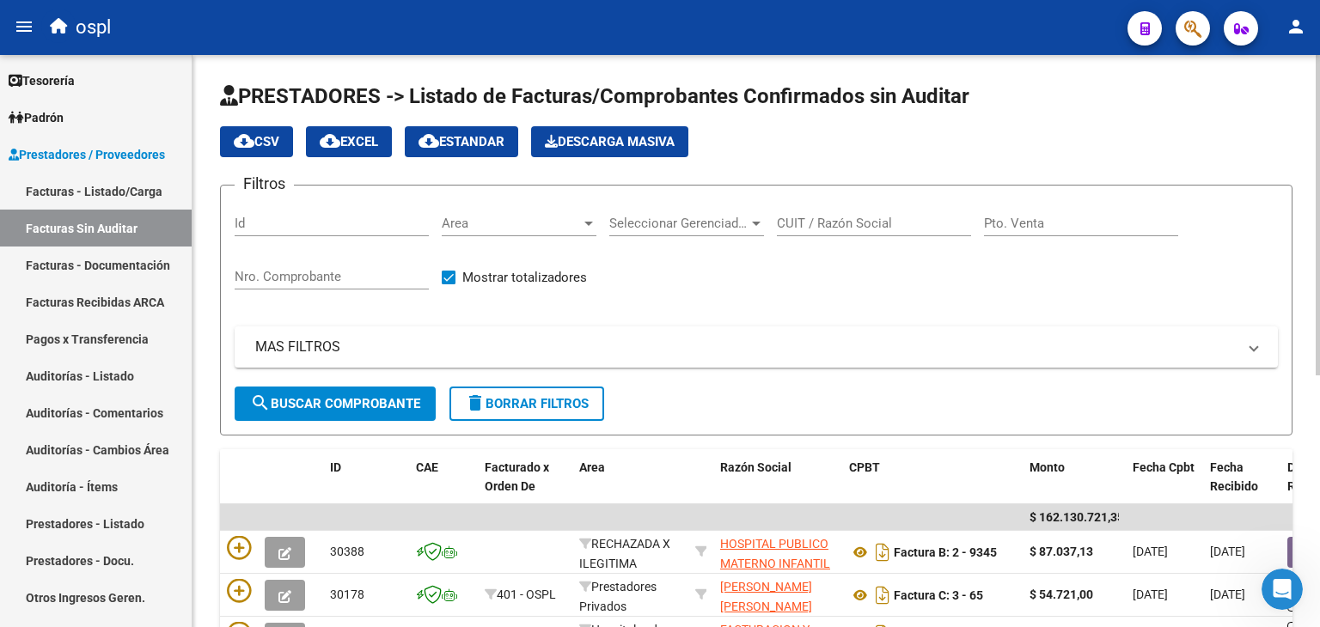
click at [340, 284] on div "Nro. Comprobante" at bounding box center [332, 271] width 194 height 37
click at [341, 269] on input "Nro. Comprobante" at bounding box center [332, 276] width 194 height 15
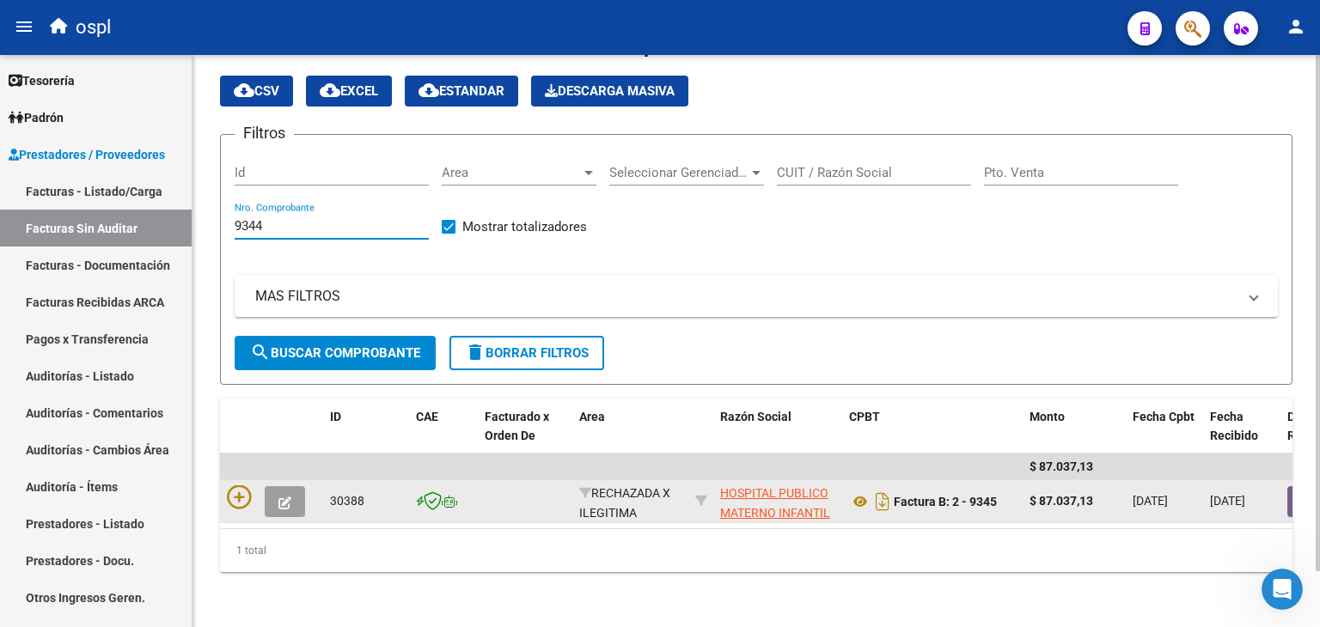
scroll to position [62, 0]
type input "9344"
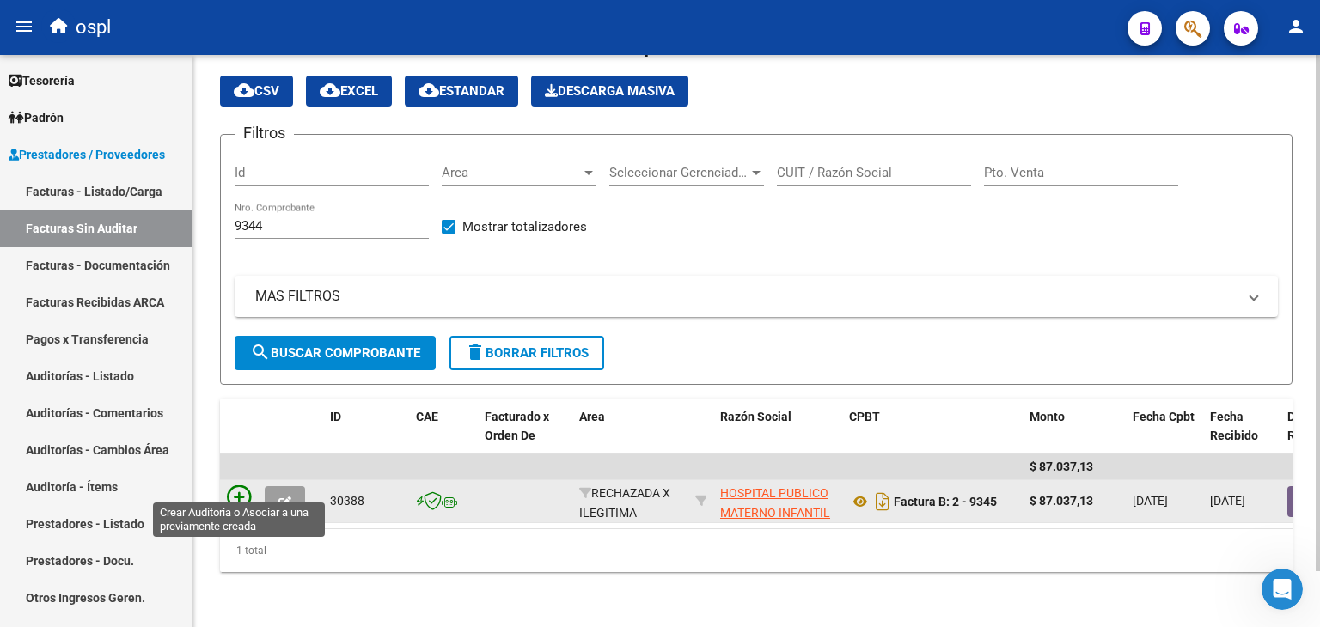
click at [234, 485] on icon at bounding box center [239, 497] width 24 height 24
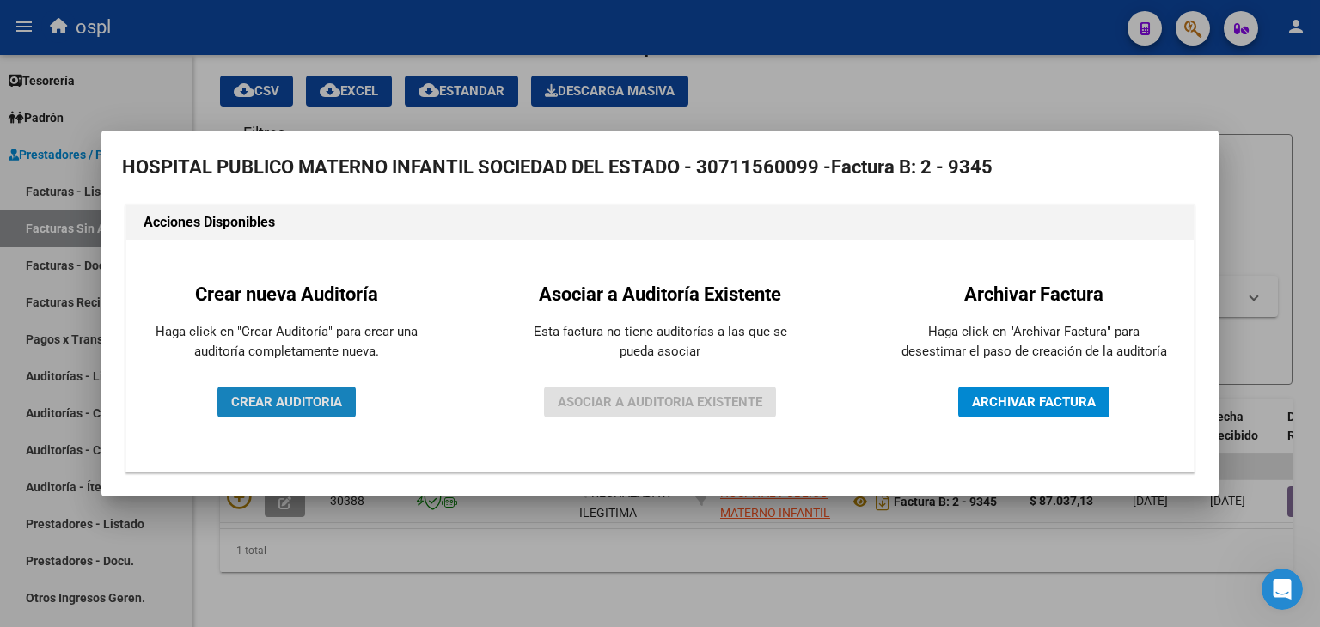
click at [331, 406] on span "CREAR AUDITORIA" at bounding box center [286, 401] width 111 height 15
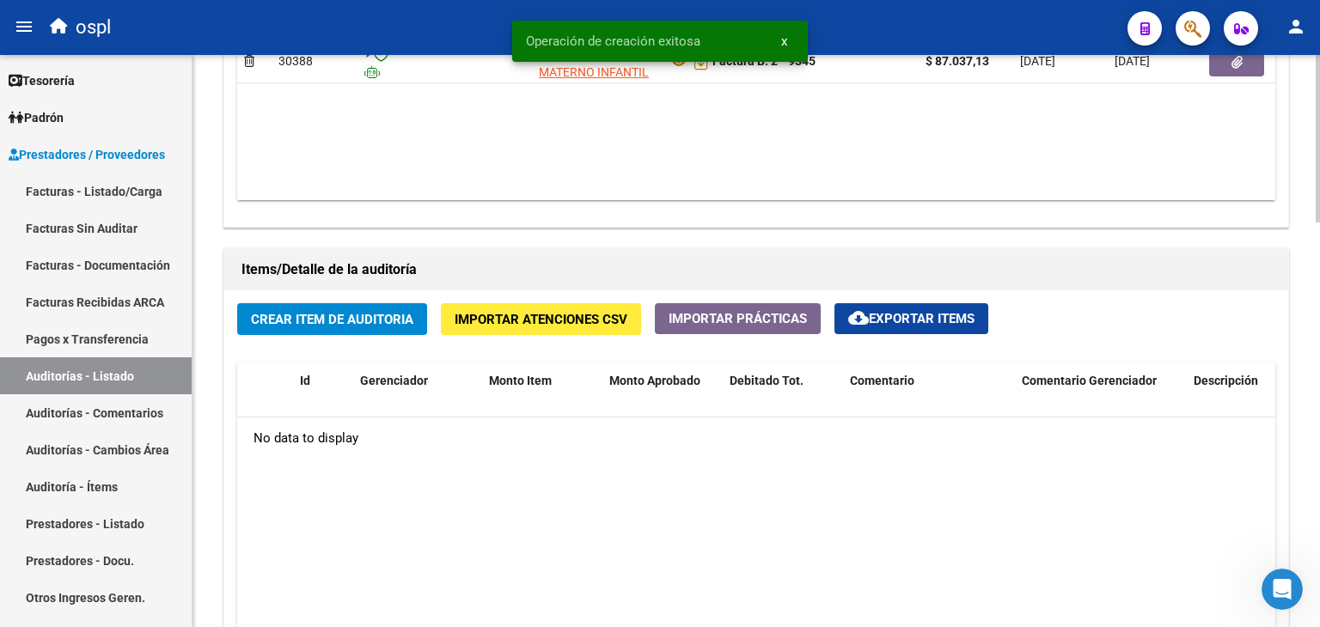
scroll to position [1117, 0]
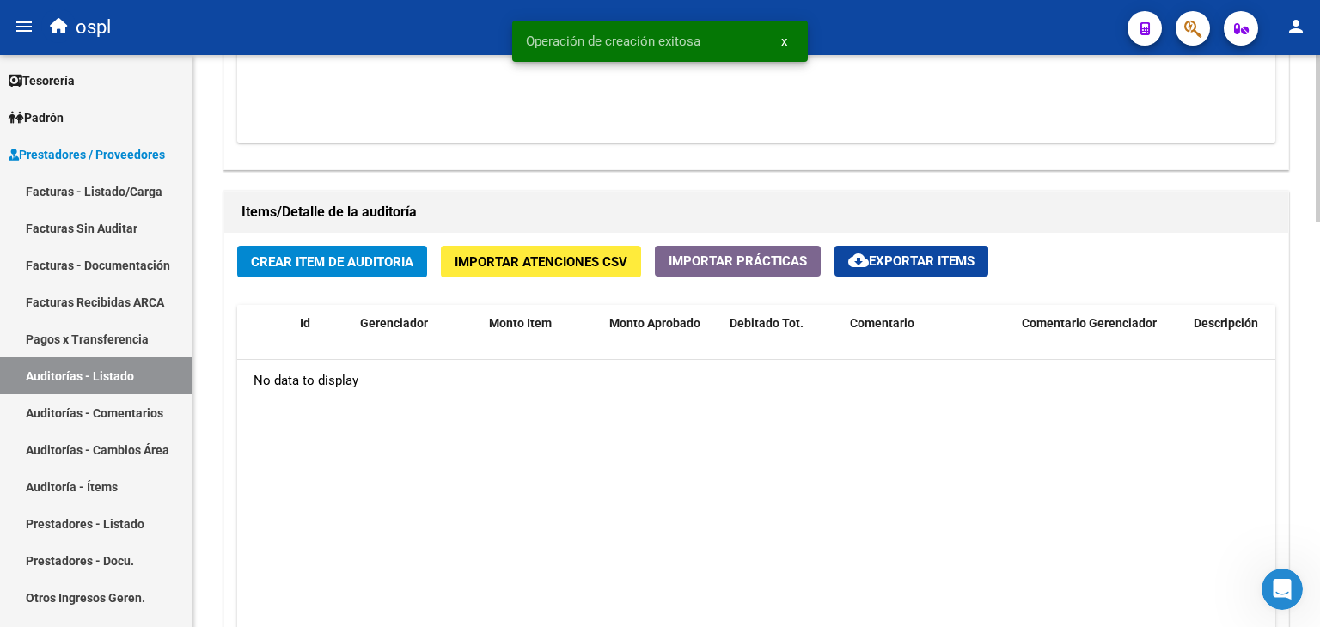
click at [352, 255] on span "Crear Item de Auditoria" at bounding box center [332, 261] width 162 height 15
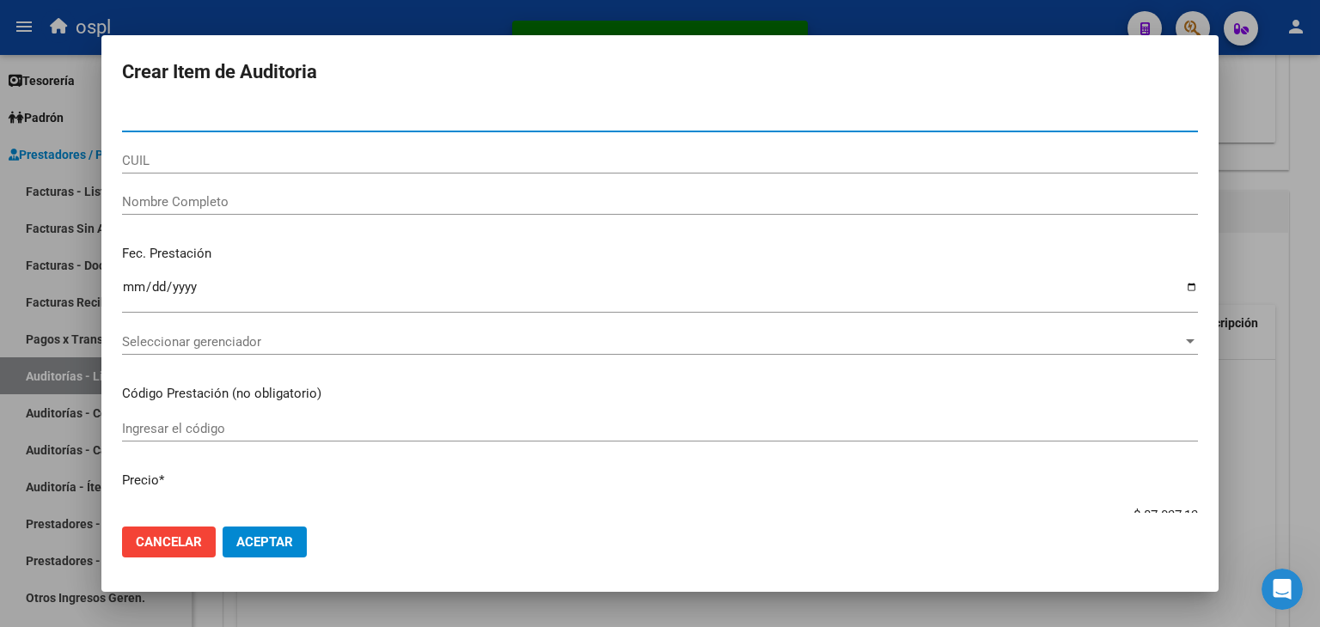
click at [203, 200] on input "Nombre Completo" at bounding box center [660, 201] width 1076 height 15
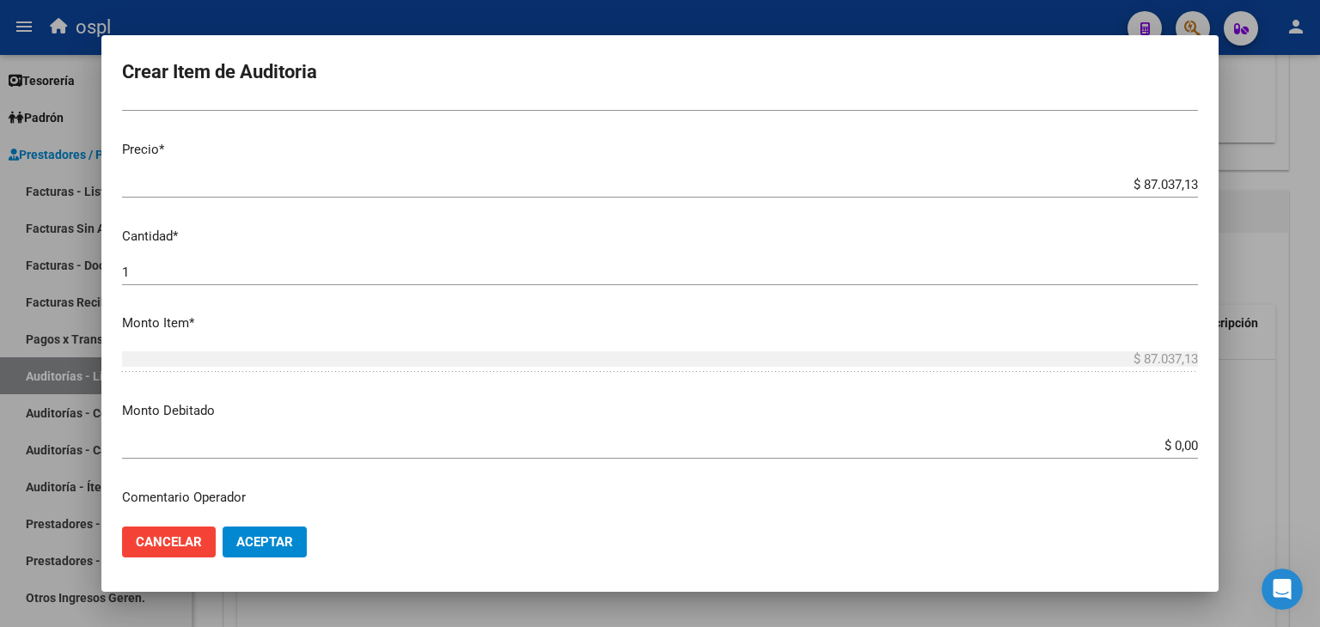
scroll to position [430, 0]
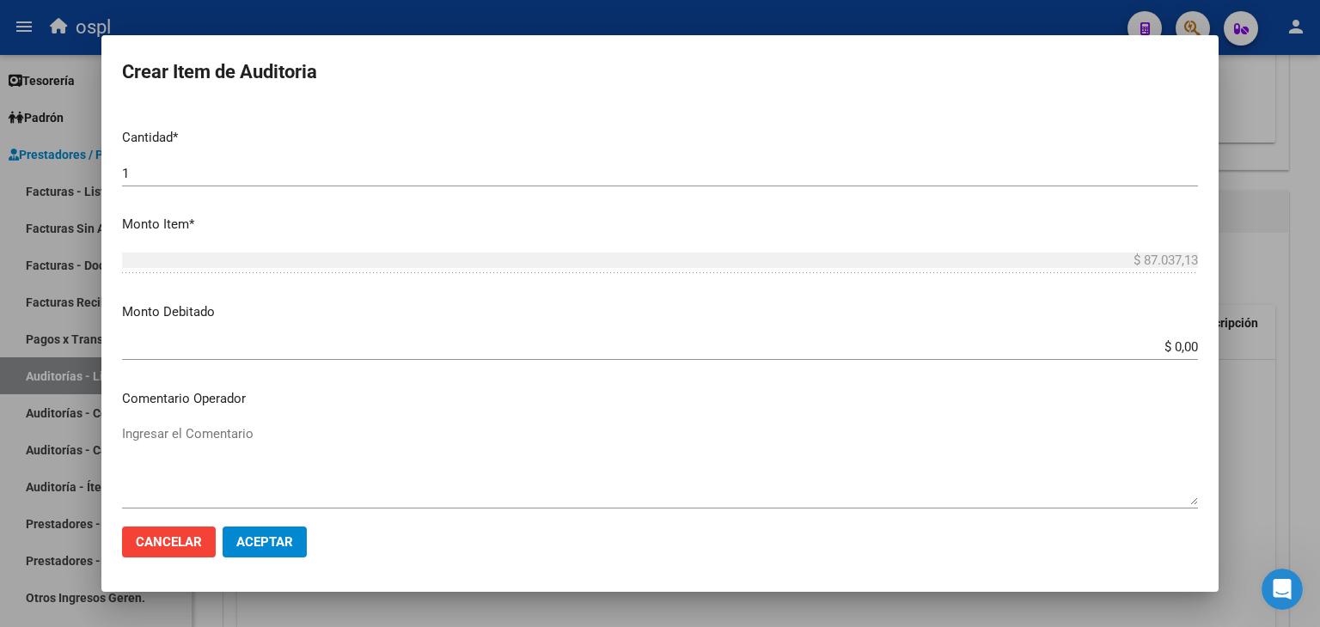
type input "TODOS"
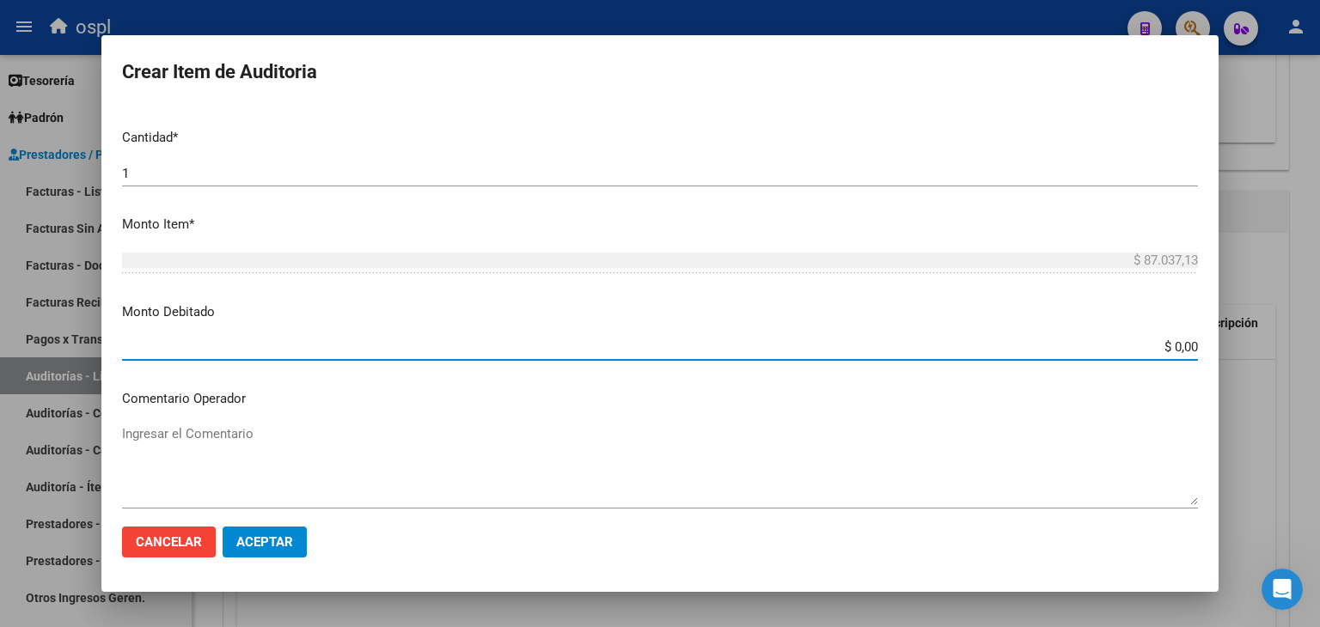
drag, startPoint x: 1138, startPoint y: 347, endPoint x: 1199, endPoint y: 344, distance: 62.0
click at [1199, 344] on mat-dialog-content "Nro Documento CUIL TODOS Nombre Completo Fec. Prestación Ingresar la fecha Sele…" at bounding box center [659, 310] width 1117 height 408
type input "$ 87.037,13"
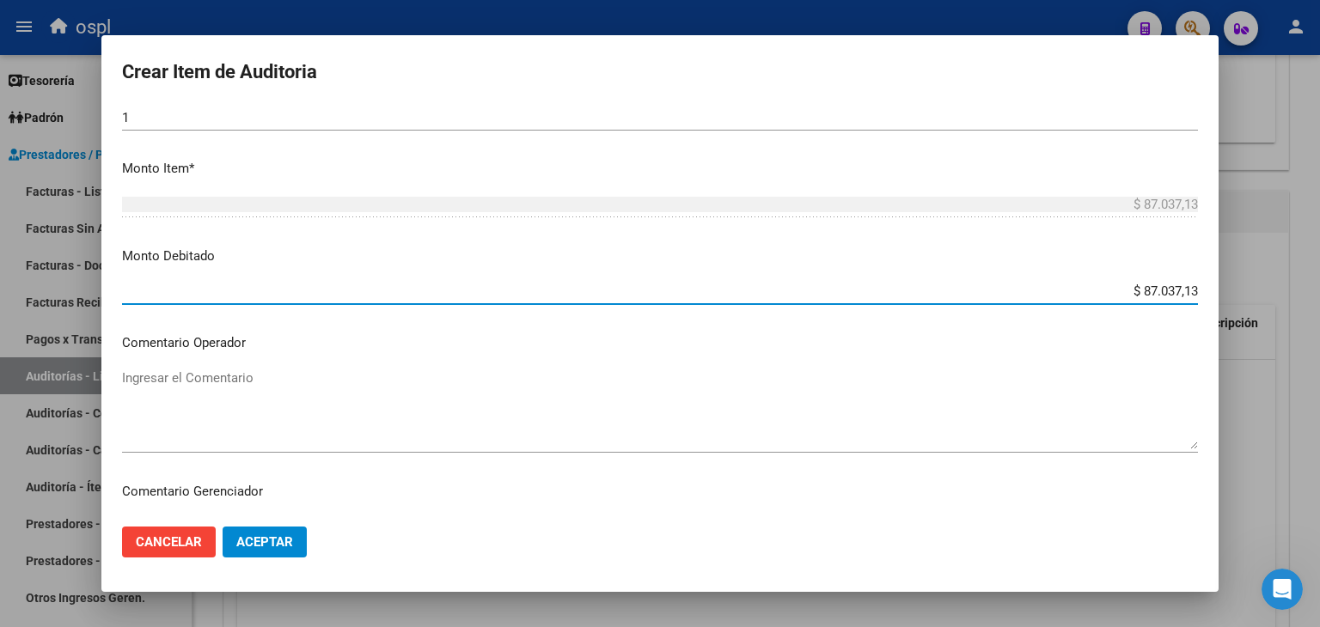
scroll to position [516, 0]
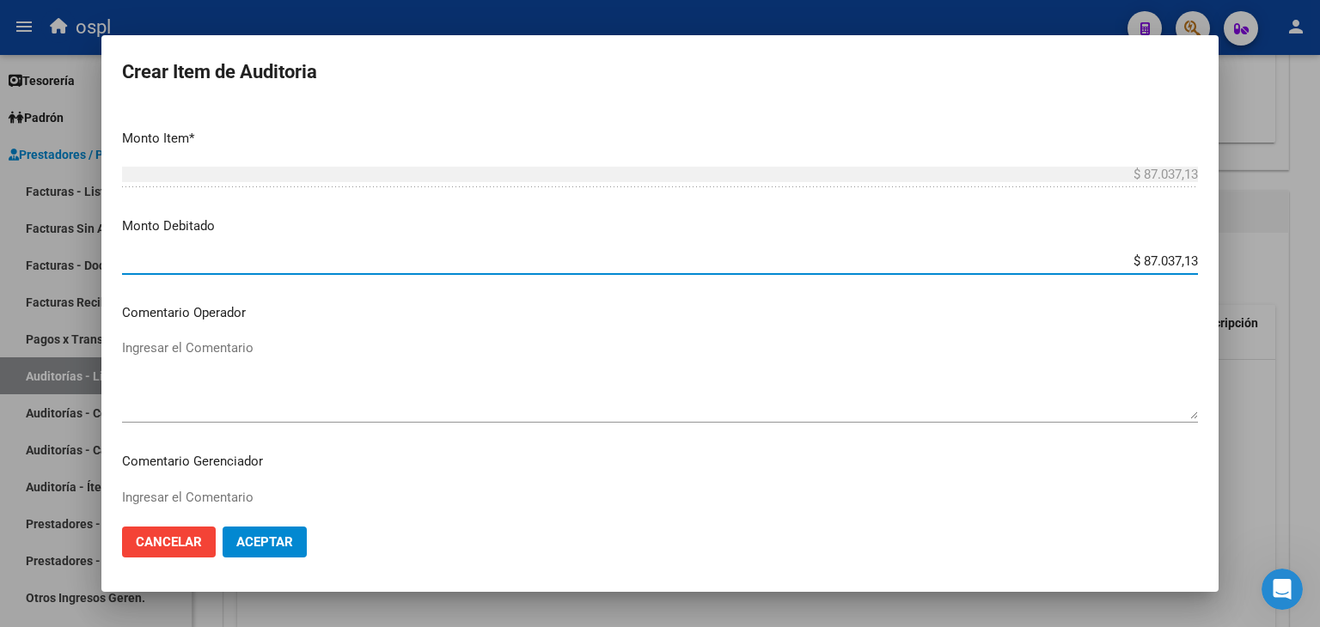
click at [326, 326] on mat-dialog-content "Nro Documento CUIL TODOS Nombre Completo Fec. Prestación Ingresar la fecha Sele…" at bounding box center [659, 310] width 1117 height 408
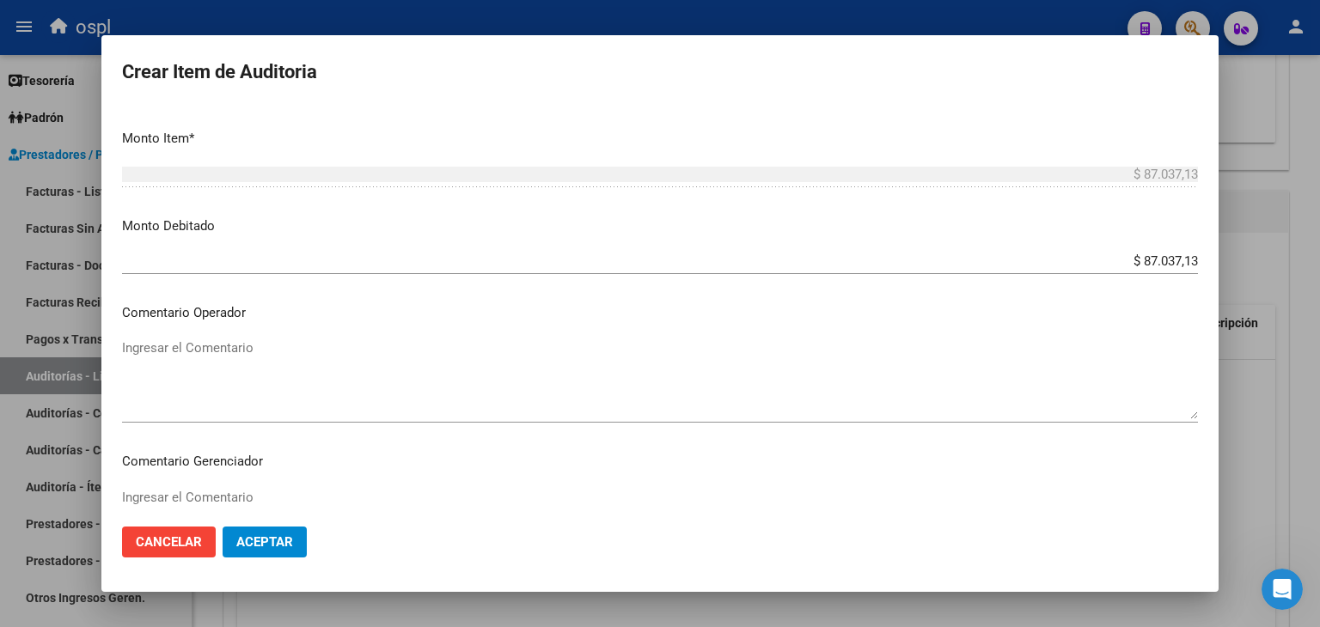
click at [322, 331] on mat-dialog-content "Nro Documento CUIL TODOS Nombre Completo Fec. Prestación Ingresar la fecha Sele…" at bounding box center [659, 310] width 1117 height 408
drag, startPoint x: 322, startPoint y: 334, endPoint x: 313, endPoint y: 342, distance: 12.2
click at [322, 335] on div "Ingresar el Comentario" at bounding box center [660, 379] width 1076 height 88
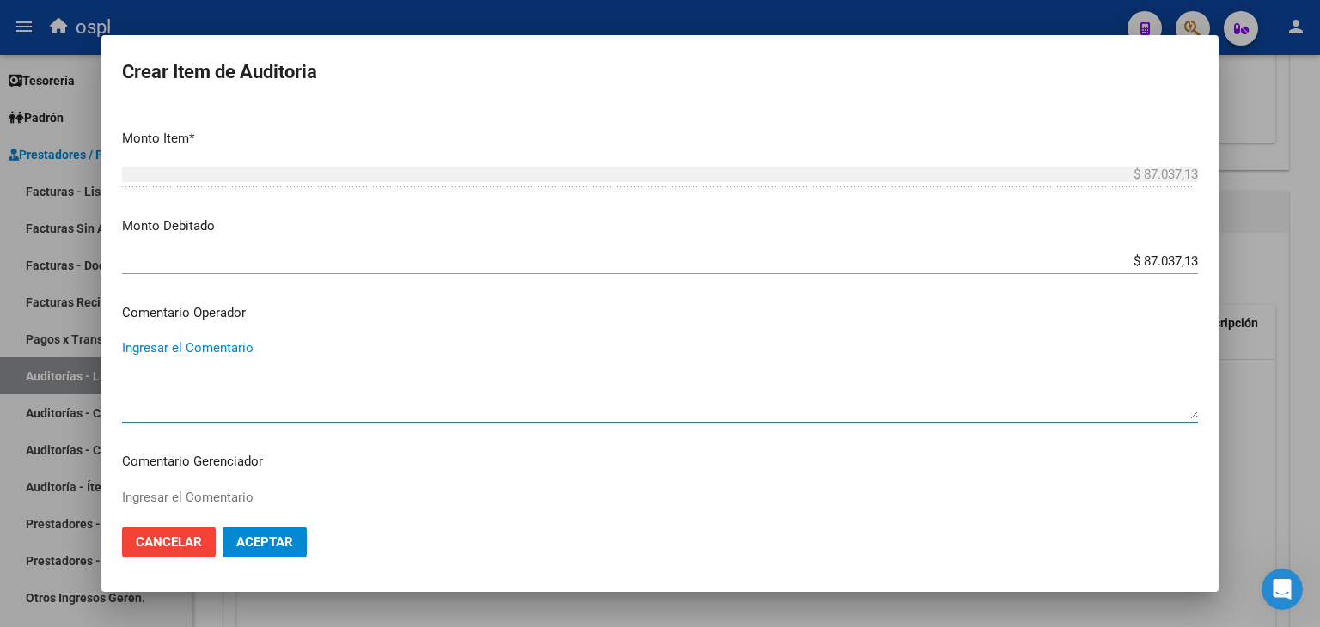
click at [299, 344] on textarea "Ingresar el Comentario" at bounding box center [660, 379] width 1076 height 81
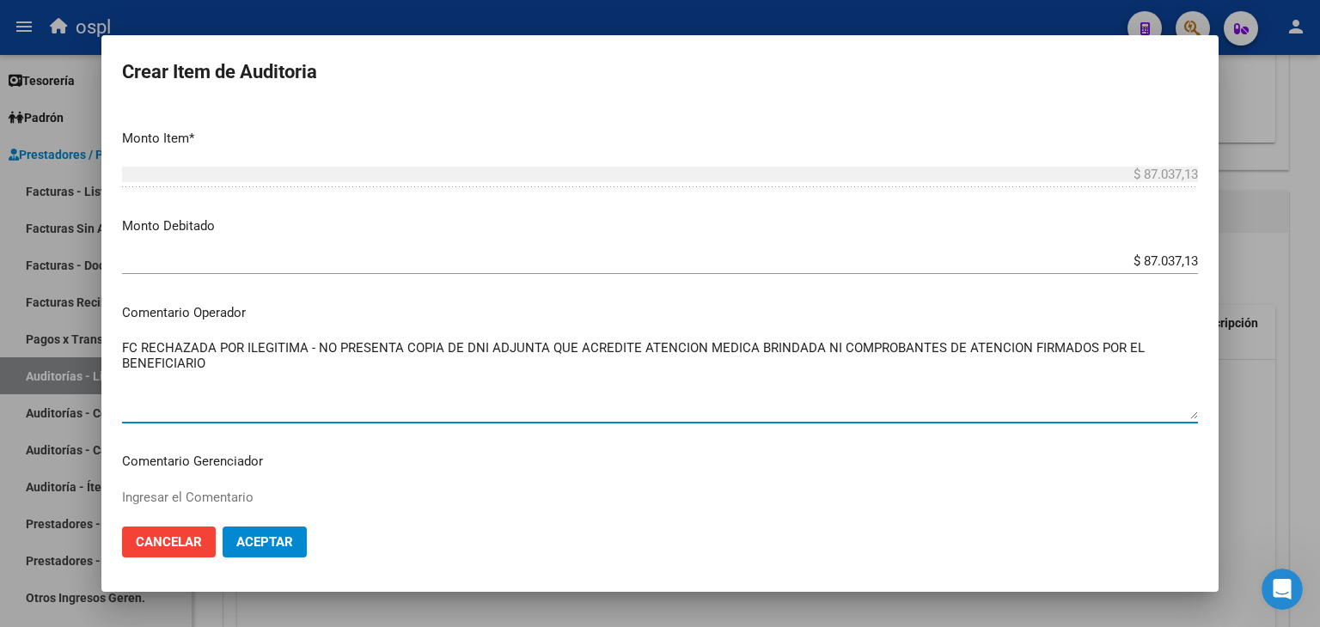
type textarea "FC RECHAZADA POR ILEGITIMA - NO PRESENTA COPIA DE DNI ADJUNTA QUE ACREDITE ATEN…"
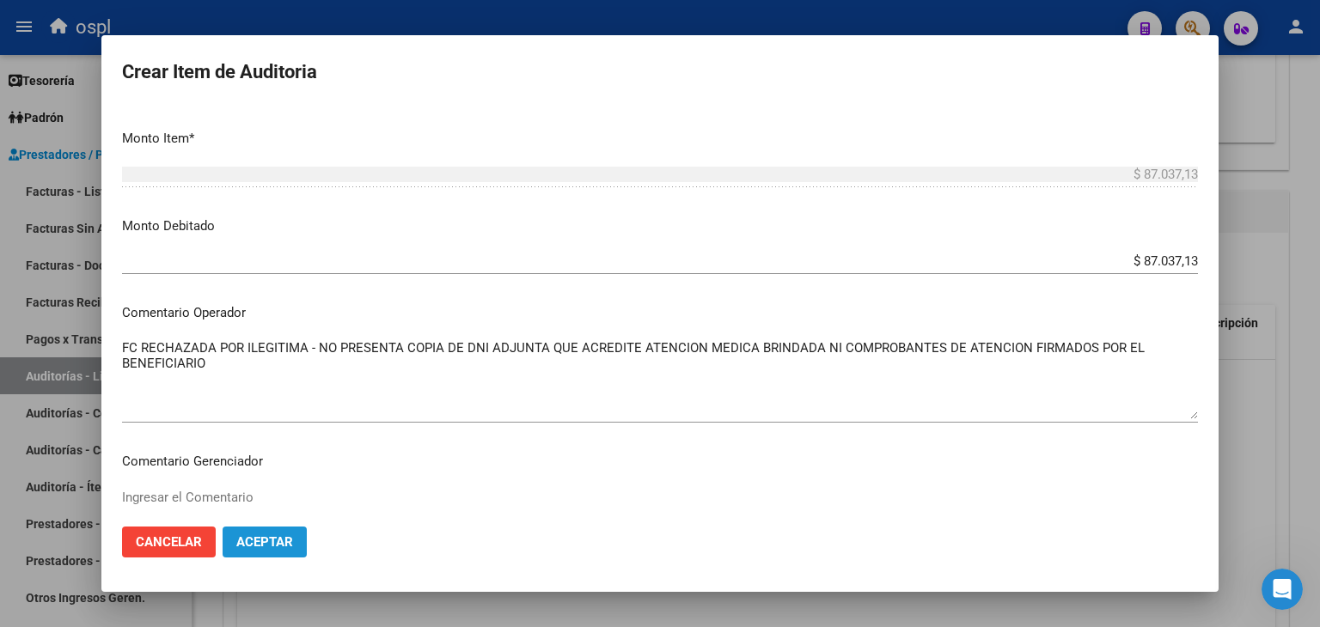
click at [256, 542] on span "Aceptar" at bounding box center [264, 541] width 57 height 15
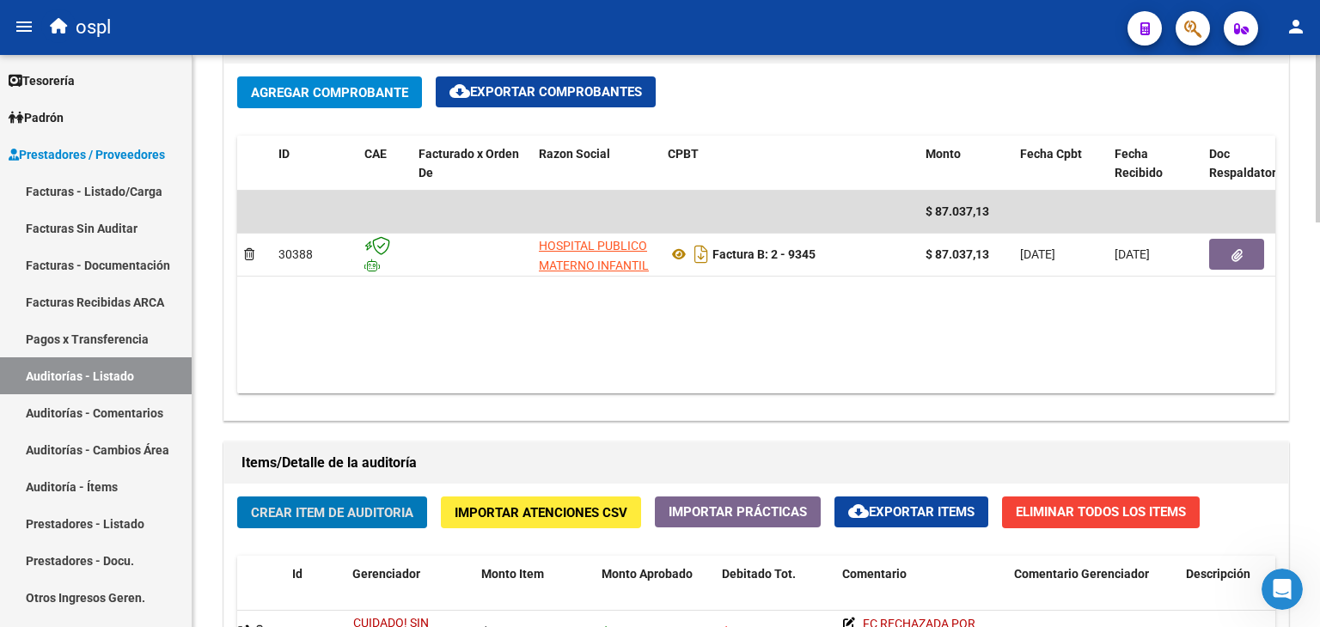
scroll to position [860, 0]
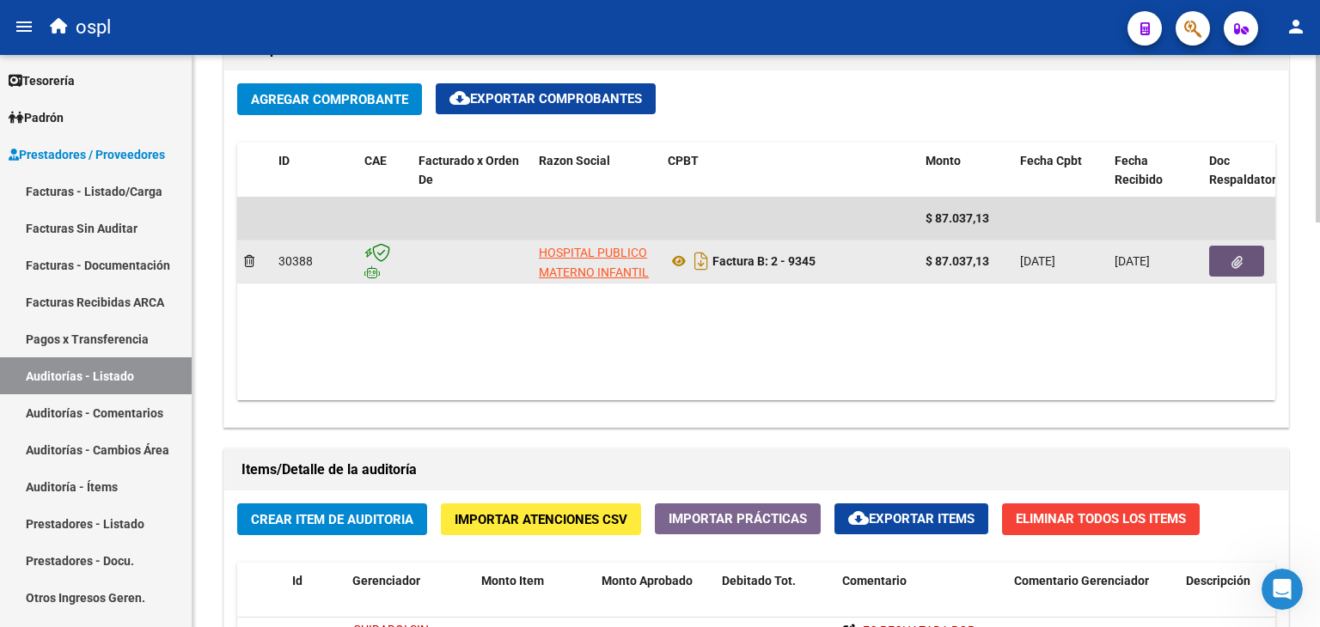
click at [1241, 252] on button "button" at bounding box center [1236, 261] width 55 height 31
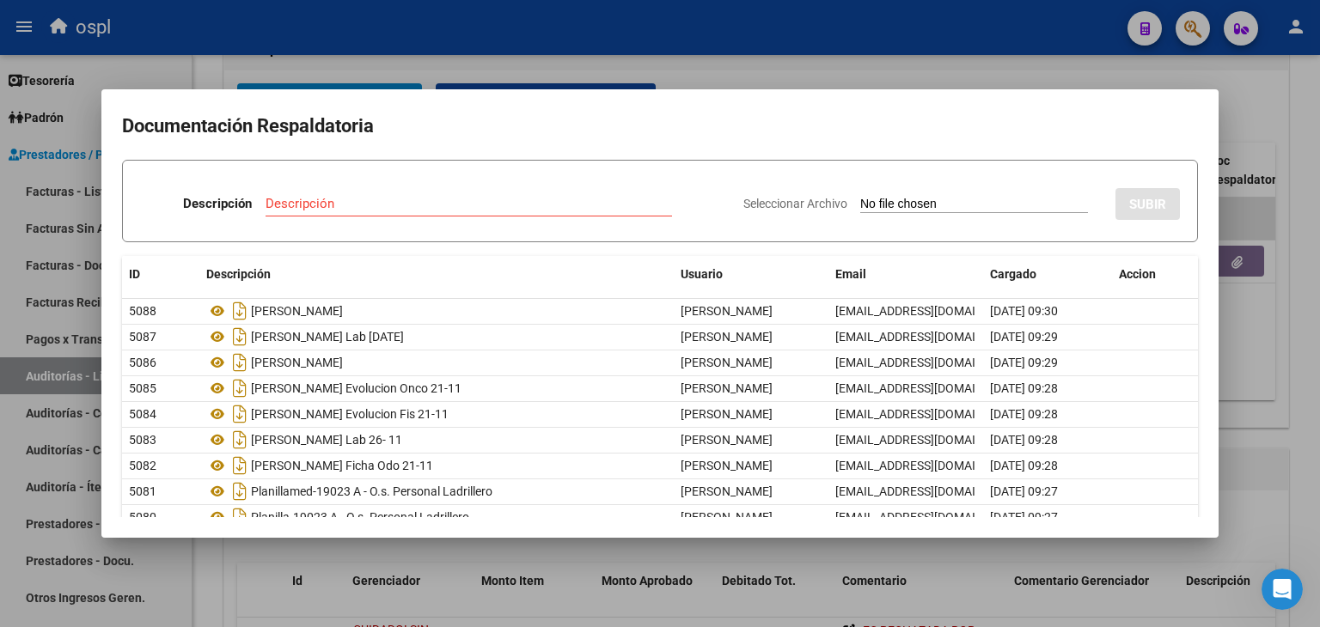
click at [882, 203] on input "Seleccionar Archivo" at bounding box center [974, 205] width 228 height 16
click at [1048, 124] on h2 "Documentación Respaldatoria" at bounding box center [660, 126] width 1076 height 33
click at [928, 198] on input "Seleccionar Archivo" at bounding box center [974, 205] width 228 height 16
type input "C:\fakepath\RECHAZO X ILEGITIMA - FC 9345.pdf"
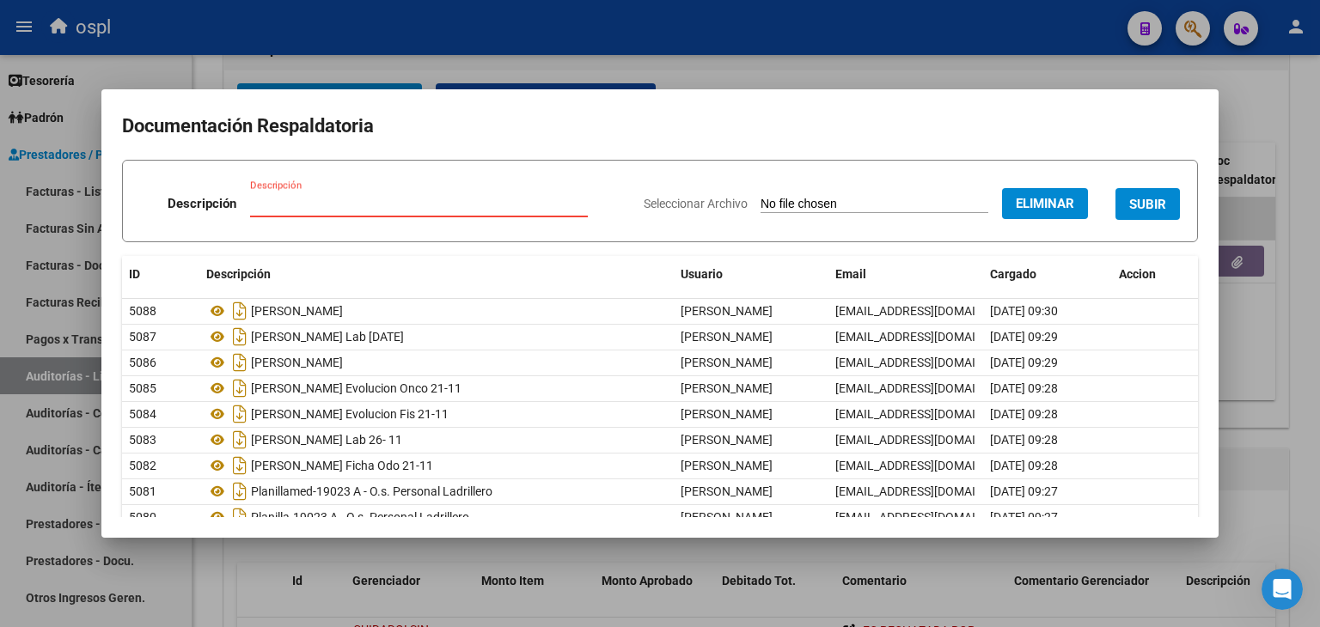
click at [370, 198] on input "Descripción" at bounding box center [419, 203] width 338 height 15
type input "RECHAZO"
click at [1150, 196] on span "SUBIR" at bounding box center [1147, 203] width 37 height 15
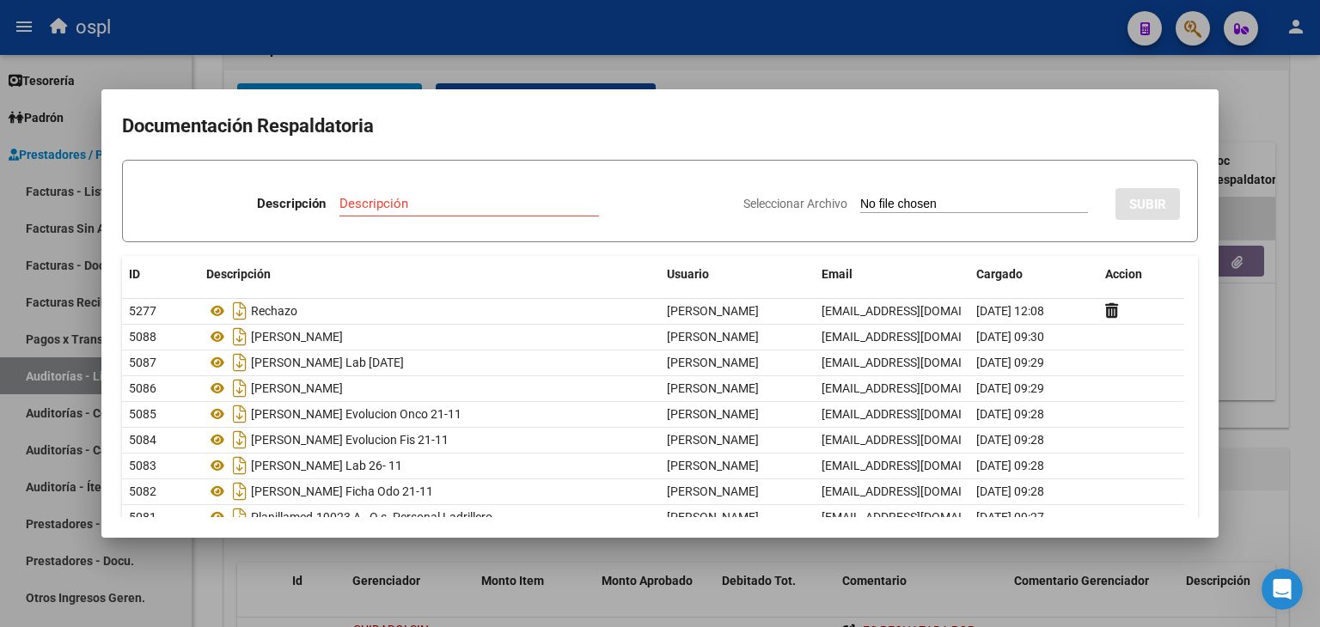
click at [1065, 70] on div at bounding box center [660, 313] width 1320 height 627
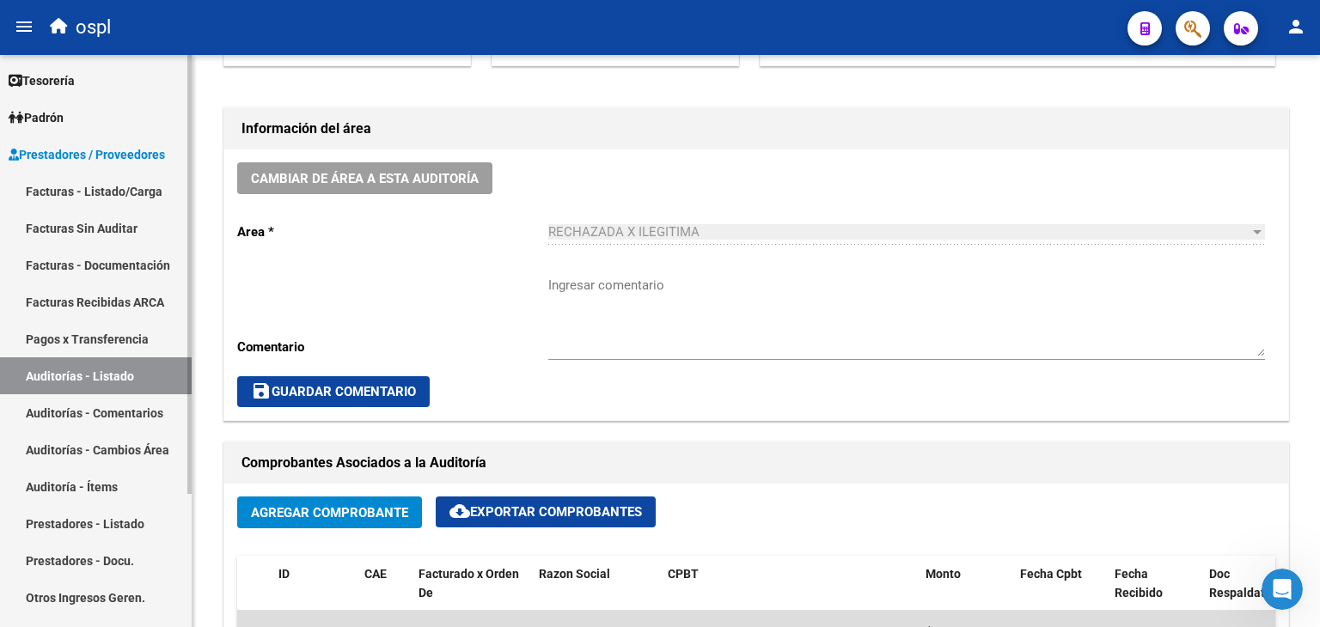
scroll to position [259, 0]
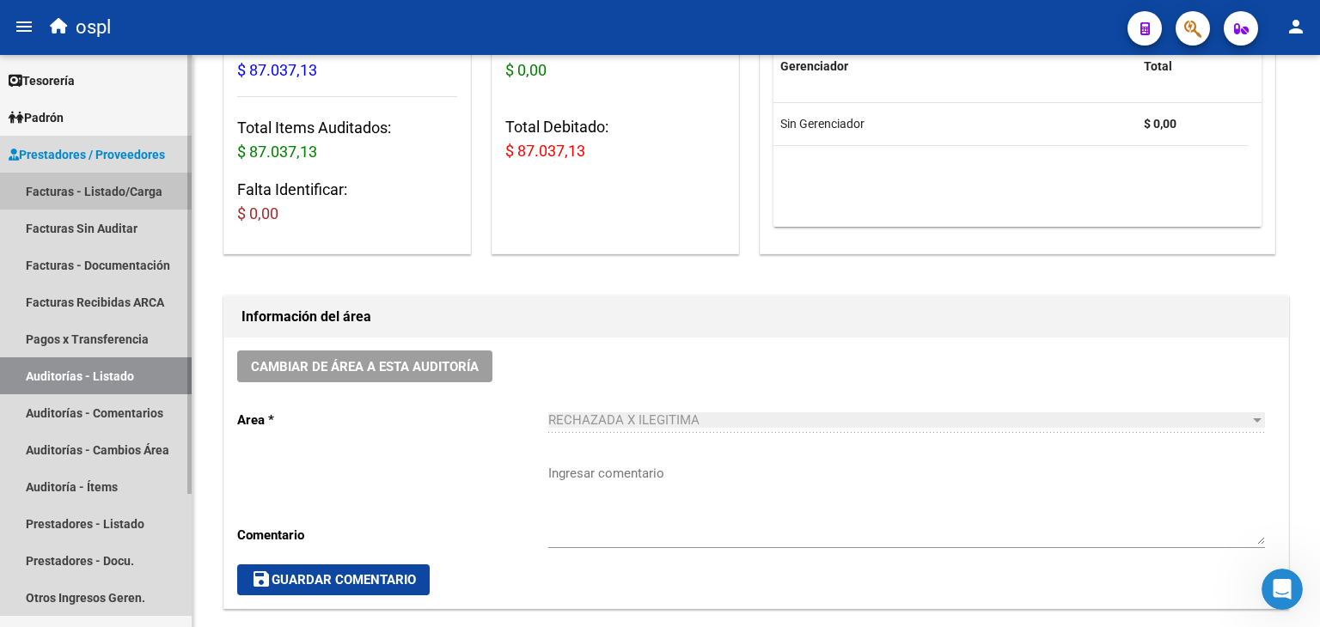
click at [38, 191] on link "Facturas - Listado/Carga" at bounding box center [96, 191] width 192 height 37
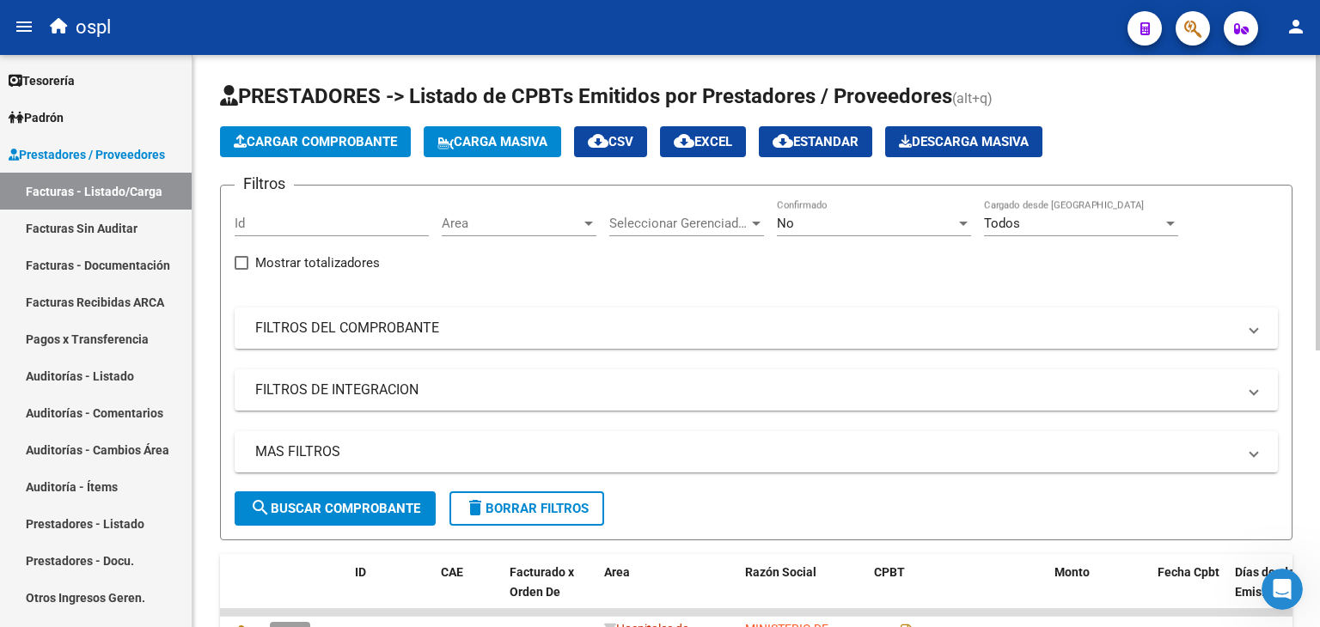
click at [528, 228] on span "Area" at bounding box center [511, 223] width 139 height 15
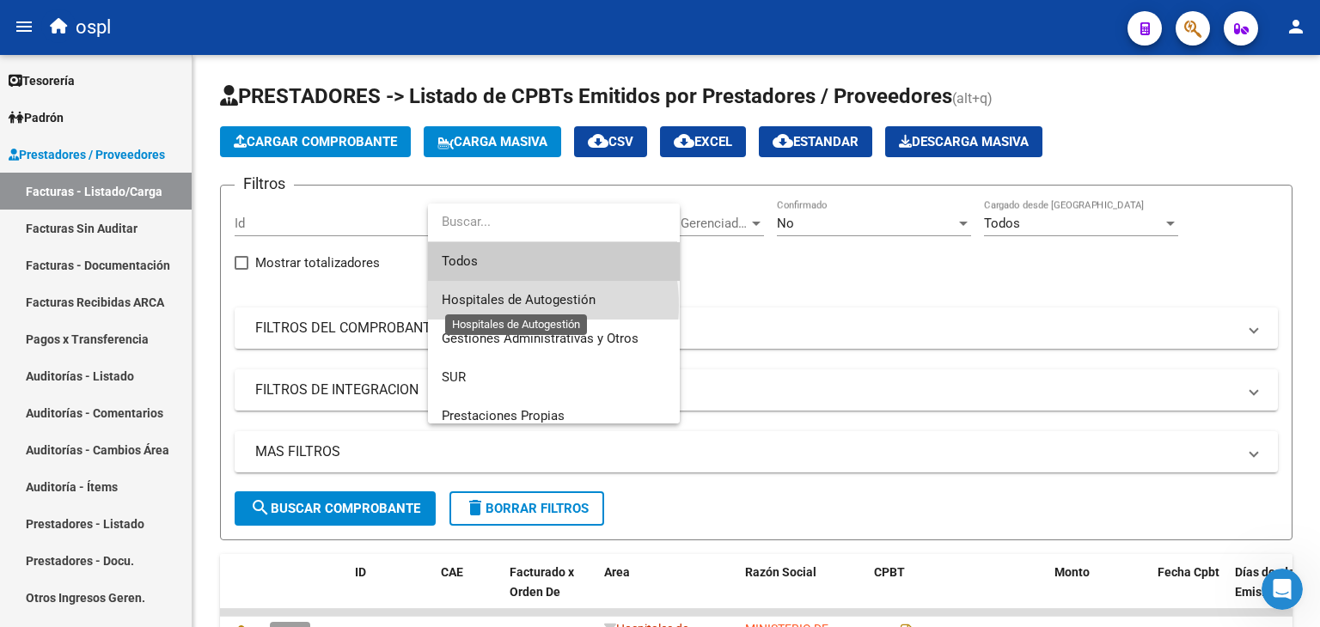
click at [503, 305] on span "Hospitales de Autogestión" at bounding box center [519, 299] width 154 height 15
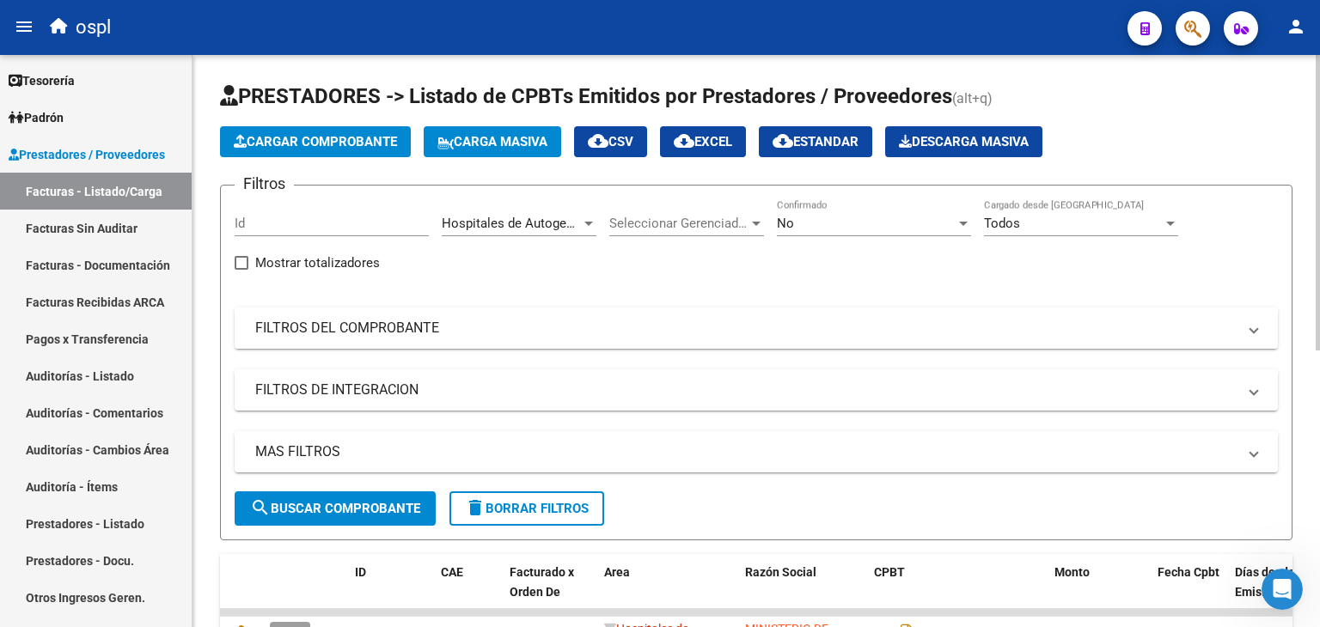
click at [329, 326] on mat-panel-title "FILTROS DEL COMPROBANTE" at bounding box center [745, 328] width 981 height 19
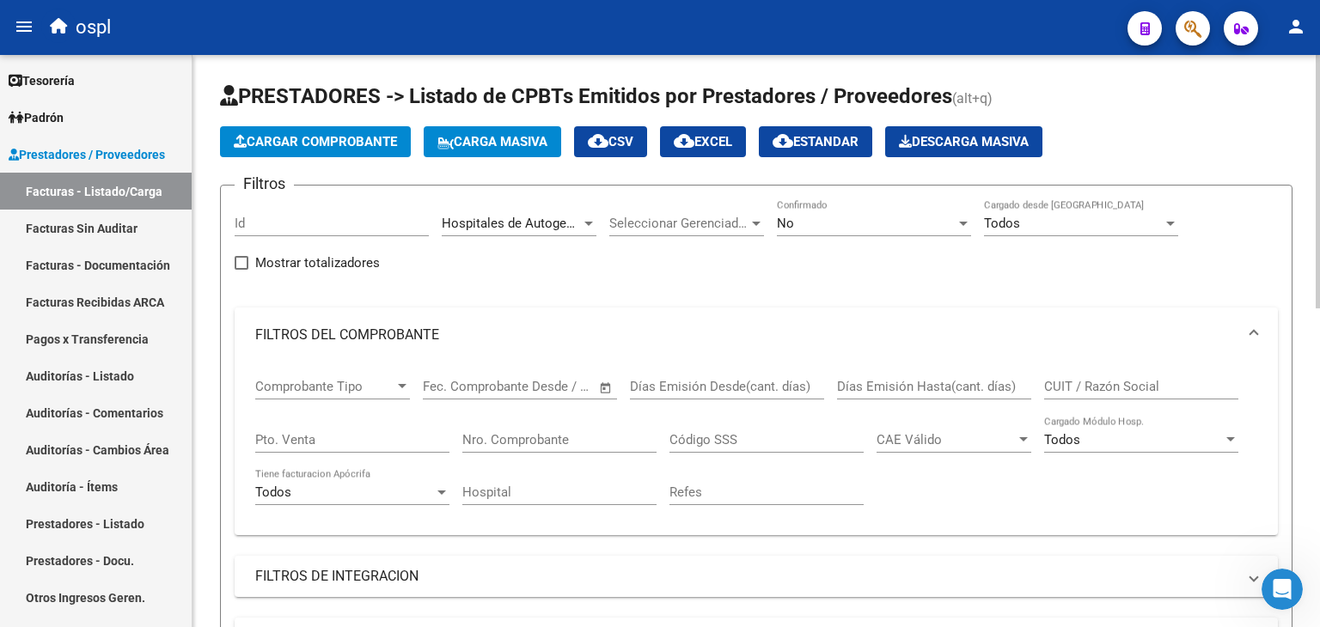
click at [601, 382] on span "Open calendar" at bounding box center [605, 387] width 41 height 41
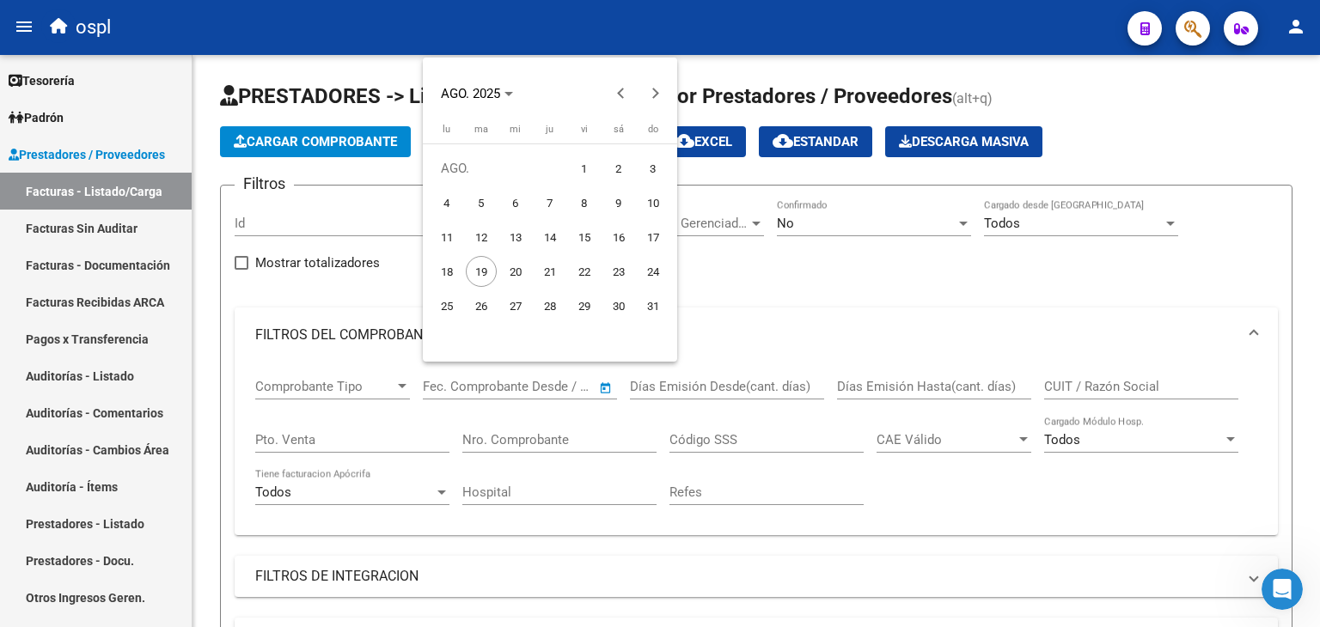
click at [584, 173] on span "1" at bounding box center [584, 168] width 31 height 31
type input "[DATE]"
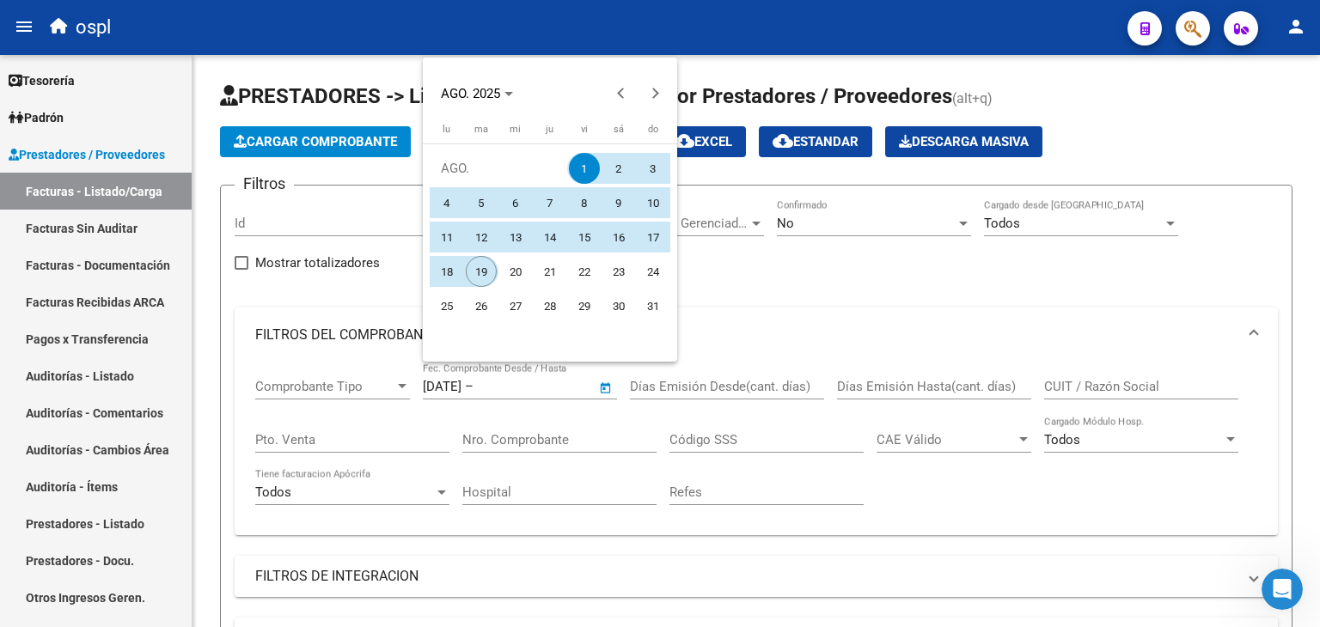
click at [478, 279] on span "19" at bounding box center [481, 271] width 31 height 31
type input "[DATE]"
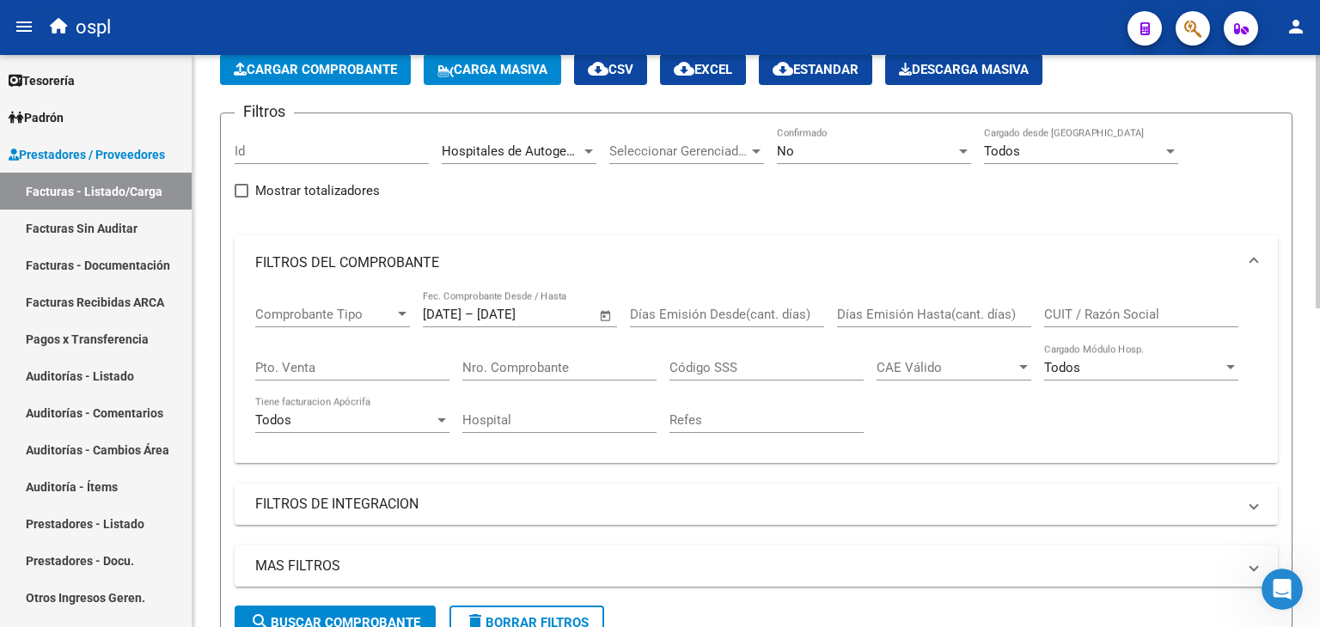
scroll to position [172, 0]
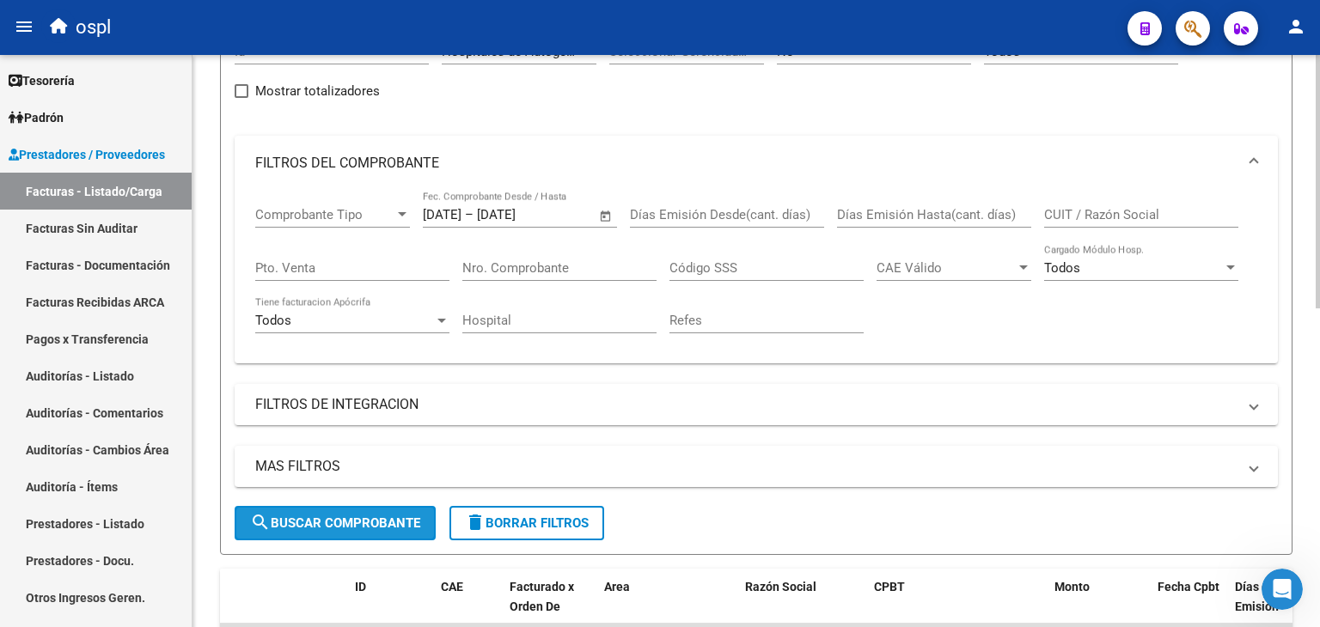
click at [355, 523] on span "search Buscar Comprobante" at bounding box center [335, 523] width 170 height 15
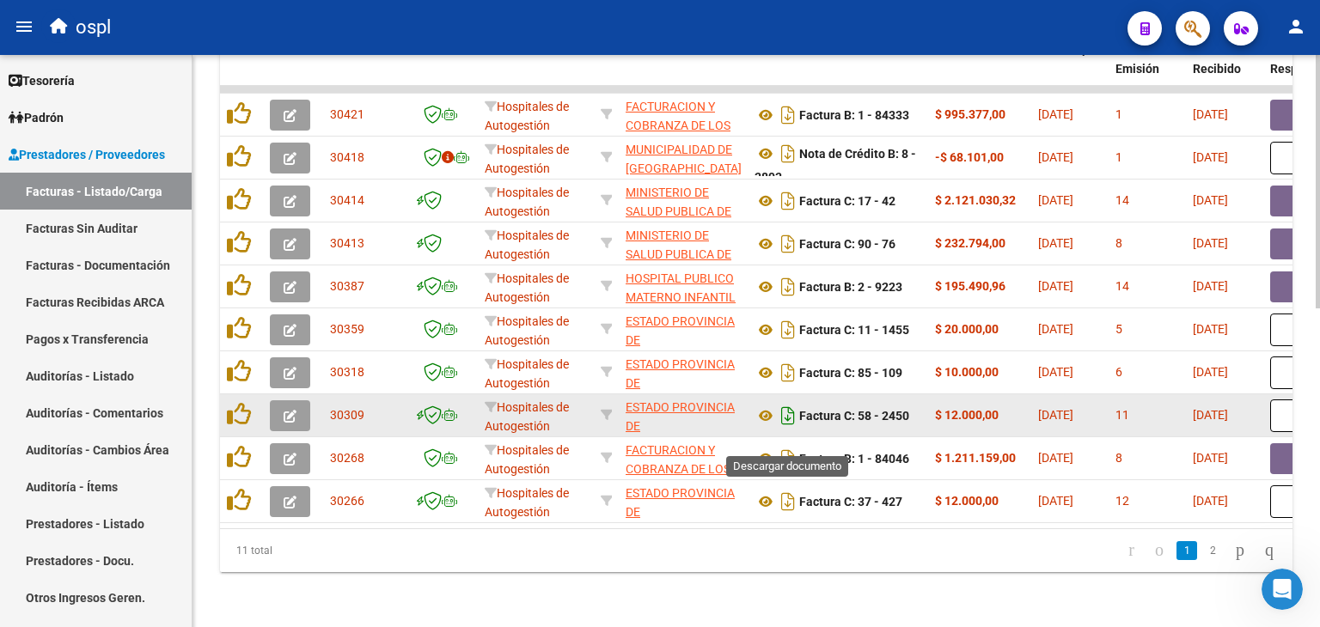
scroll to position [548, 0]
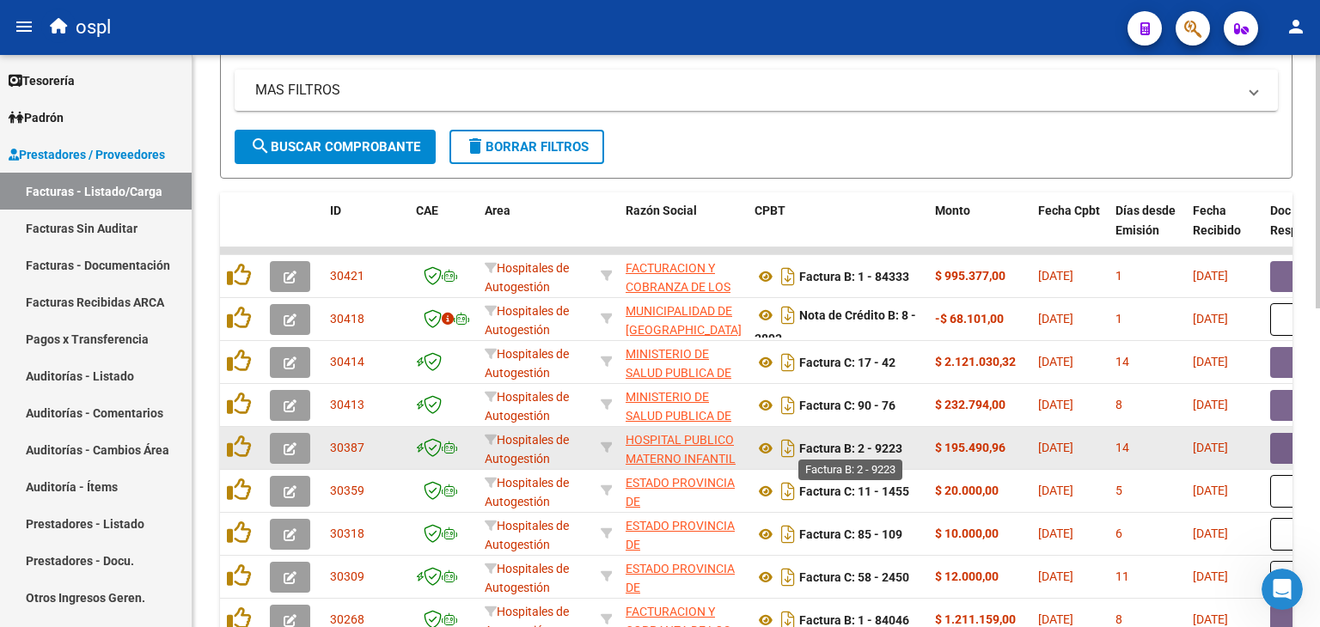
click at [897, 448] on strong "Factura B: 2 - 9223" at bounding box center [850, 449] width 103 height 14
click at [766, 451] on icon at bounding box center [765, 448] width 22 height 21
click at [1293, 448] on div "Video tutorial PRESTADORES -> Listado de CPBTs Emitidos por Prestadores / Prove…" at bounding box center [755, 148] width 1127 height 1282
click at [1272, 434] on button "button" at bounding box center [1297, 448] width 55 height 31
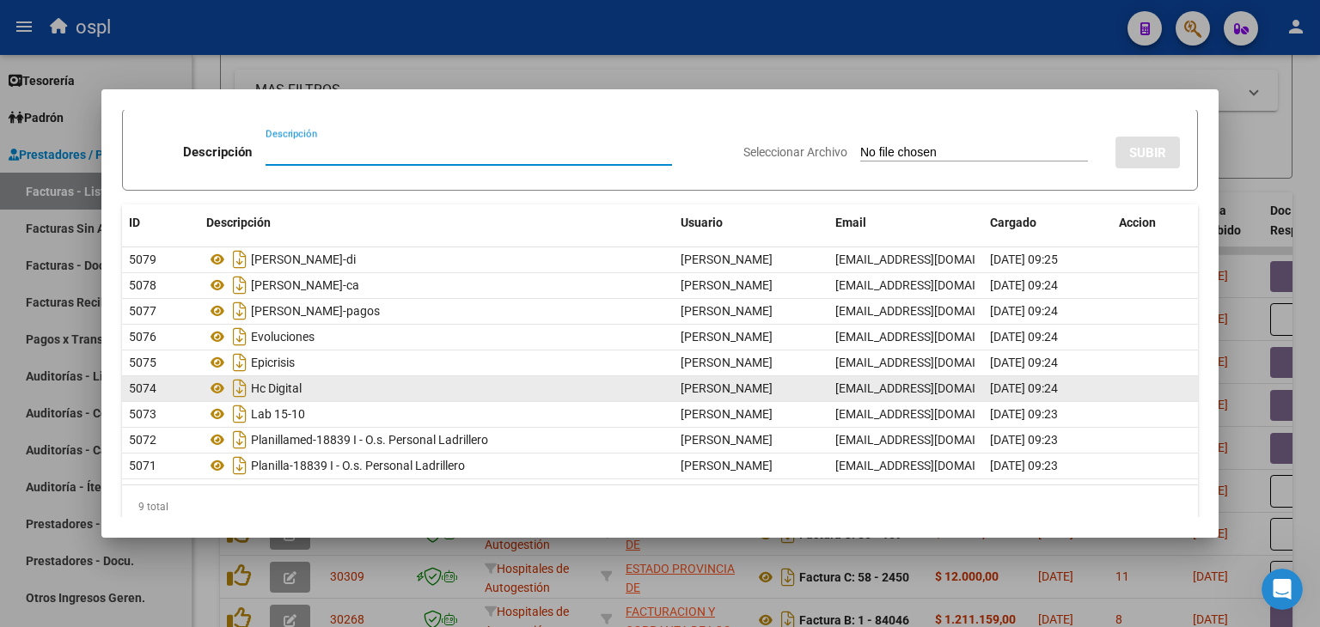
scroll to position [76, 0]
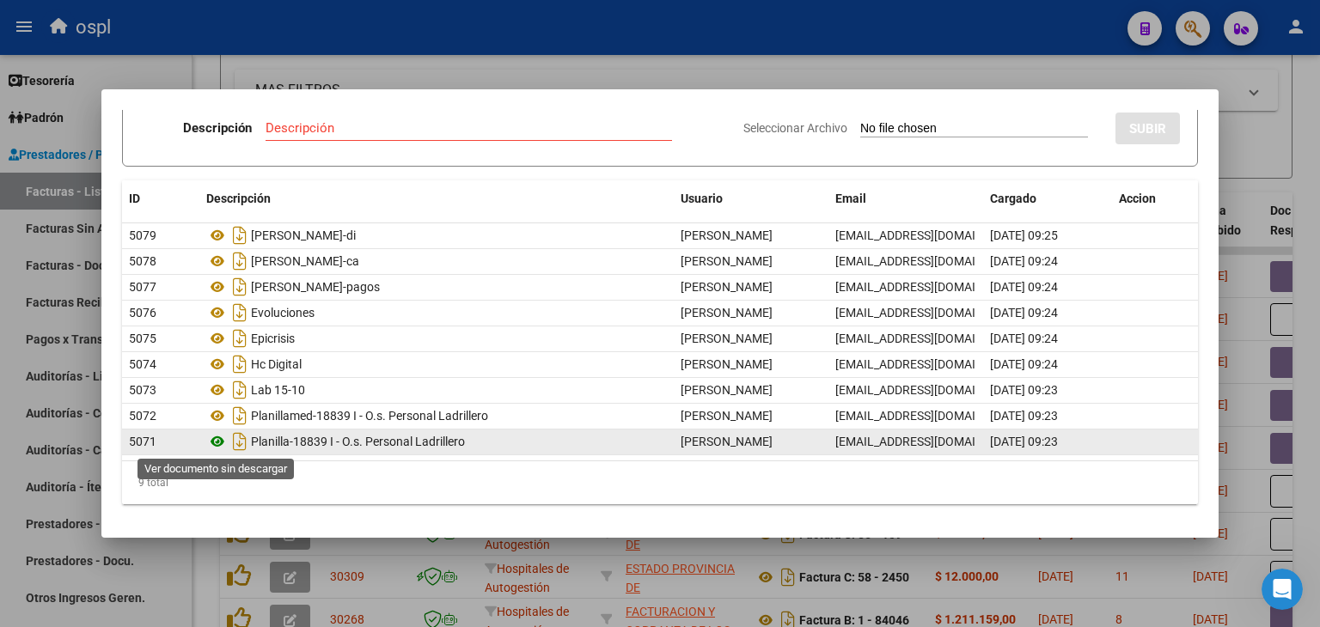
click at [223, 440] on icon at bounding box center [217, 441] width 22 height 21
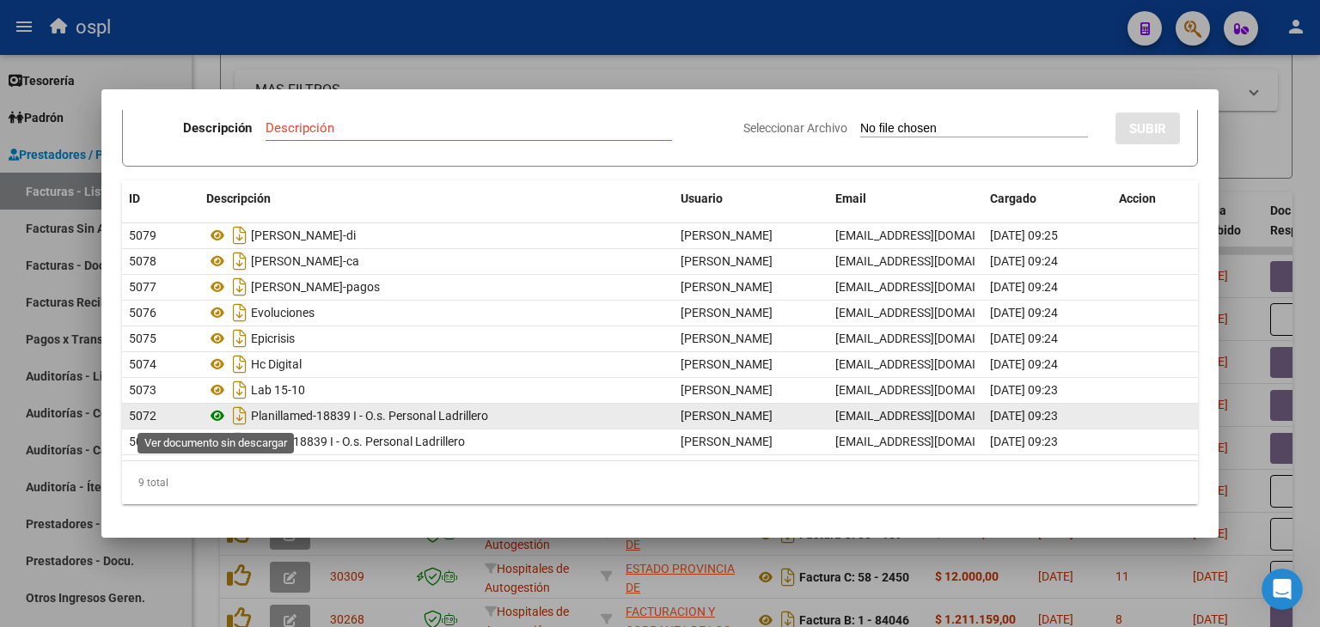
click at [220, 410] on icon at bounding box center [217, 416] width 22 height 21
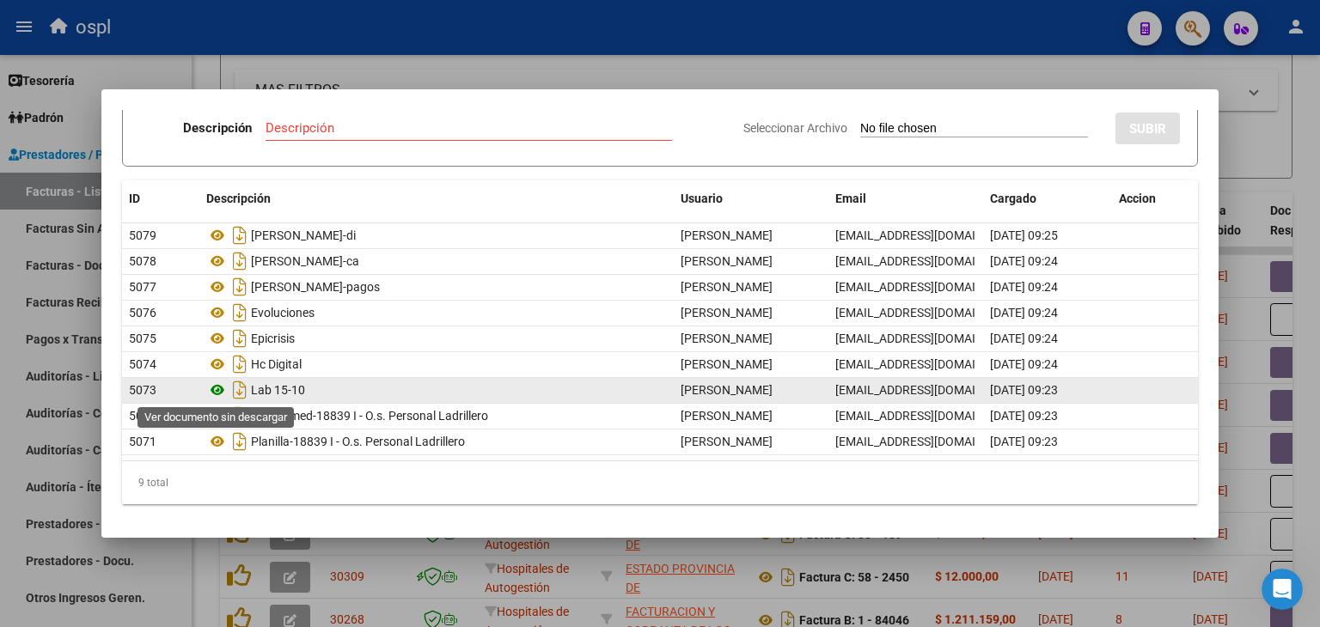
click at [217, 393] on icon at bounding box center [217, 390] width 22 height 21
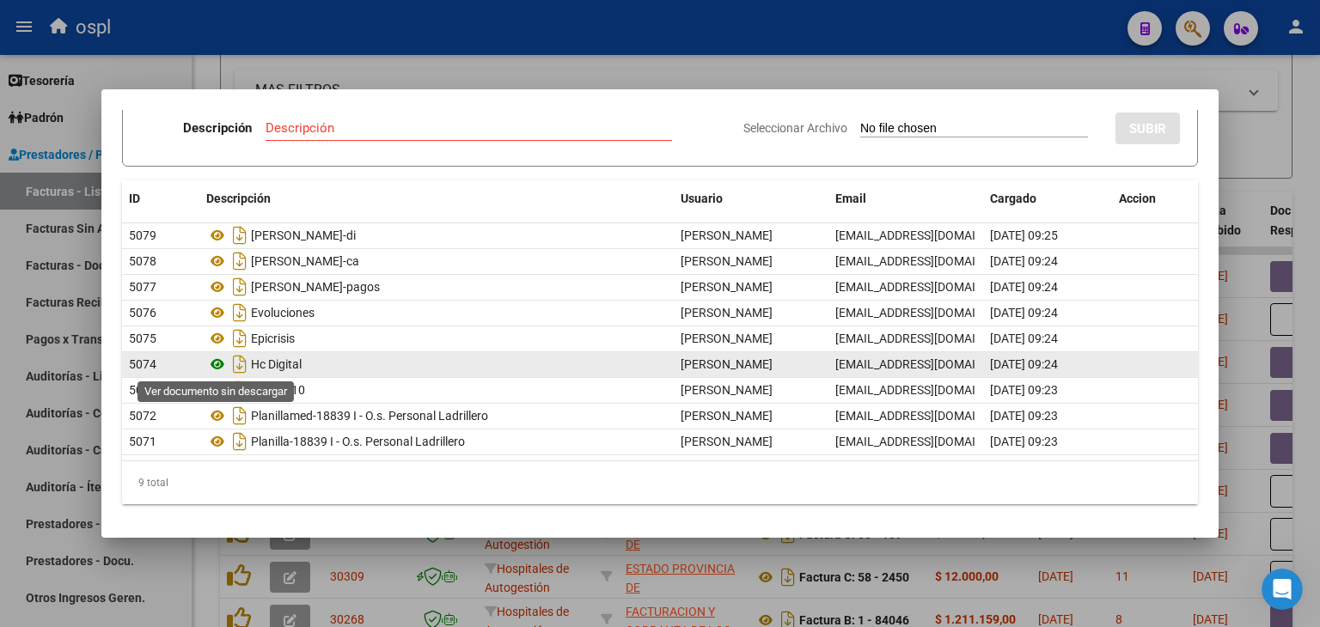
click at [223, 362] on icon at bounding box center [217, 364] width 22 height 21
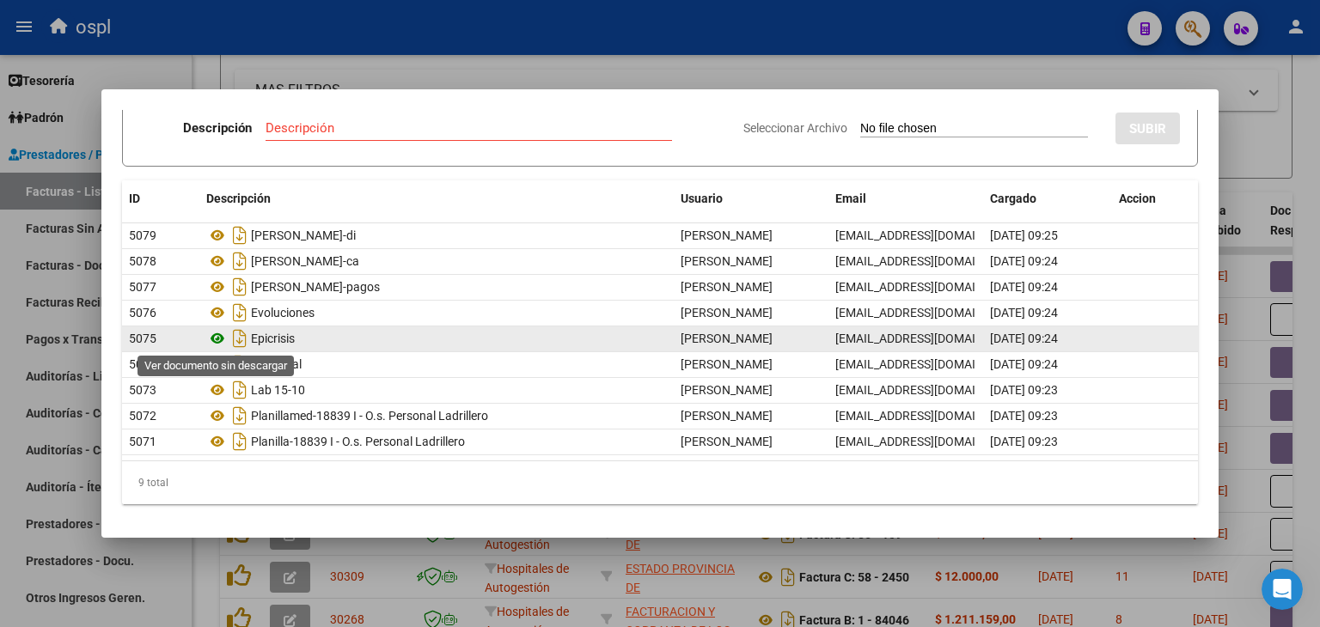
click at [213, 338] on icon at bounding box center [217, 338] width 22 height 21
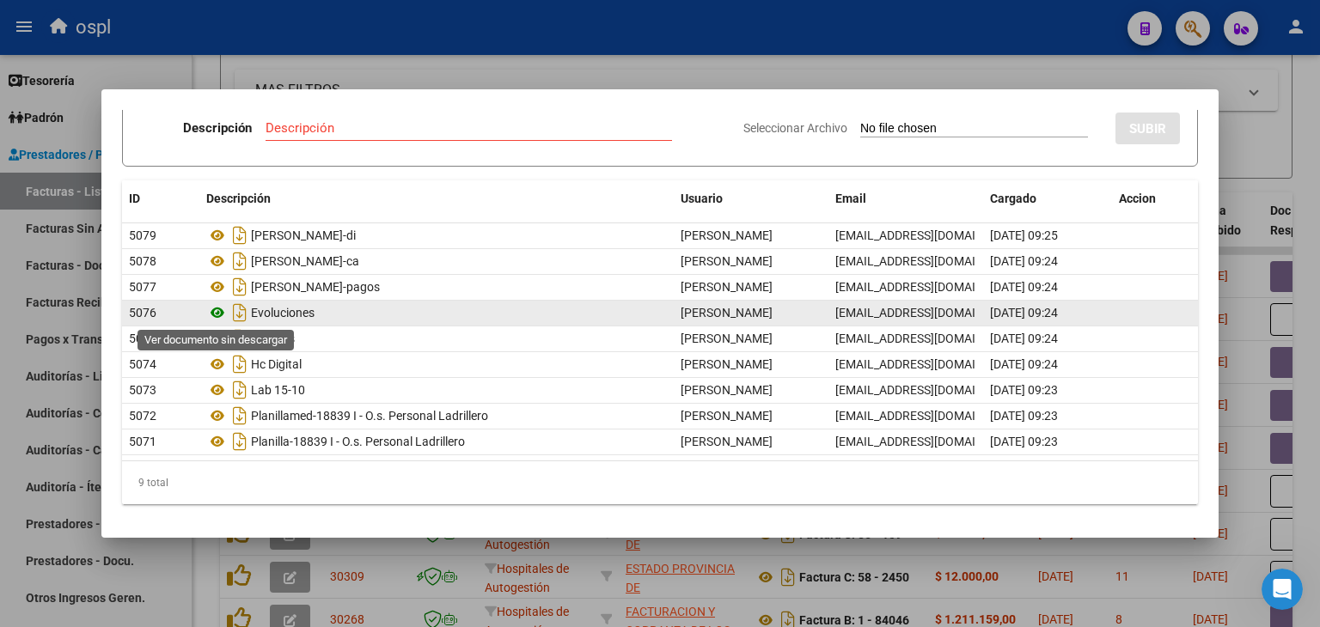
click at [216, 308] on icon at bounding box center [217, 312] width 22 height 21
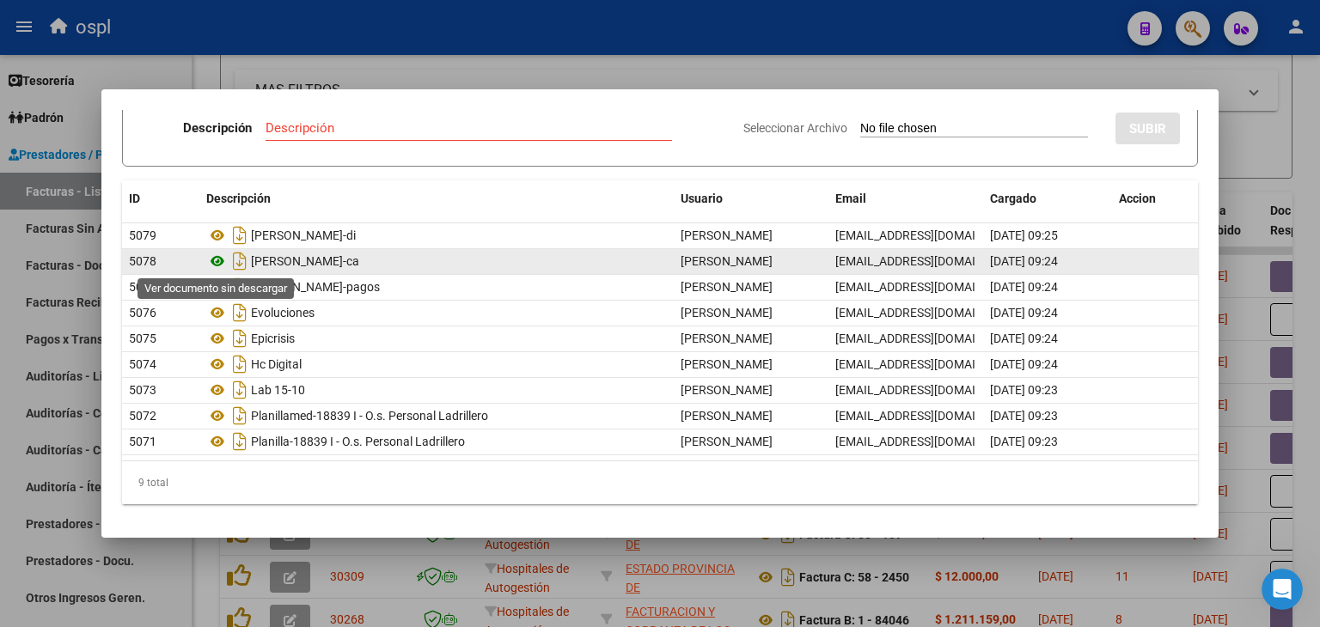
click at [215, 259] on icon at bounding box center [217, 261] width 22 height 21
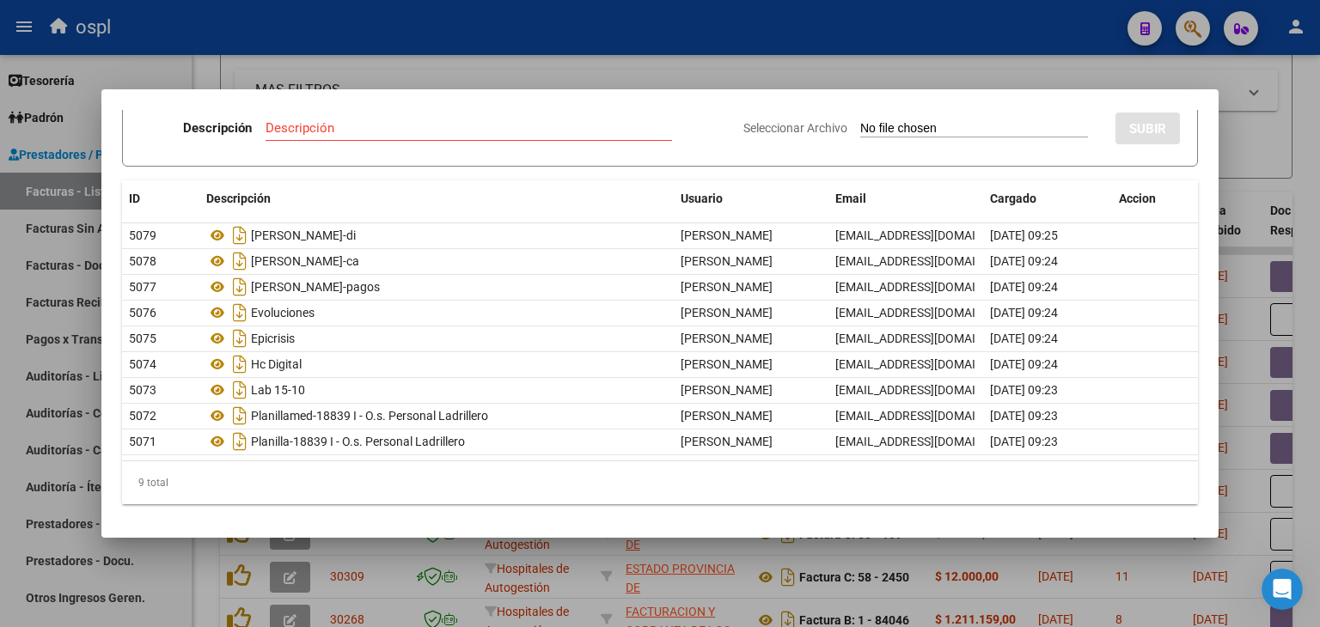
drag, startPoint x: 491, startPoint y: 46, endPoint x: 566, endPoint y: 121, distance: 106.3
click at [492, 48] on div at bounding box center [660, 313] width 1320 height 627
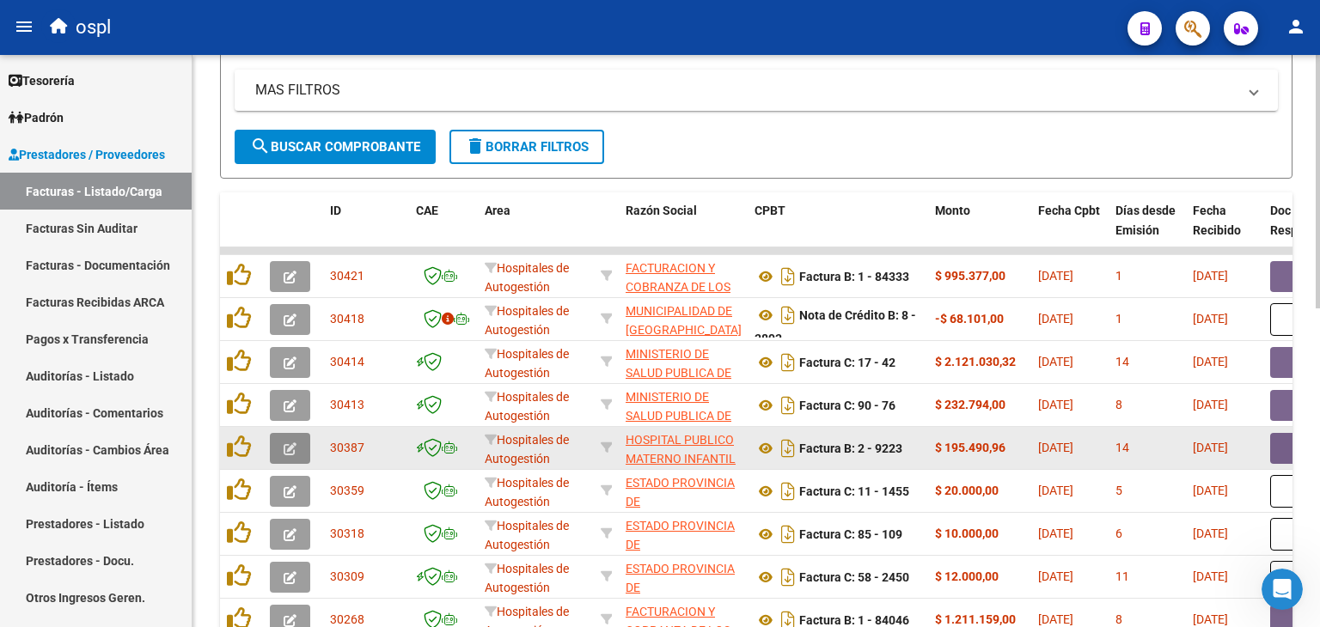
click at [285, 447] on icon "button" at bounding box center [290, 448] width 13 height 13
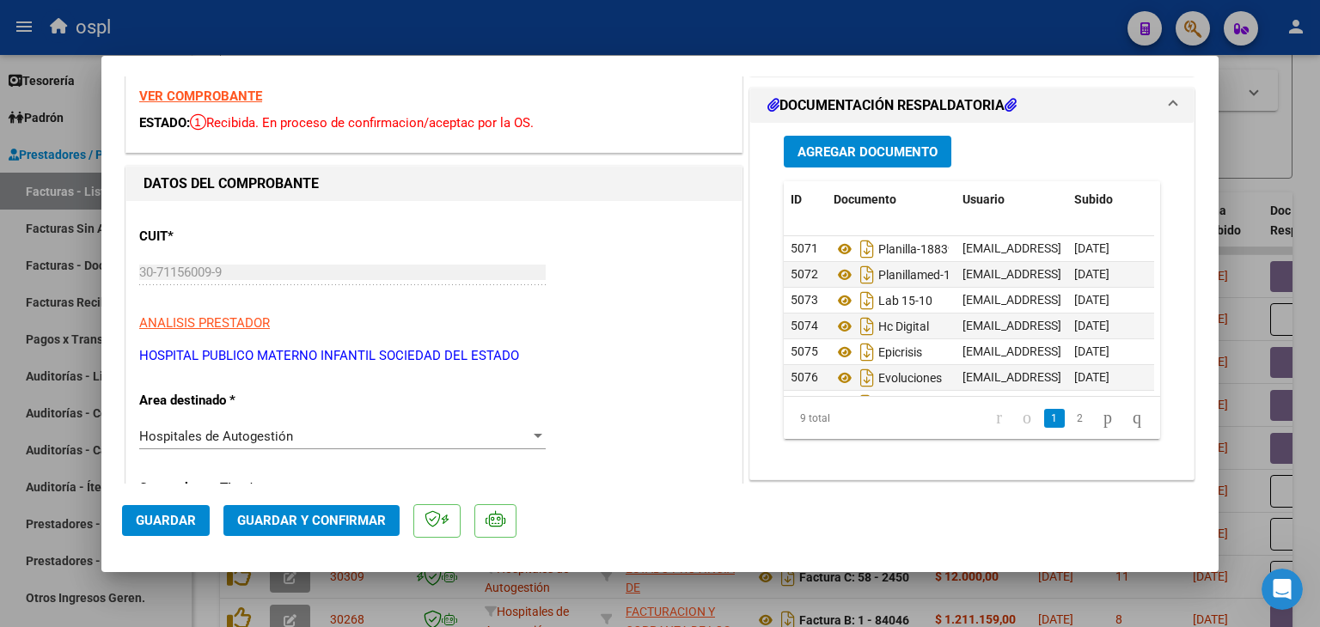
scroll to position [172, 0]
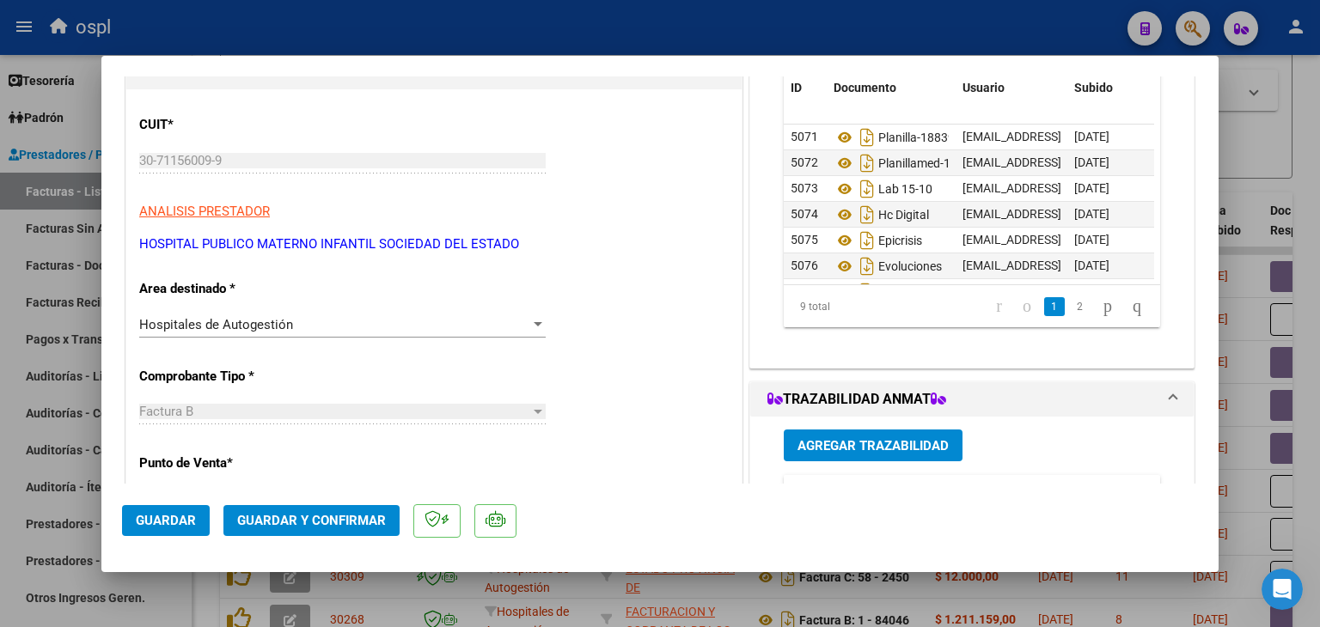
click at [494, 319] on div "Hospitales de Autogestión" at bounding box center [334, 324] width 391 height 15
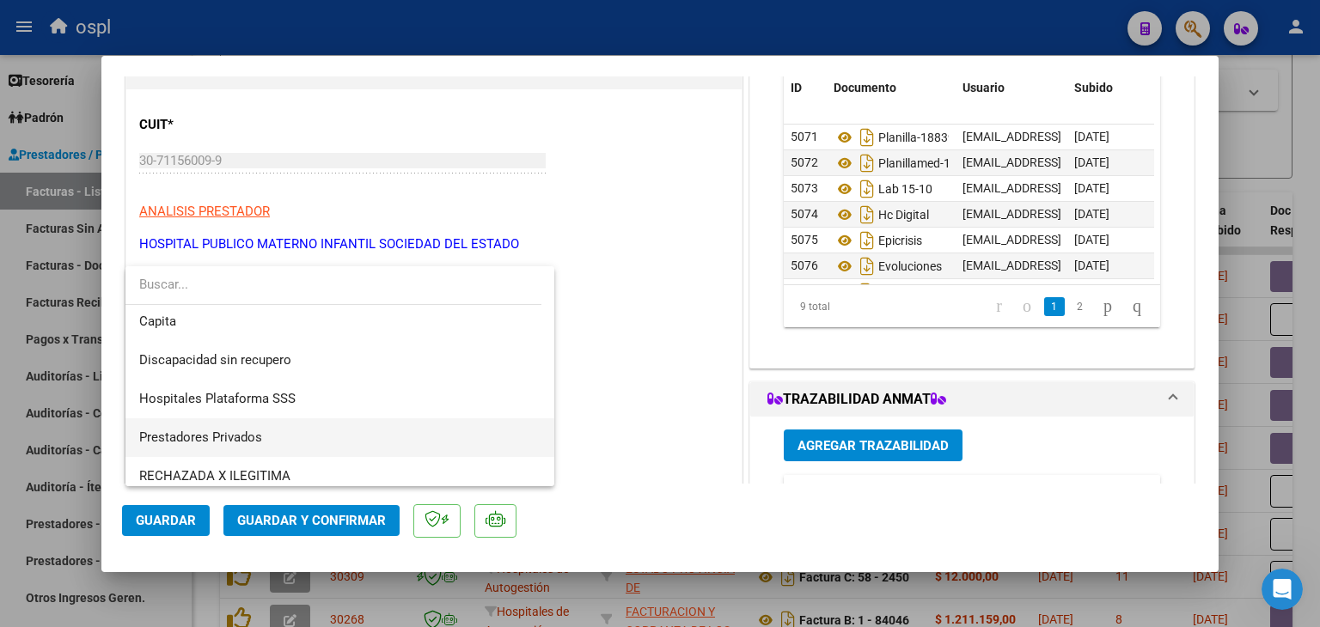
scroll to position [244, 0]
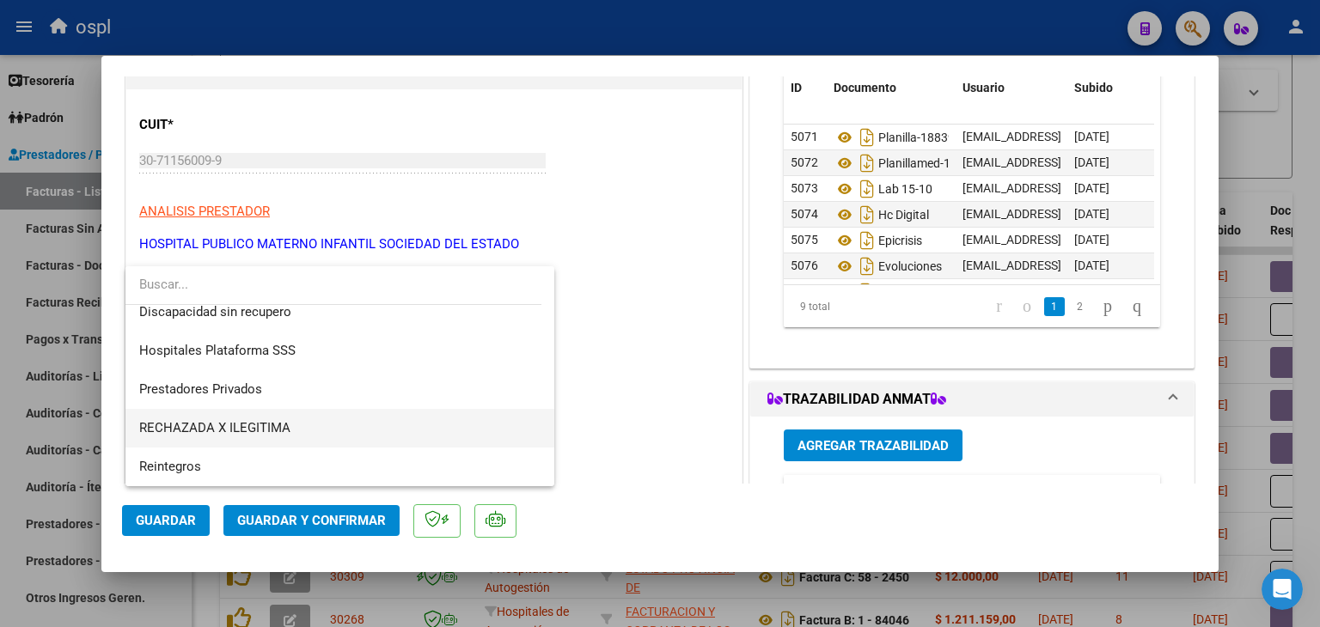
click at [320, 422] on span "RECHAZADA X ILEGITIMA" at bounding box center [340, 428] width 402 height 39
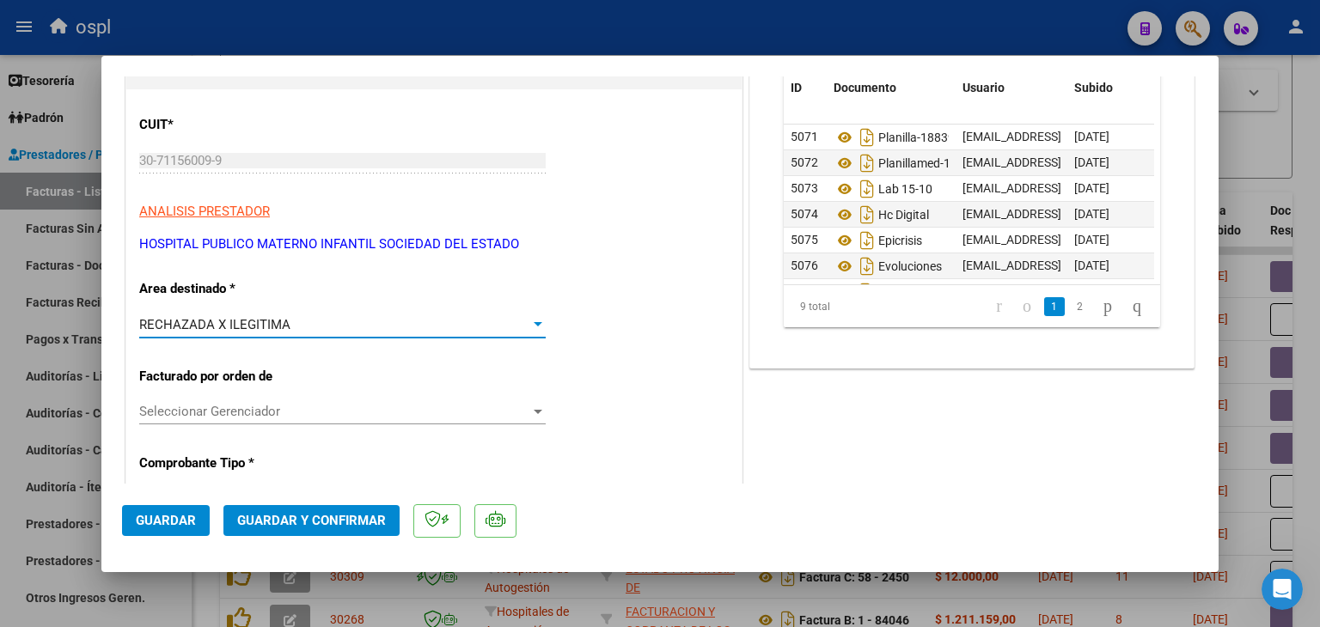
click at [270, 513] on span "Guardar y Confirmar" at bounding box center [311, 520] width 149 height 15
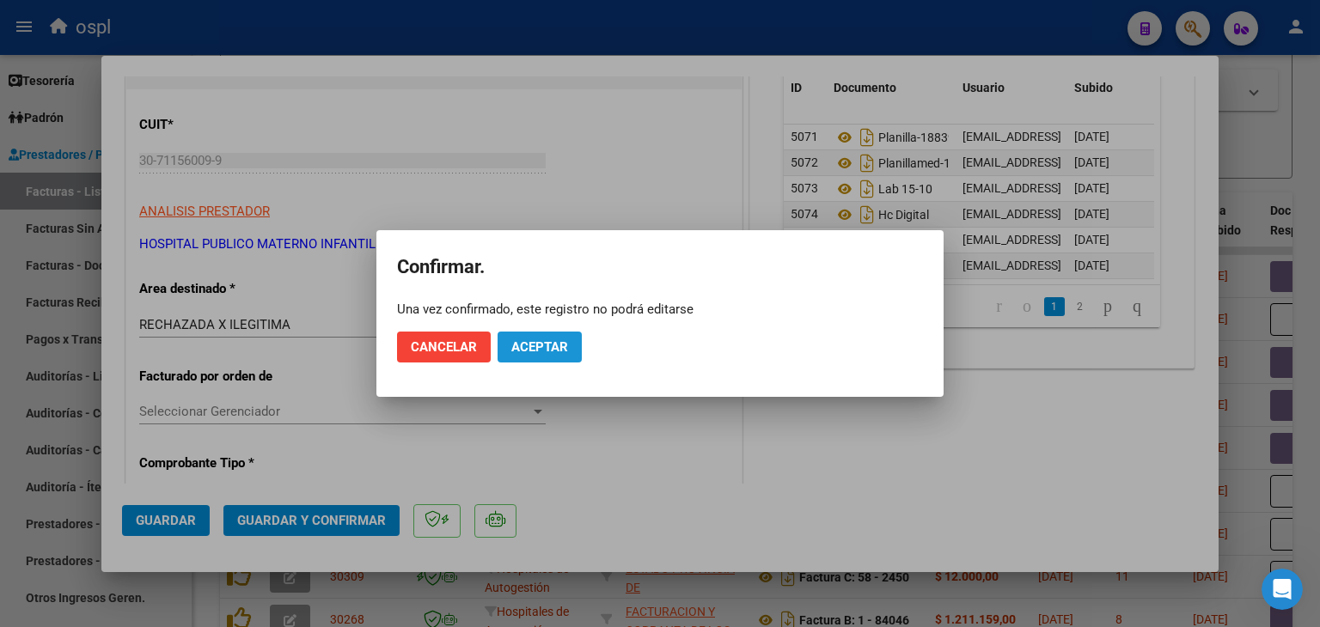
click at [568, 351] on button "Aceptar" at bounding box center [539, 347] width 84 height 31
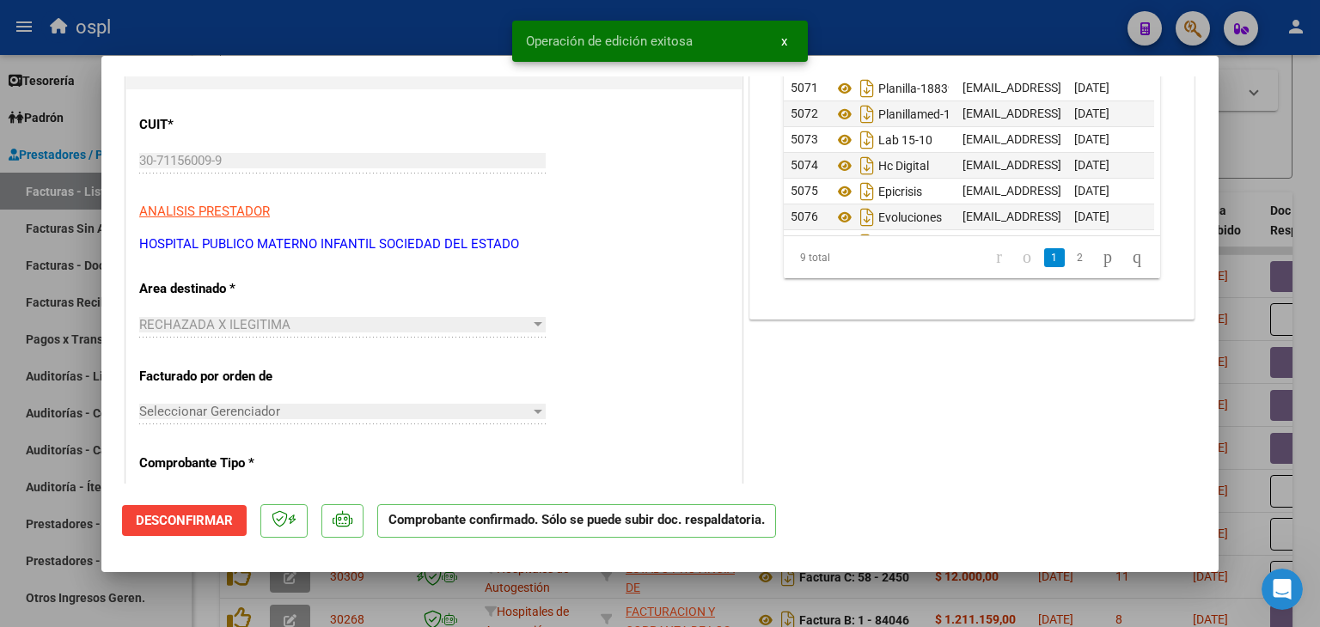
click at [0, 430] on div at bounding box center [660, 313] width 1320 height 627
type input "$ 0,00"
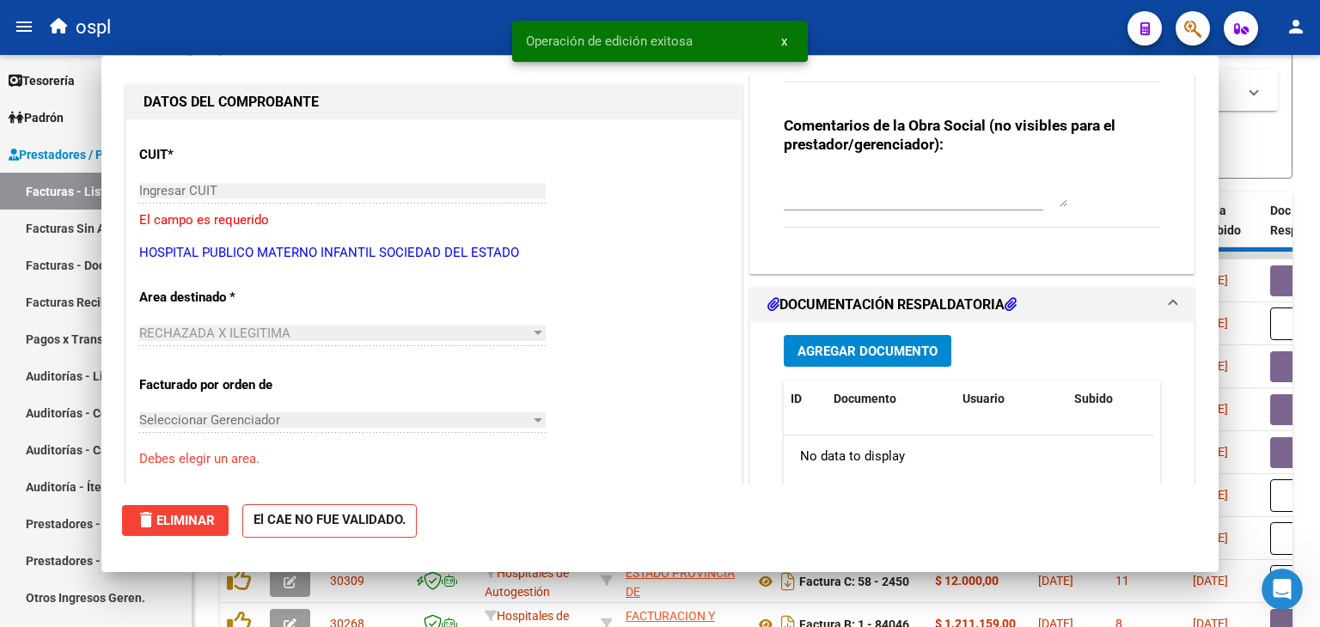
scroll to position [0, 0]
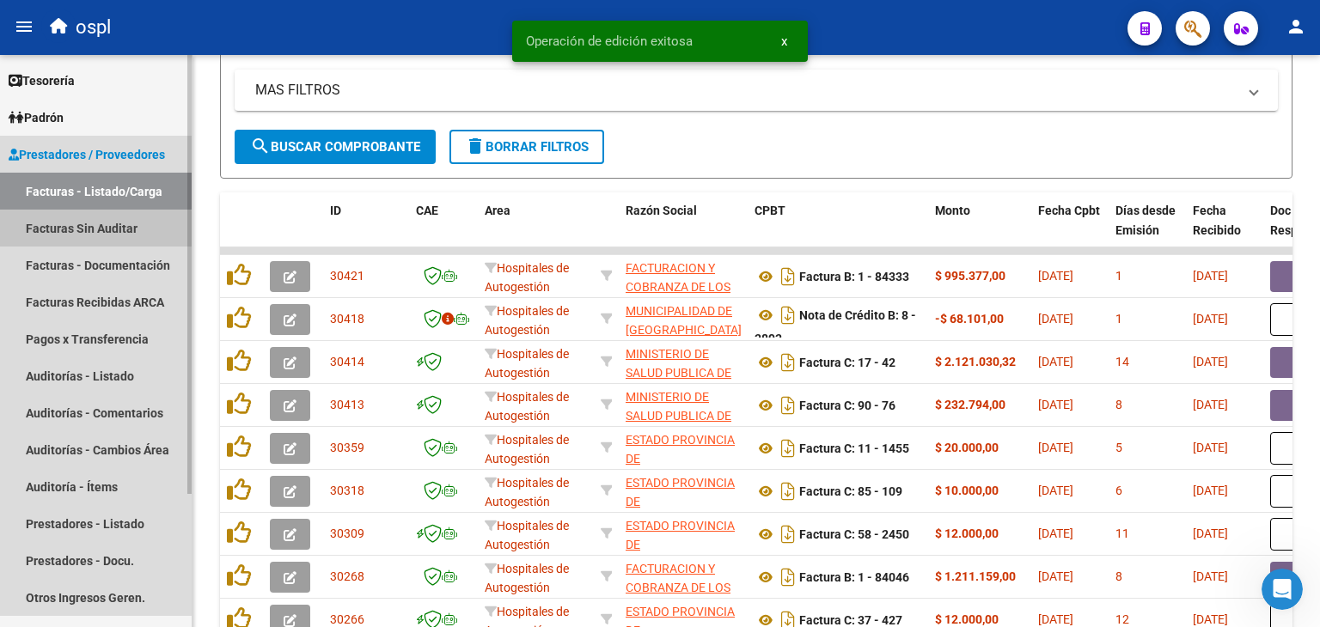
click at [74, 232] on link "Facturas Sin Auditar" at bounding box center [96, 228] width 192 height 37
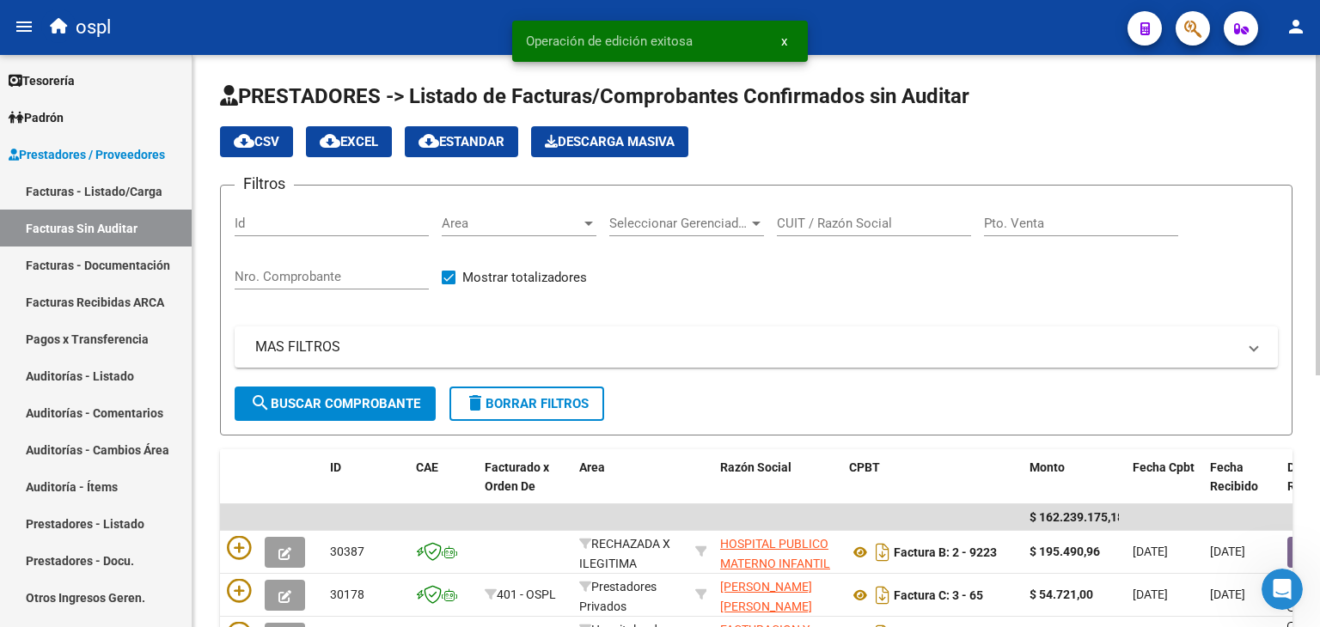
click at [289, 276] on input "Nro. Comprobante" at bounding box center [332, 276] width 194 height 15
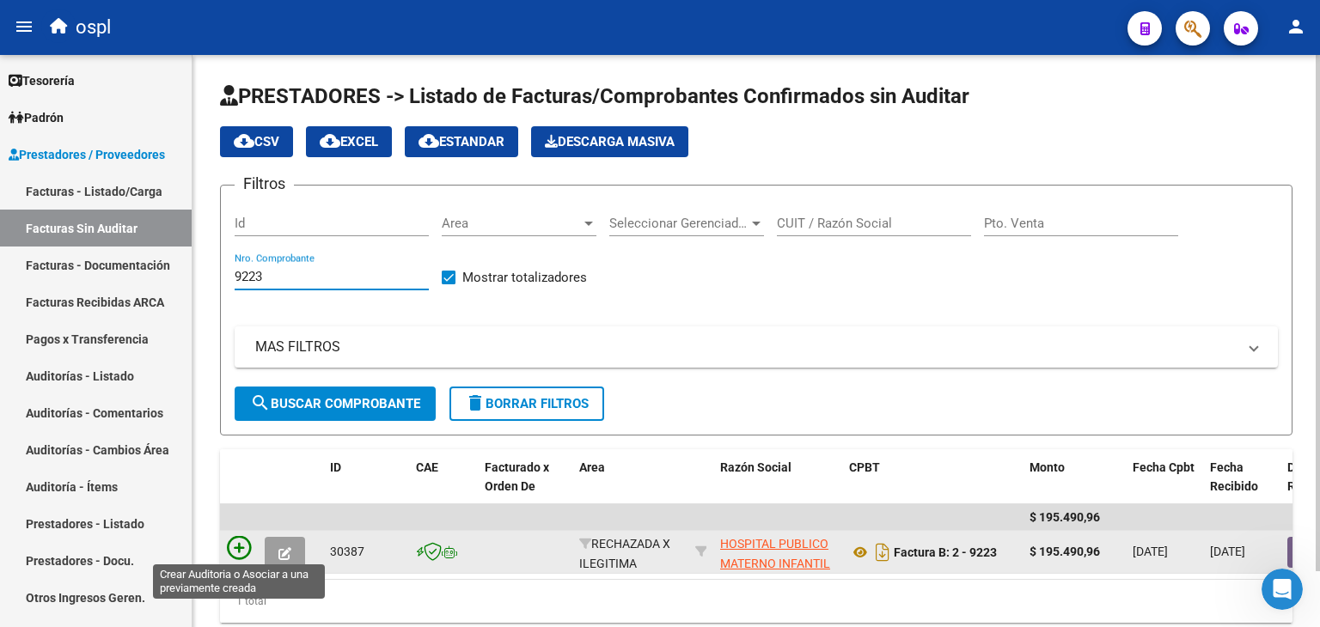
type input "9223"
click at [235, 548] on icon at bounding box center [239, 548] width 24 height 24
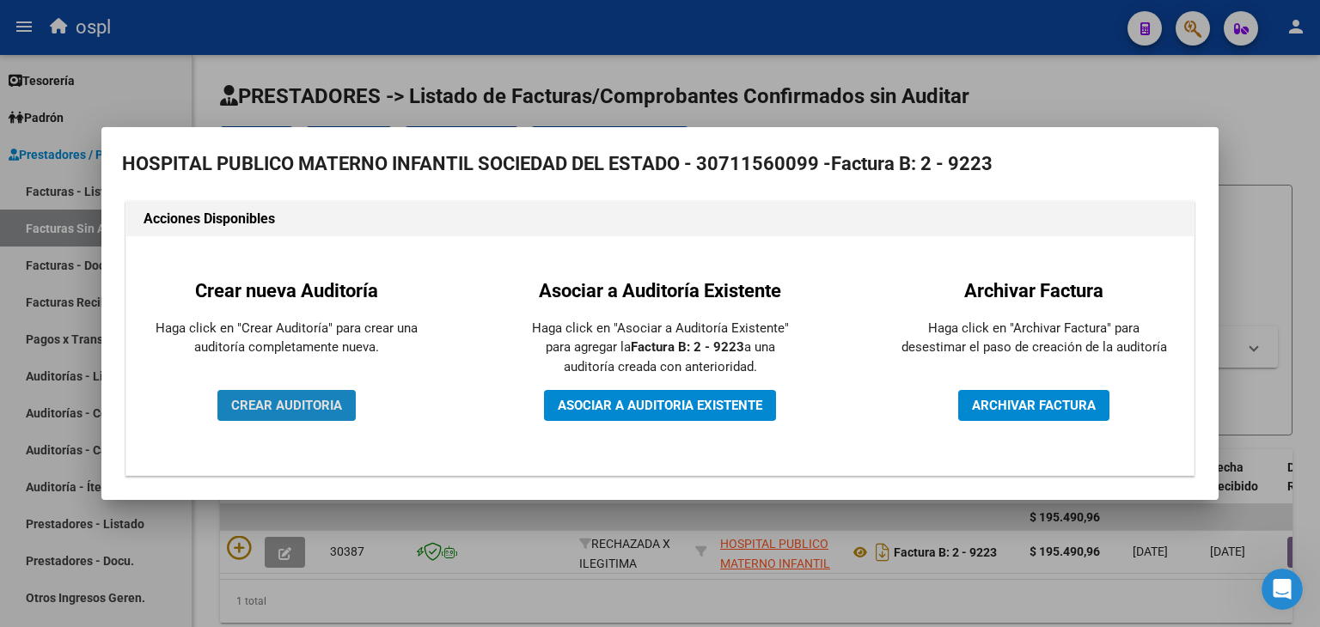
click at [237, 407] on span "CREAR AUDITORIA" at bounding box center [286, 405] width 111 height 15
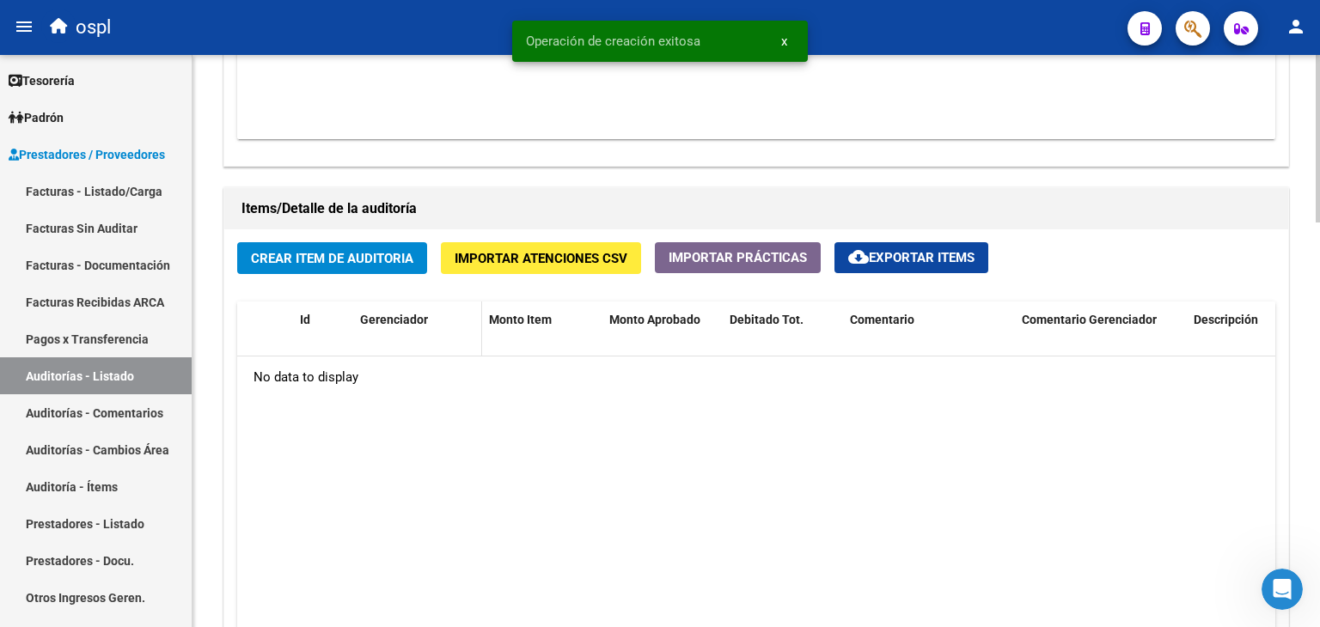
scroll to position [1203, 0]
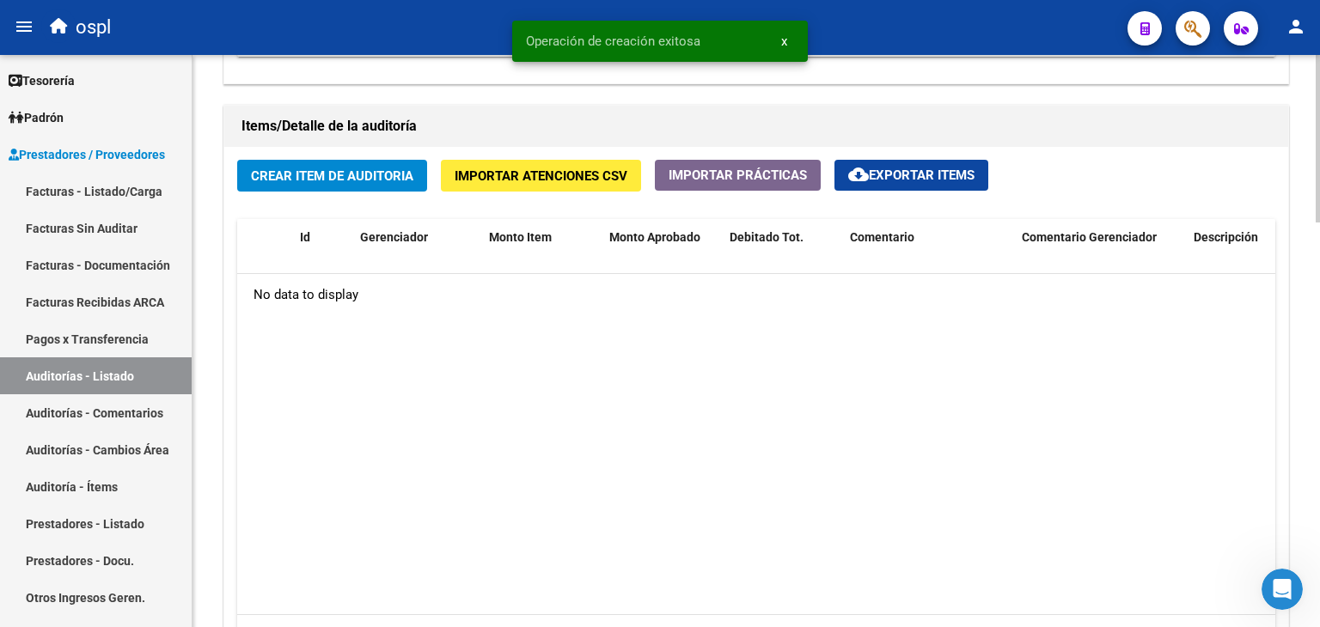
click at [348, 173] on span "Crear Item de Auditoria" at bounding box center [332, 175] width 162 height 15
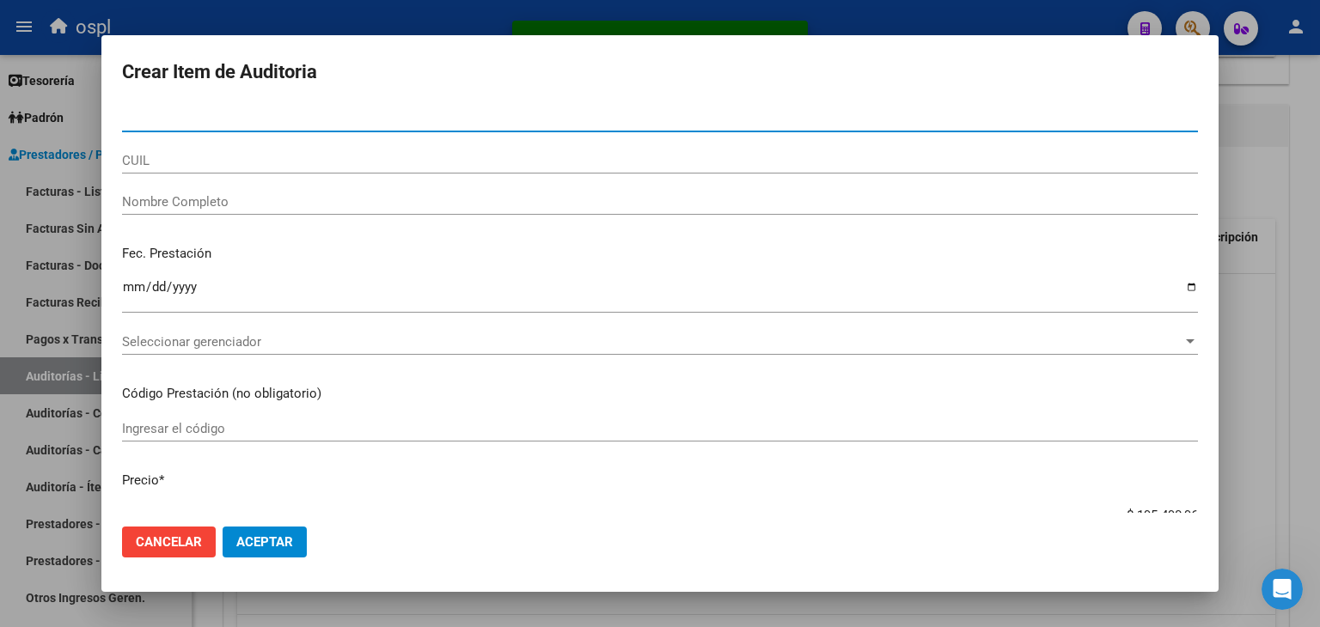
click at [269, 207] on input "Nombre Completo" at bounding box center [660, 201] width 1076 height 15
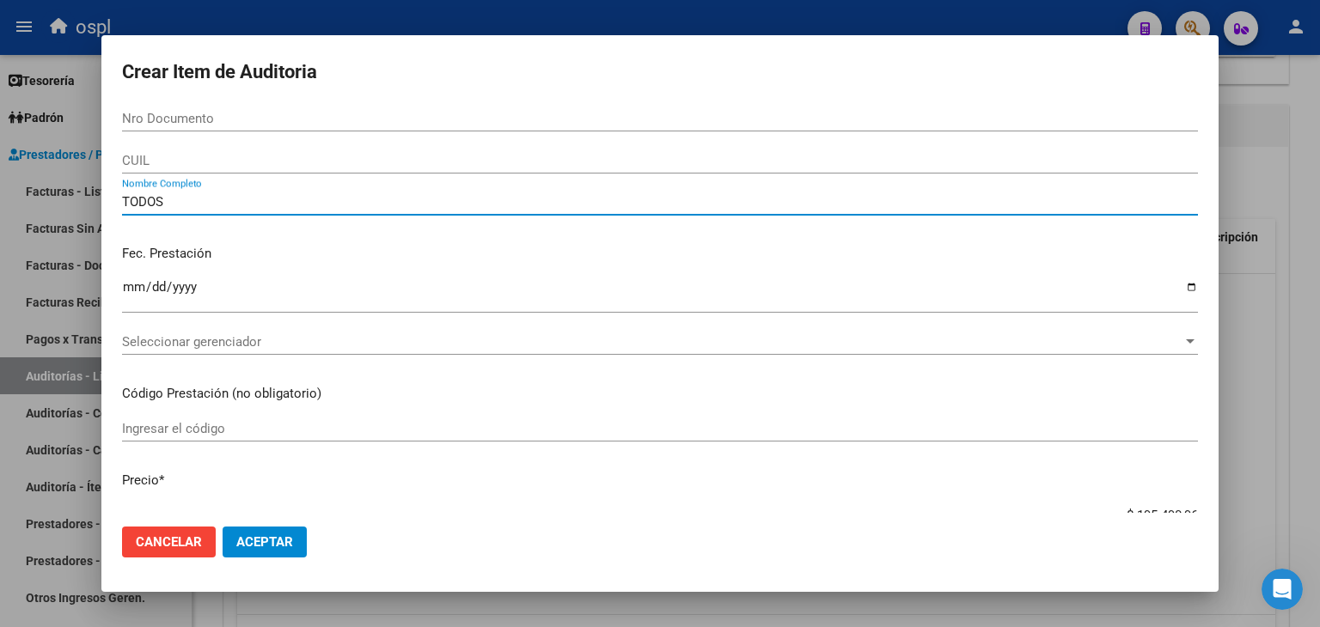
type input "TODOS"
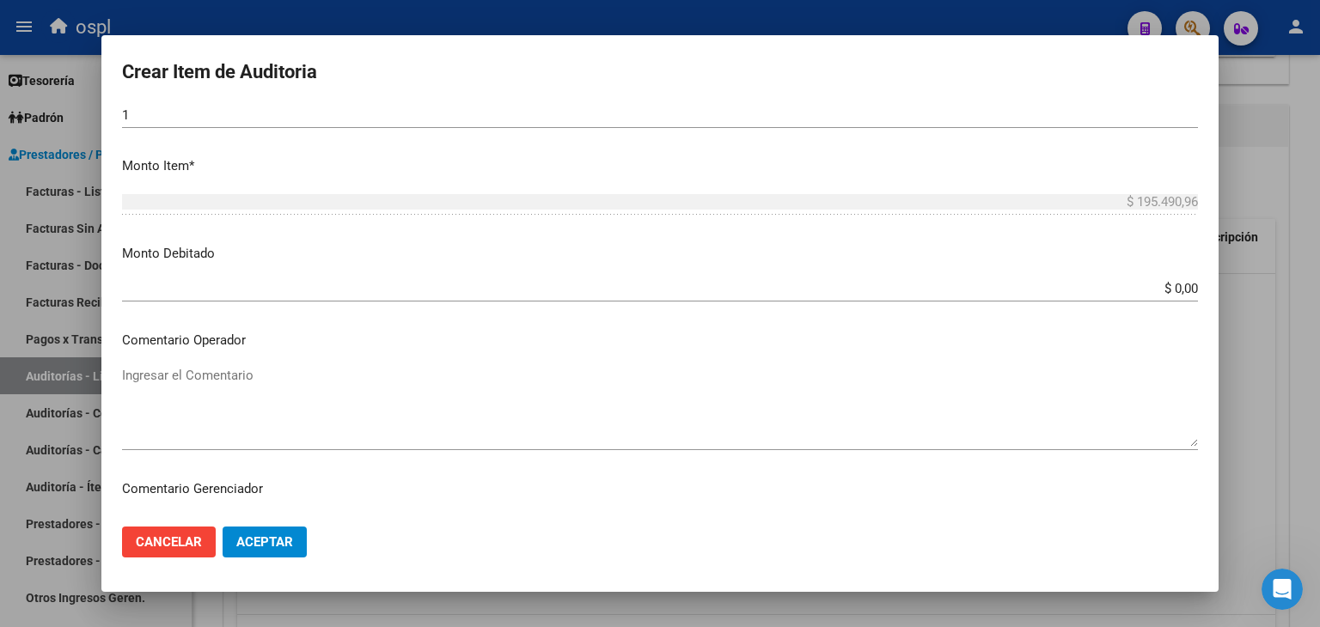
scroll to position [516, 0]
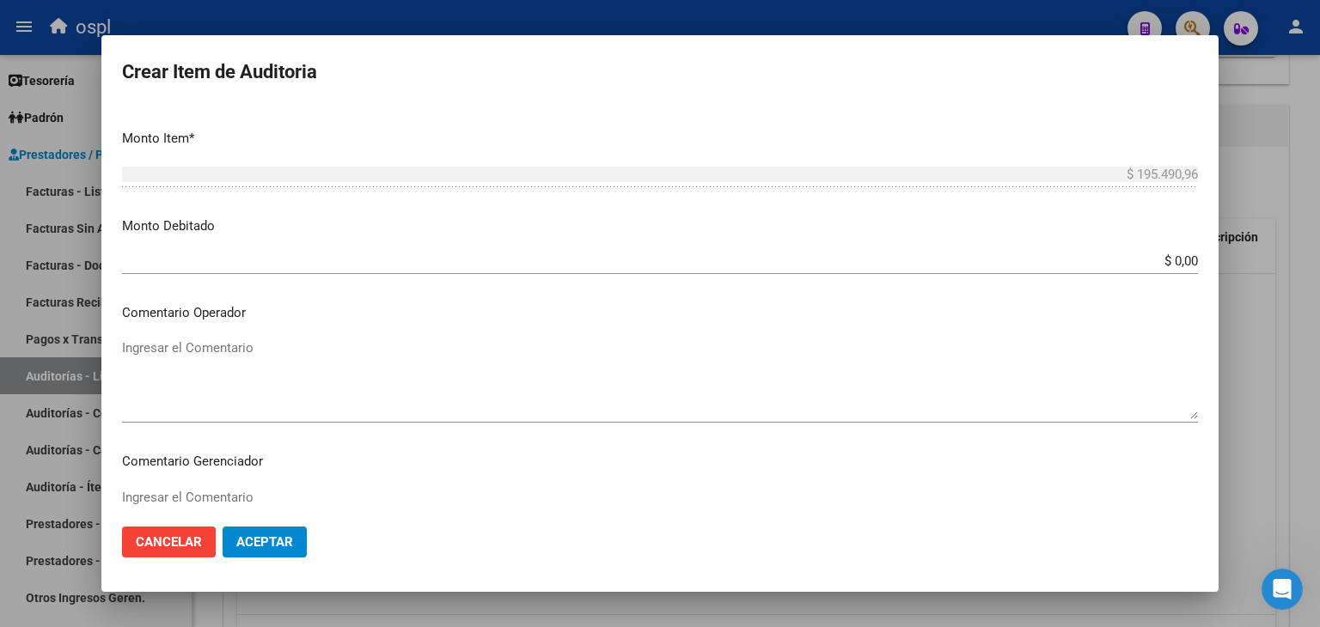
drag, startPoint x: 1170, startPoint y: 262, endPoint x: 1229, endPoint y: 270, distance: 59.8
click at [1229, 270] on div "Crear Item de Auditoria Nro Documento CUIL TODOS Nombre Completo Fec. Prestació…" at bounding box center [660, 313] width 1320 height 627
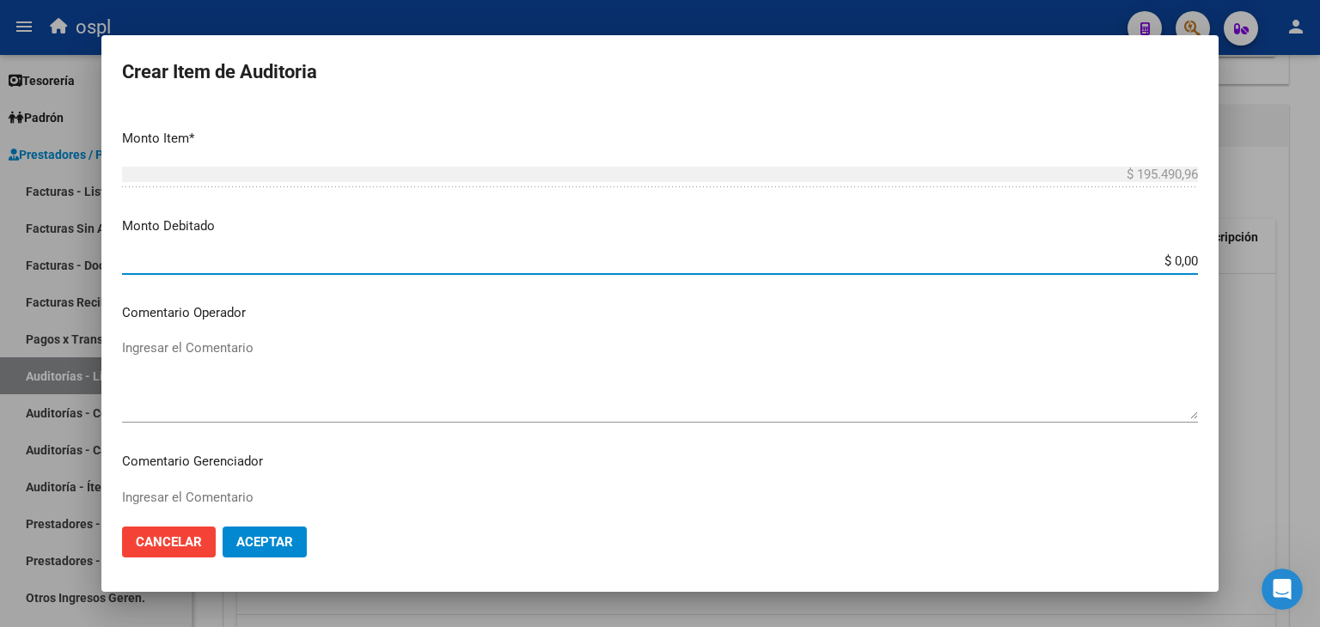
drag, startPoint x: 1193, startPoint y: 244, endPoint x: 1207, endPoint y: 244, distance: 13.7
click at [1207, 244] on mat-dialog-content "Nro Documento CUIL TODOS Nombre Completo Fec. Prestación Ingresar la fecha Sele…" at bounding box center [659, 310] width 1117 height 408
type input "$ 195.490,96"
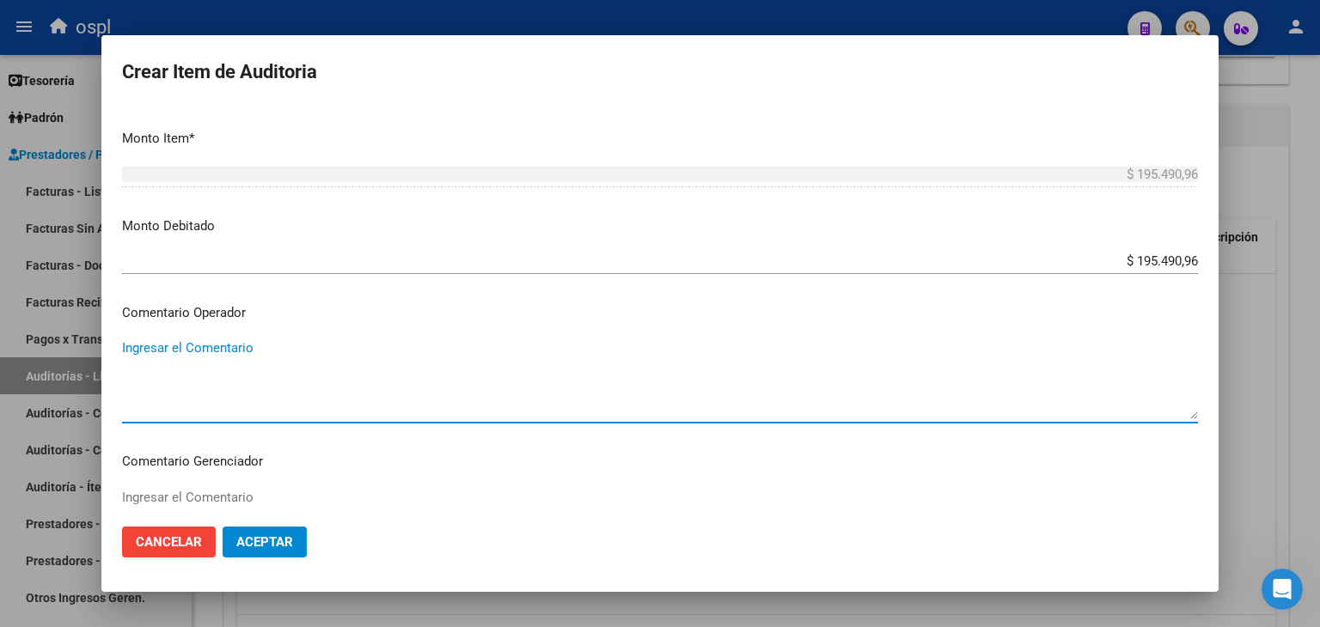
click at [516, 358] on textarea "Ingresar el Comentario" at bounding box center [660, 379] width 1076 height 81
type textarea "FC RECHAZADA POR ILEGITIMAA - NO PRESENTA COPIA DE DNI QUE ACREDITE ATENCION ME…"
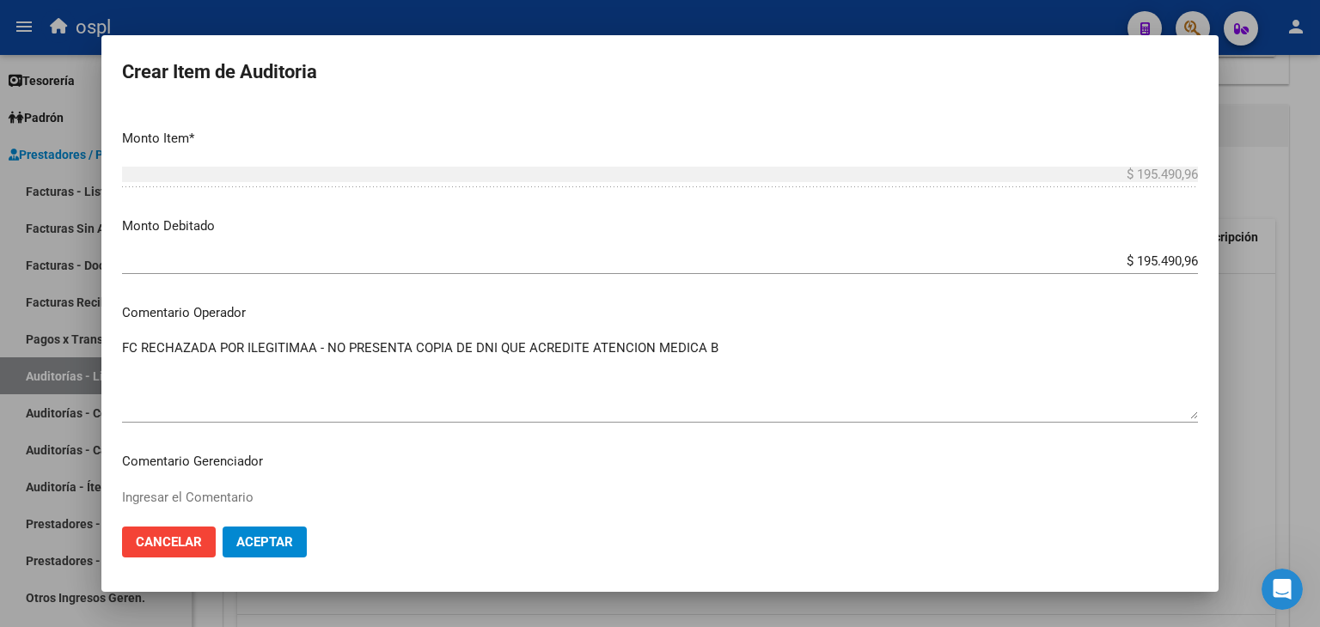
click at [1319, 491] on div at bounding box center [660, 313] width 1320 height 627
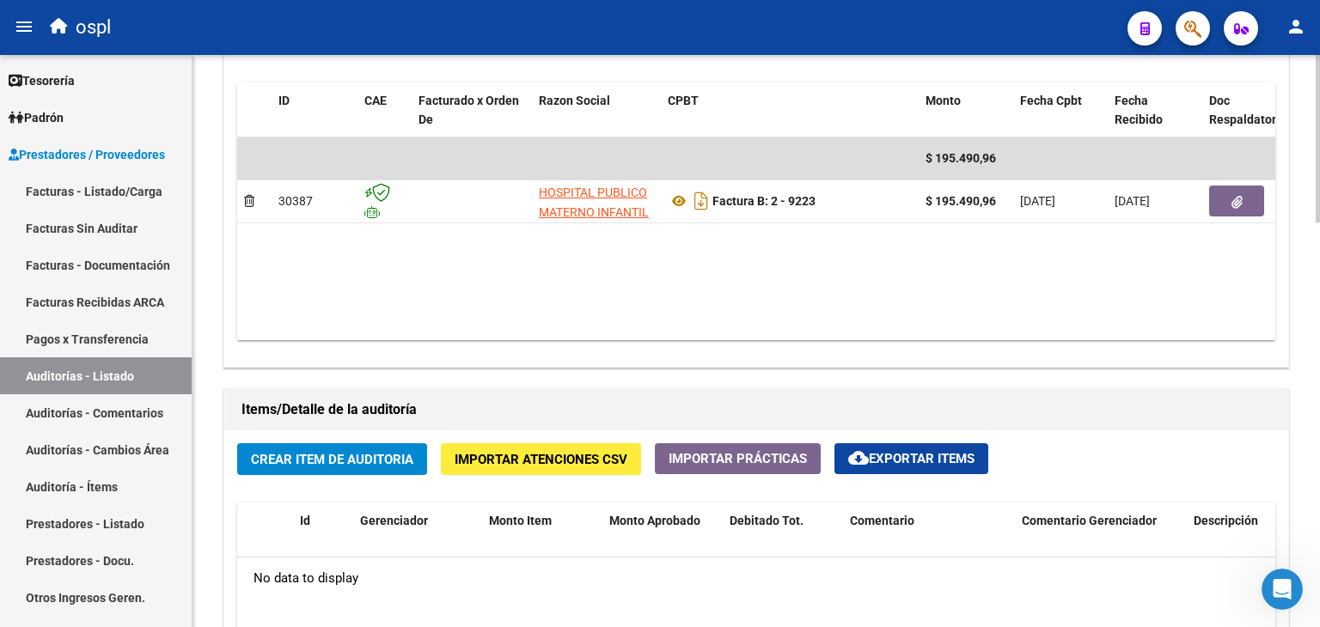
scroll to position [1203, 0]
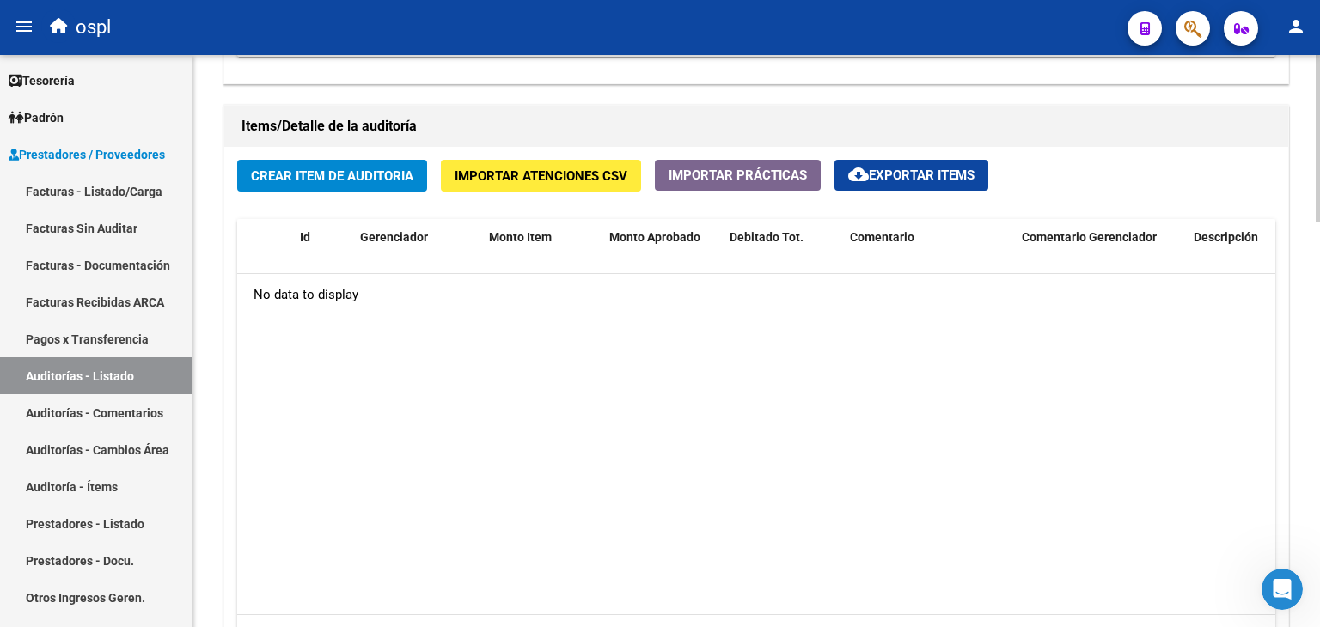
click at [312, 185] on button "Crear Item de Auditoria" at bounding box center [332, 176] width 190 height 32
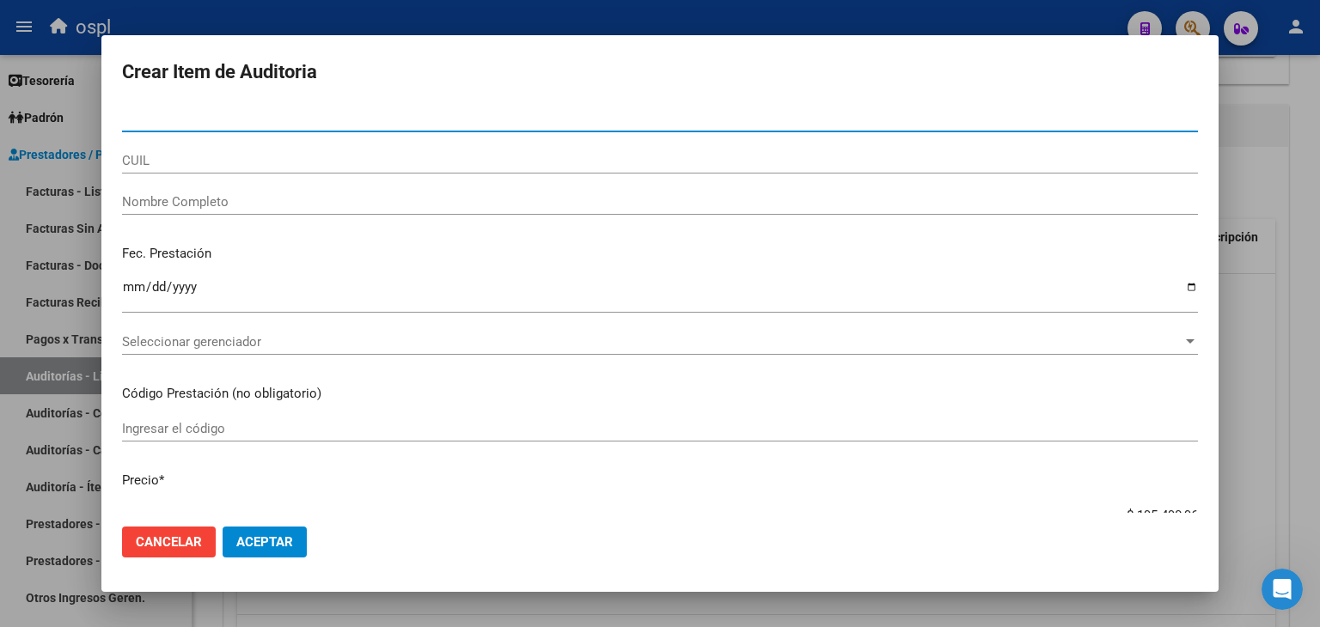
click at [290, 210] on div "Nombre Completo" at bounding box center [660, 202] width 1076 height 26
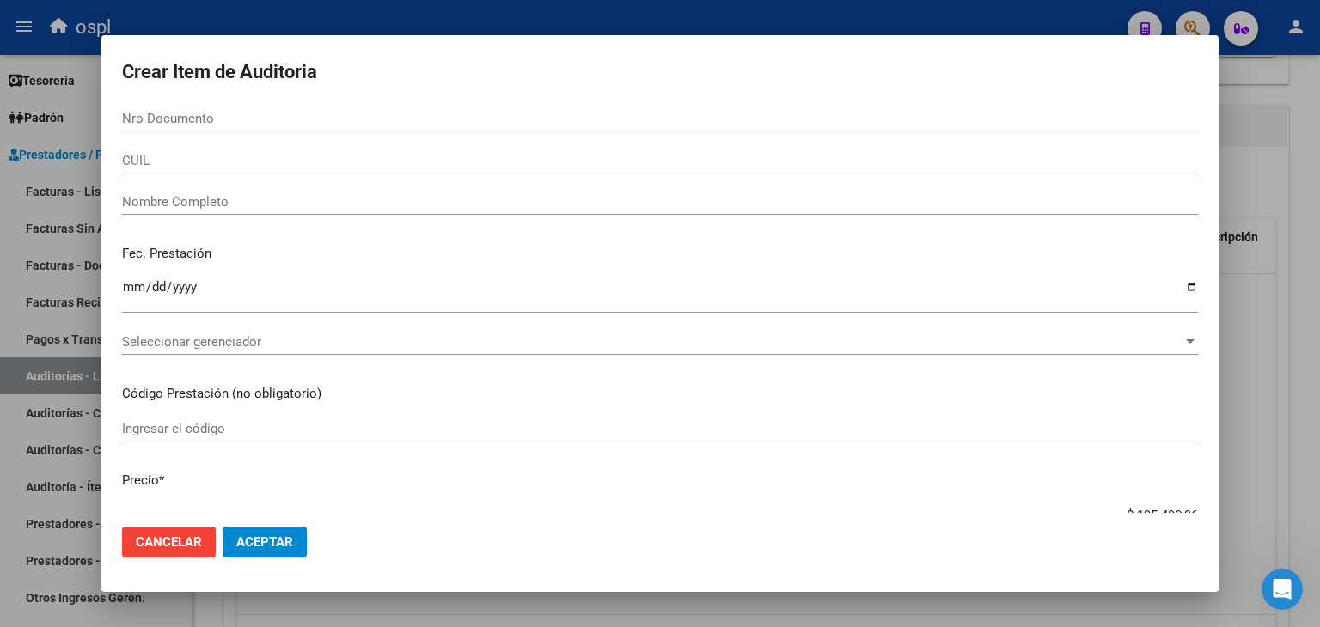
click at [299, 190] on div "Nombre Completo" at bounding box center [660, 202] width 1076 height 26
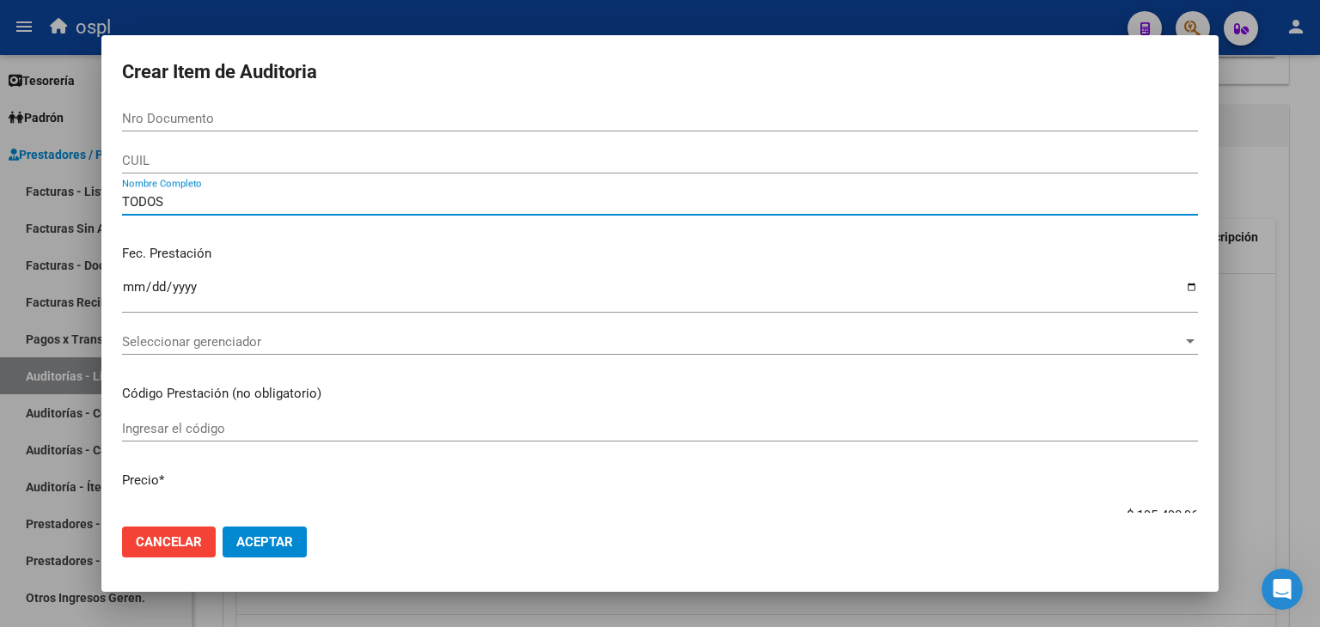
type input "TODOS"
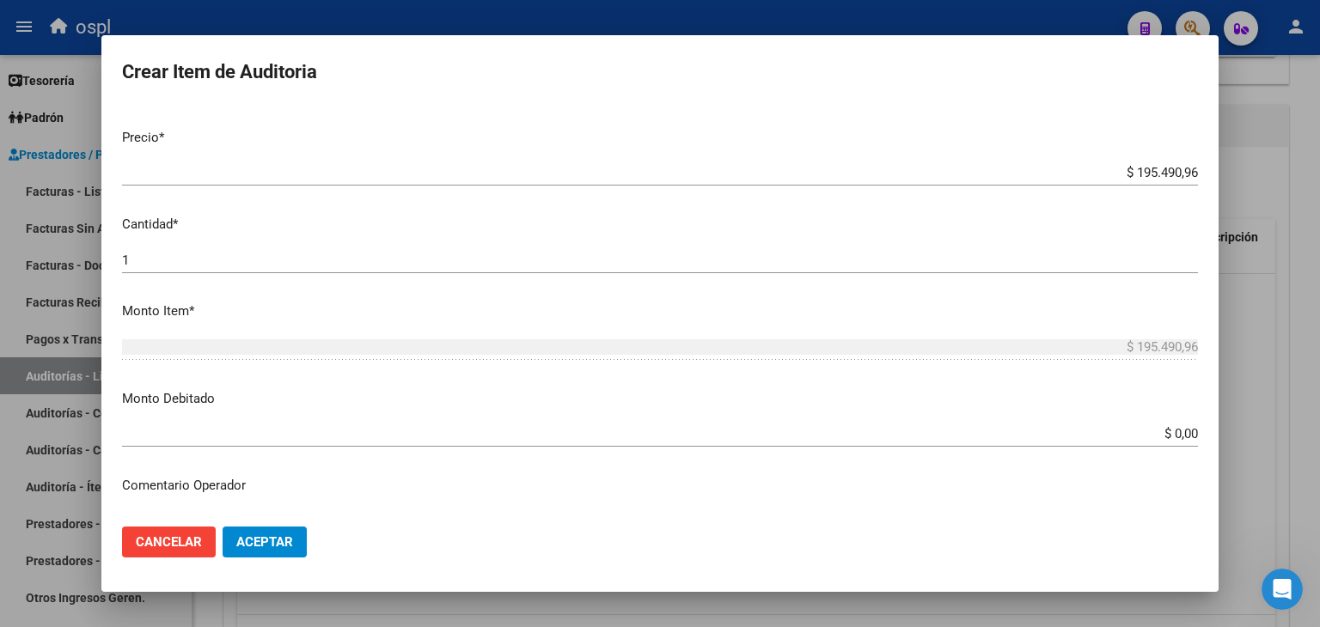
scroll to position [430, 0]
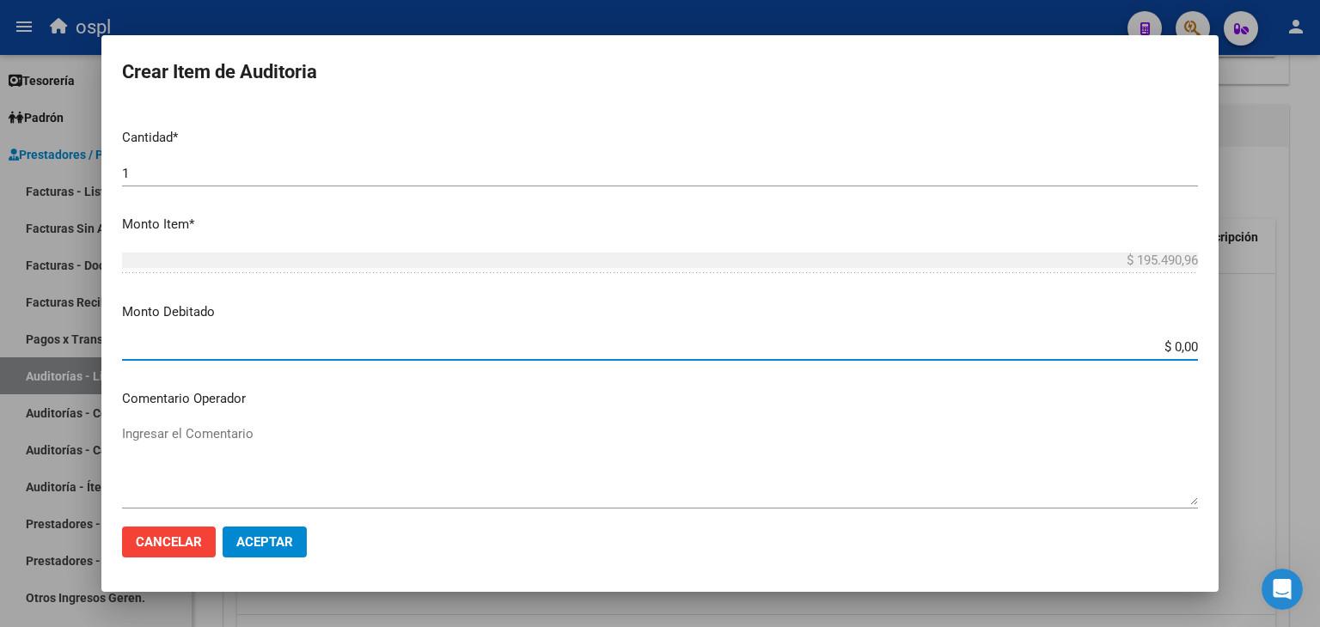
drag, startPoint x: 1144, startPoint y: 345, endPoint x: 1254, endPoint y: 334, distance: 110.5
click at [1249, 334] on div "Crear Item de Auditoria Nro Documento CUIL TODOS Nombre Completo Fec. Prestació…" at bounding box center [660, 313] width 1320 height 627
type input "$ 195.490,96"
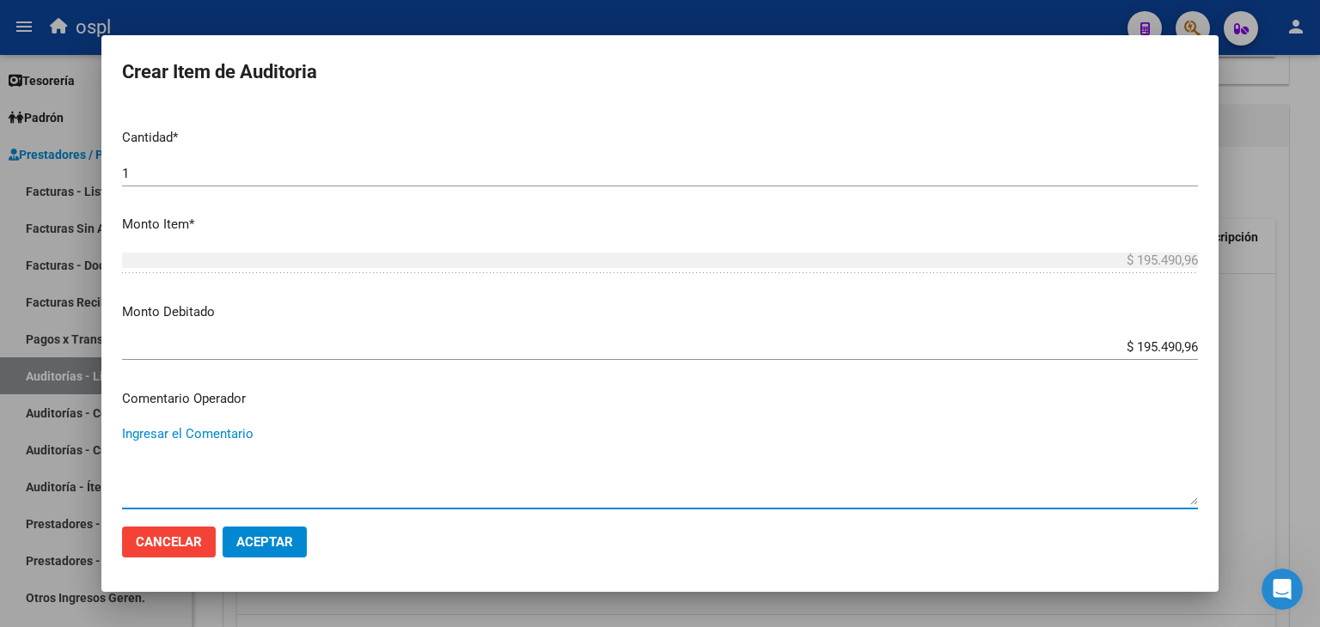
drag, startPoint x: 410, startPoint y: 454, endPoint x: 1256, endPoint y: 497, distance: 847.4
click at [410, 455] on textarea "Ingresar el Comentario" at bounding box center [660, 464] width 1076 height 81
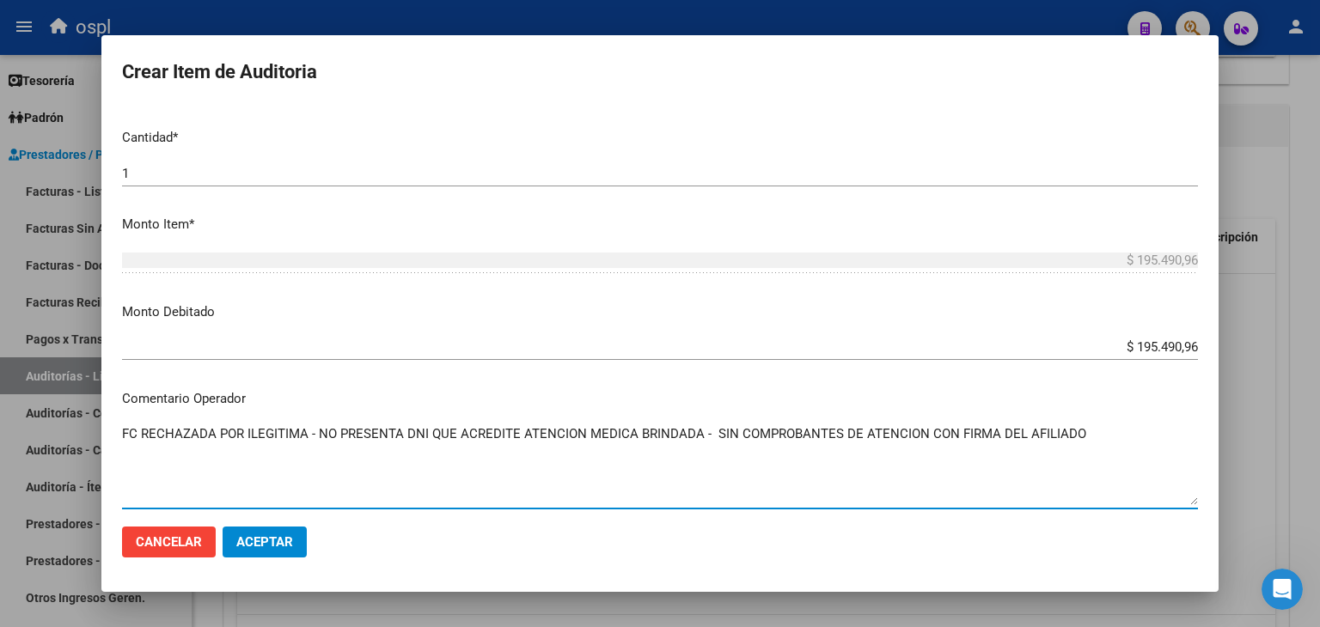
type textarea "FC RECHAZADA POR ILEGITIMA - NO PRESENTA DNI QUE ACREDITE ATENCION MEDICA BRIND…"
click at [242, 538] on span "Aceptar" at bounding box center [264, 541] width 57 height 15
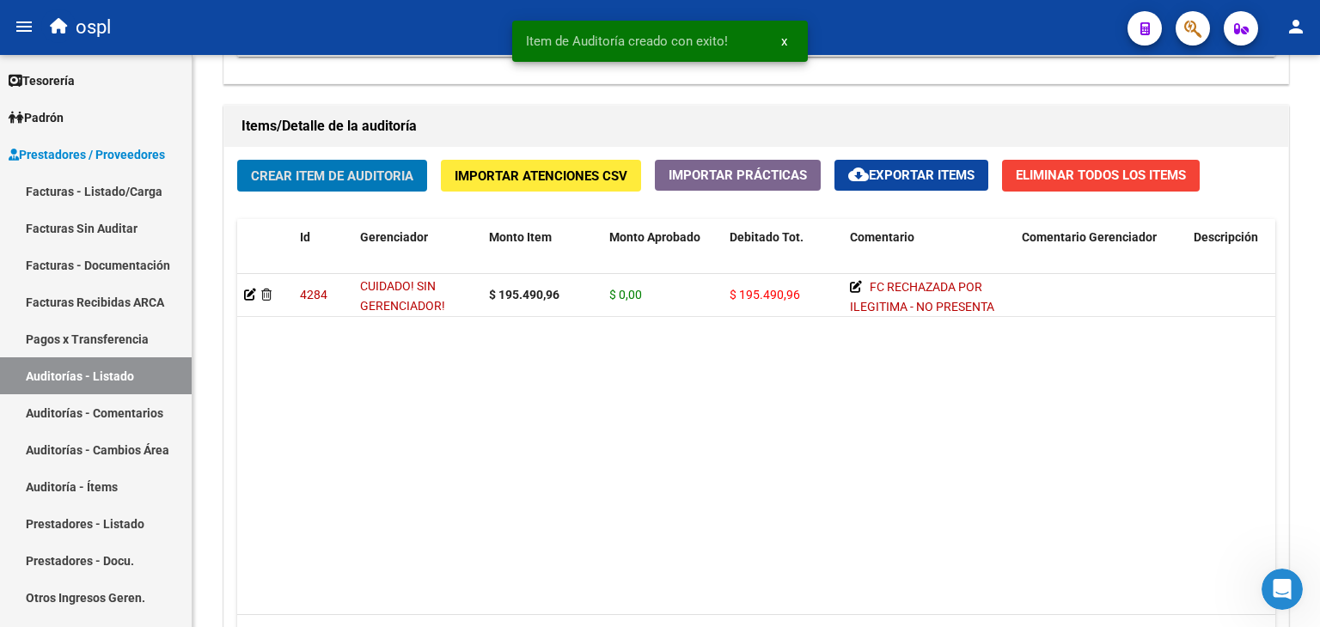
scroll to position [1204, 0]
